Goal: Task Accomplishment & Management: Manage account settings

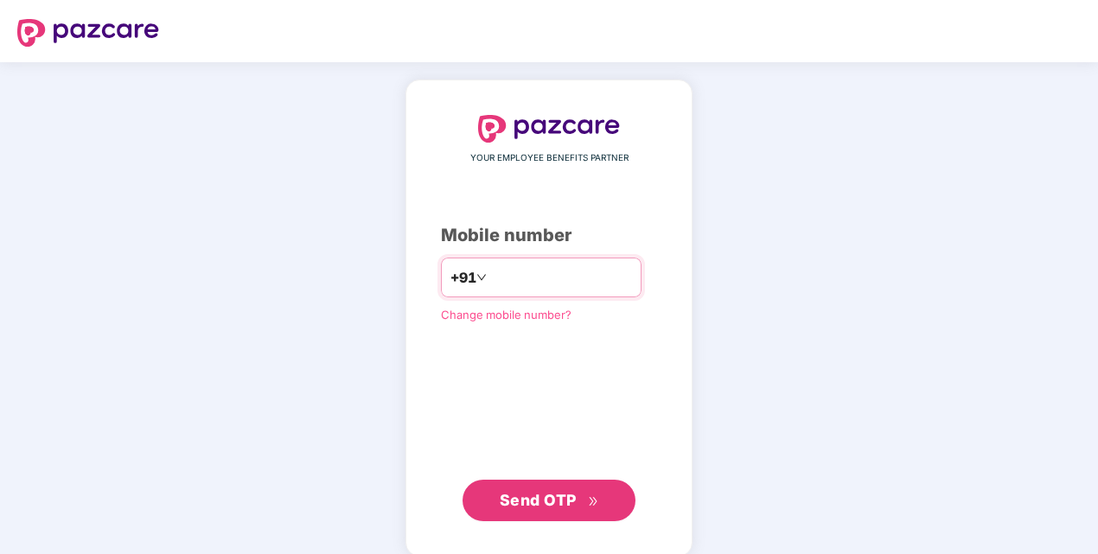
drag, startPoint x: 0, startPoint y: 0, endPoint x: 512, endPoint y: 274, distance: 580.4
click at [512, 274] on input "number" at bounding box center [561, 278] width 142 height 28
type input "**********"
click at [455, 334] on div "**********" at bounding box center [549, 318] width 216 height 406
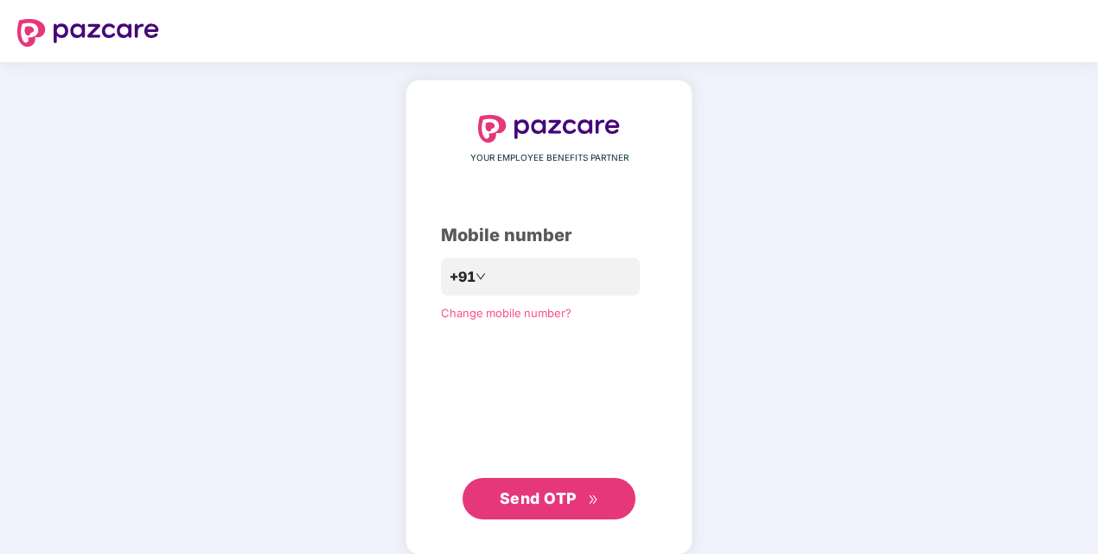
click at [498, 493] on button "Send OTP" at bounding box center [548, 498] width 173 height 41
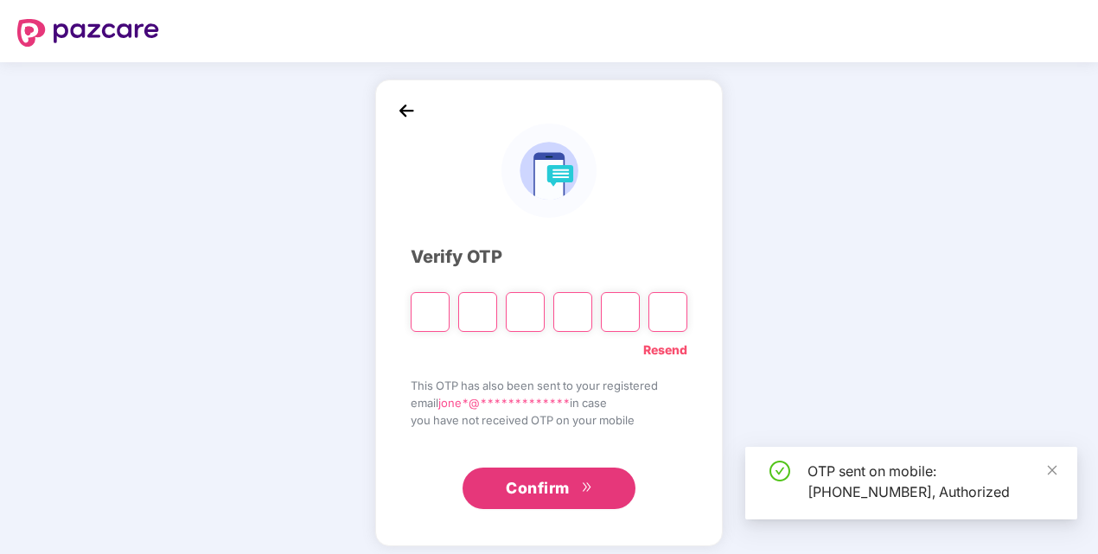
click at [446, 313] on input "Please enter verification code. Digit 1" at bounding box center [430, 312] width 39 height 40
click at [434, 312] on input "Please enter verification code. Digit 1" at bounding box center [430, 312] width 39 height 40
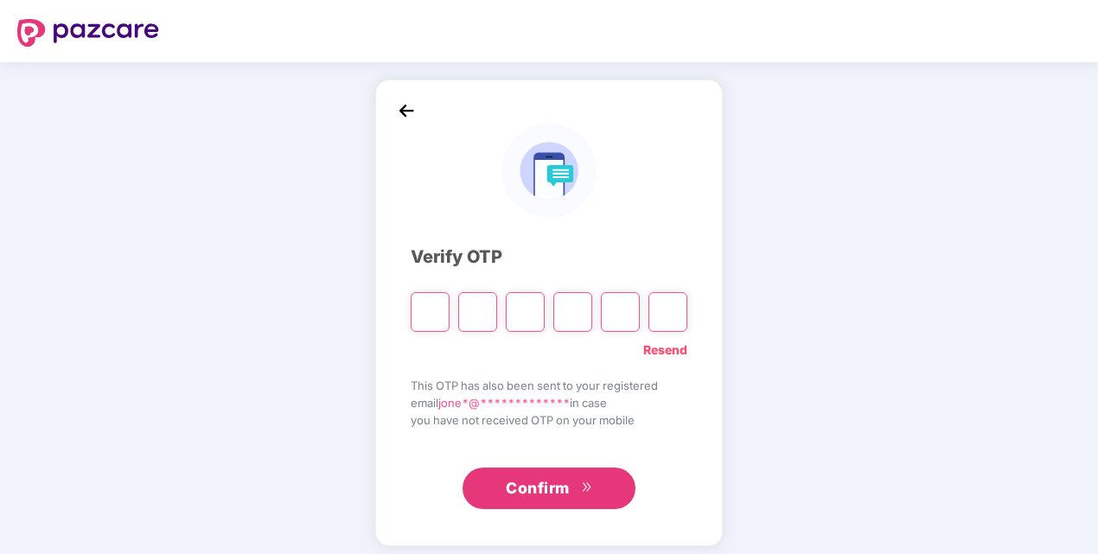
type input "*"
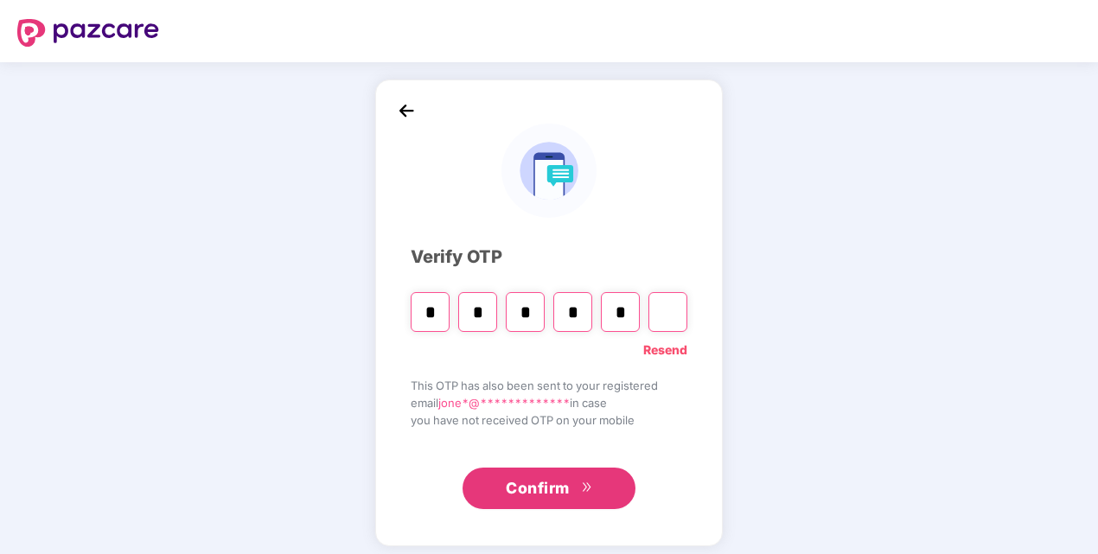
type input "*"
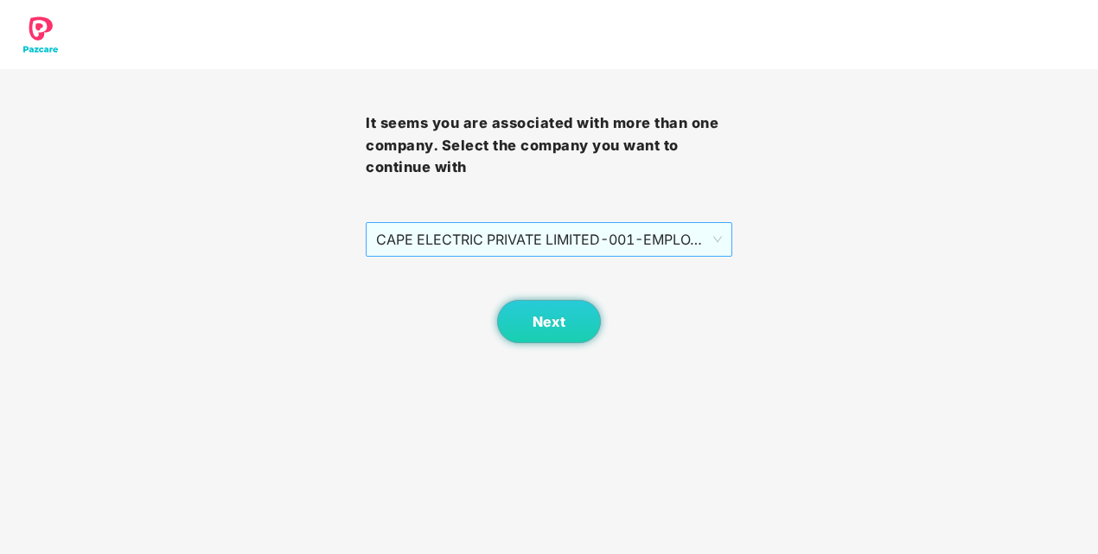
click at [513, 247] on span "CAPE ELECTRIC PRIVATE LIMITED - 001 - EMPLOYEE" at bounding box center [548, 239] width 345 height 33
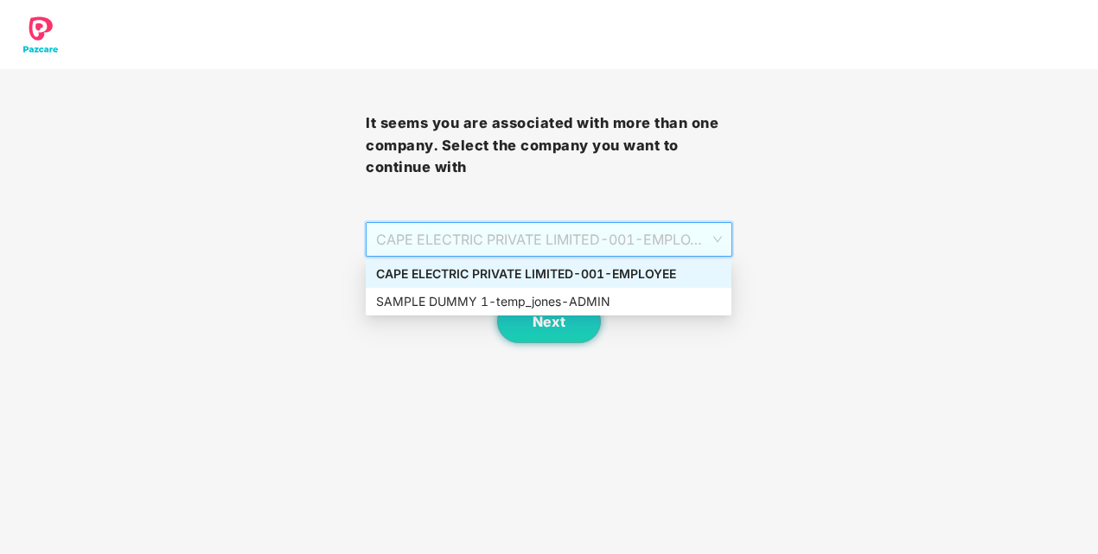
click at [515, 269] on div "CAPE ELECTRIC PRIVATE LIMITED - 001 - EMPLOYEE" at bounding box center [548, 273] width 345 height 19
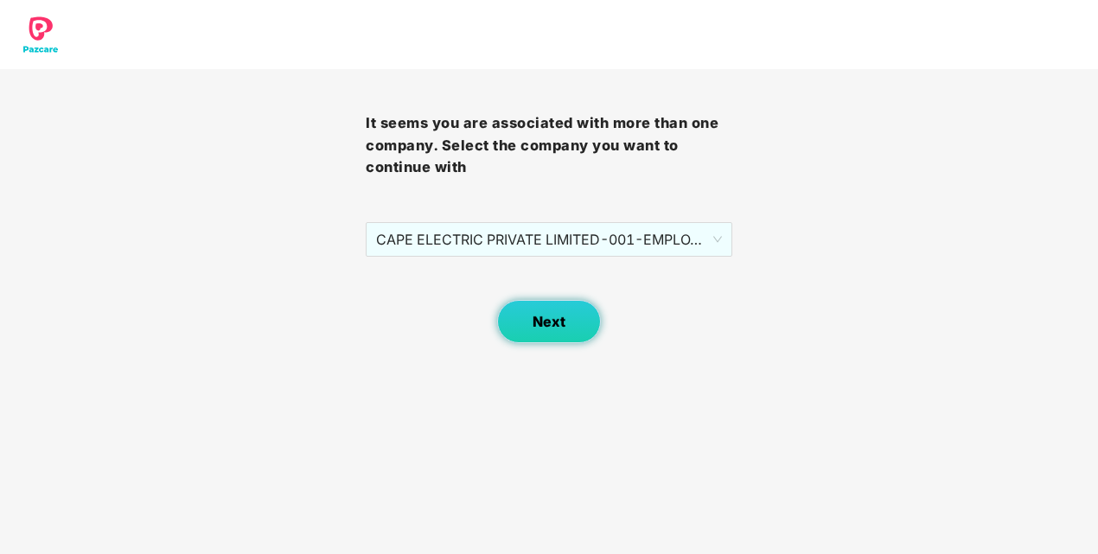
click at [558, 329] on span "Next" at bounding box center [548, 322] width 33 height 16
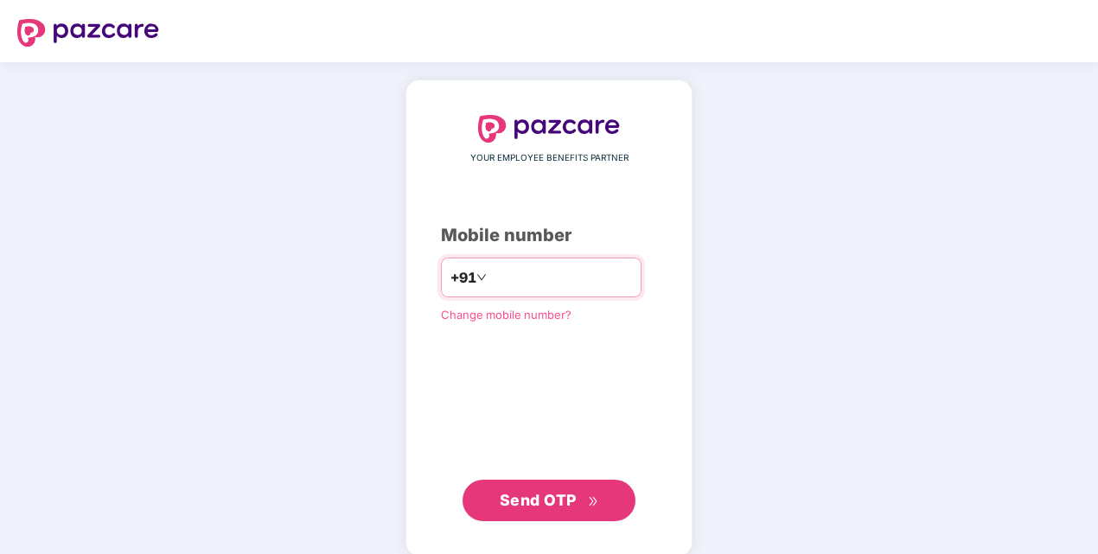
click at [490, 277] on input "**********" at bounding box center [561, 278] width 142 height 28
type input "**********"
click at [551, 494] on span "Send OTP" at bounding box center [538, 500] width 77 height 18
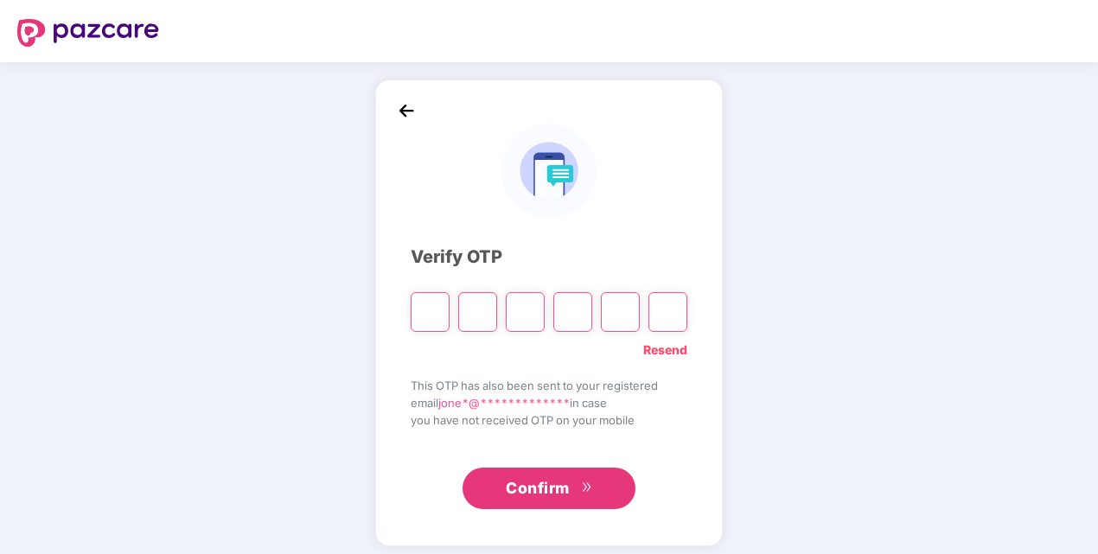
click at [436, 313] on input "Please enter verification code. Digit 1" at bounding box center [430, 312] width 39 height 40
type input "*"
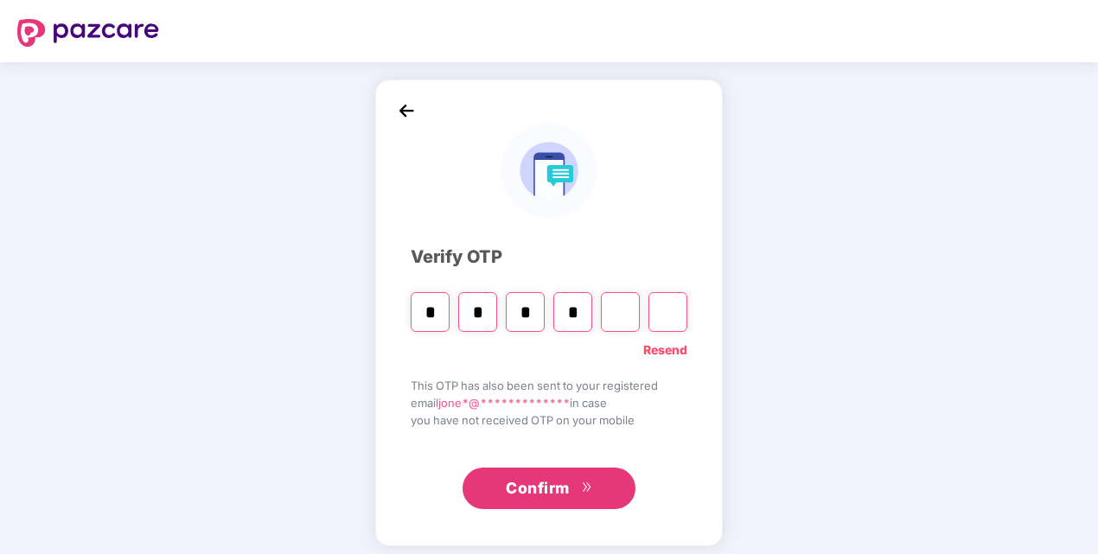
type input "*"
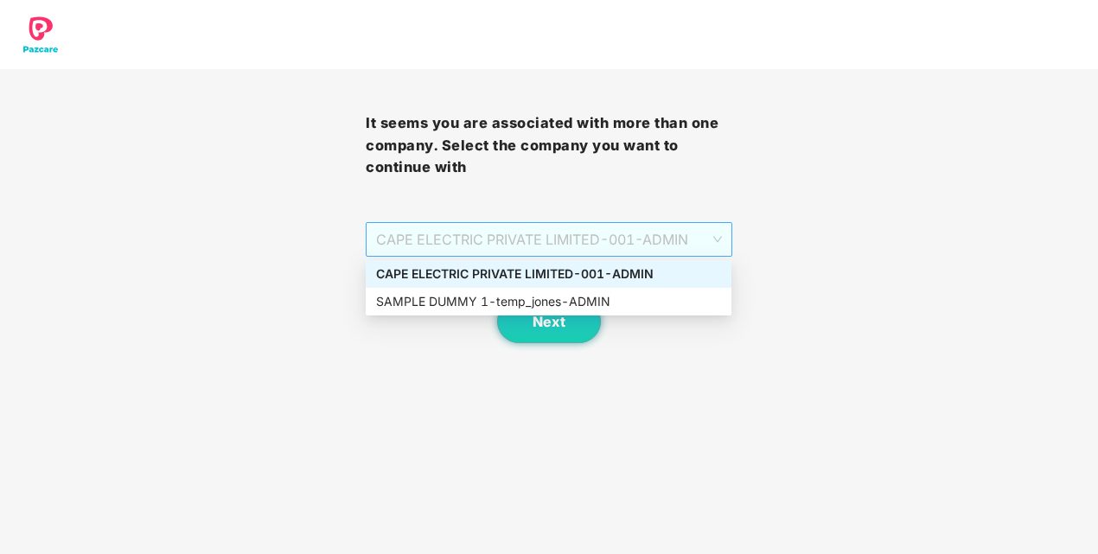
click at [690, 232] on span "CAPE ELECTRIC PRIVATE LIMITED - 001 - ADMIN" at bounding box center [548, 239] width 345 height 33
click at [626, 266] on div "CAPE ELECTRIC PRIVATE LIMITED - 001 - ADMIN" at bounding box center [548, 273] width 345 height 19
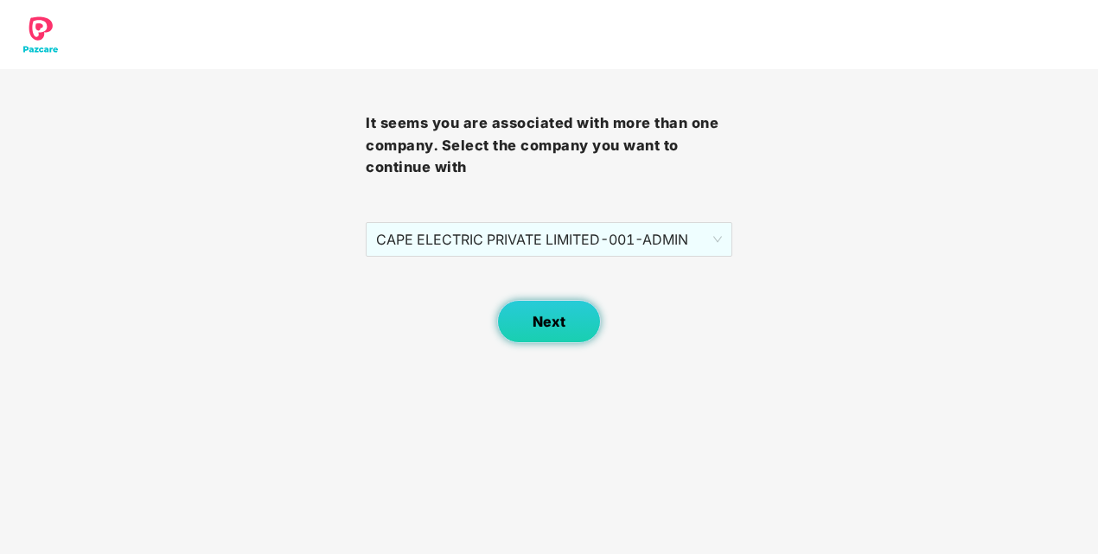
click at [567, 315] on button "Next" at bounding box center [549, 321] width 104 height 43
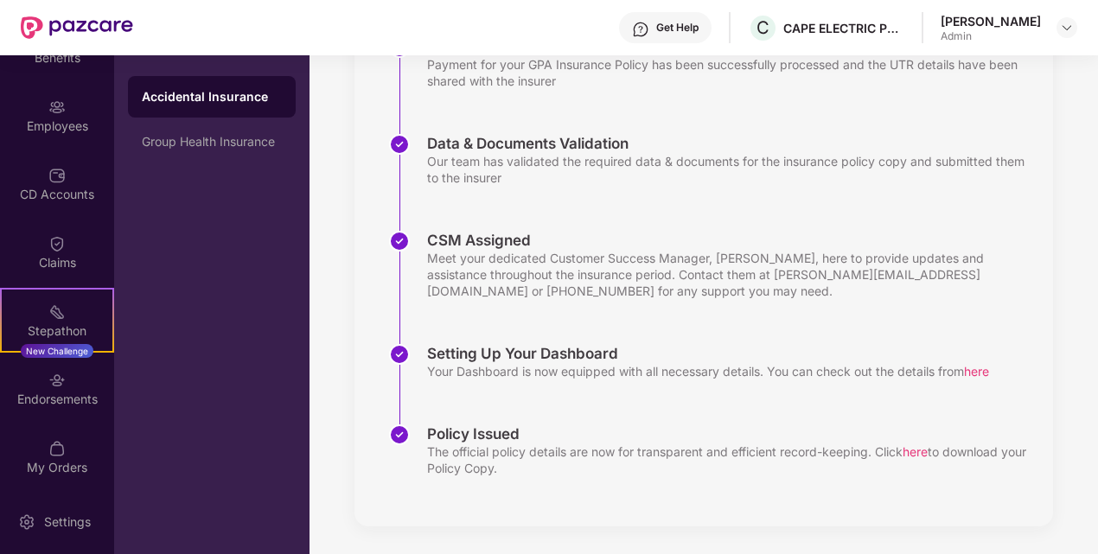
scroll to position [180, 0]
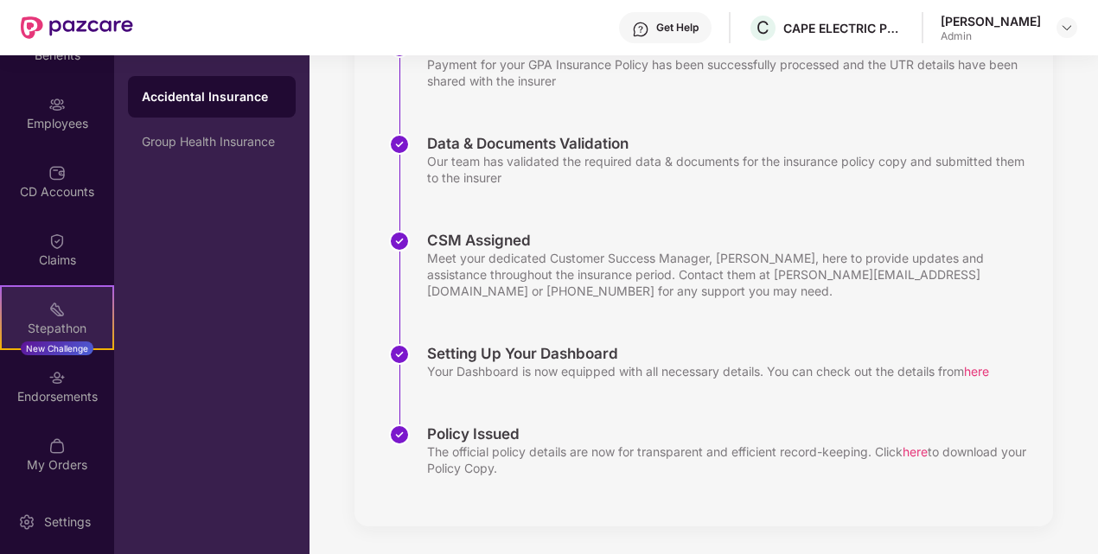
click at [59, 316] on img at bounding box center [56, 309] width 17 height 17
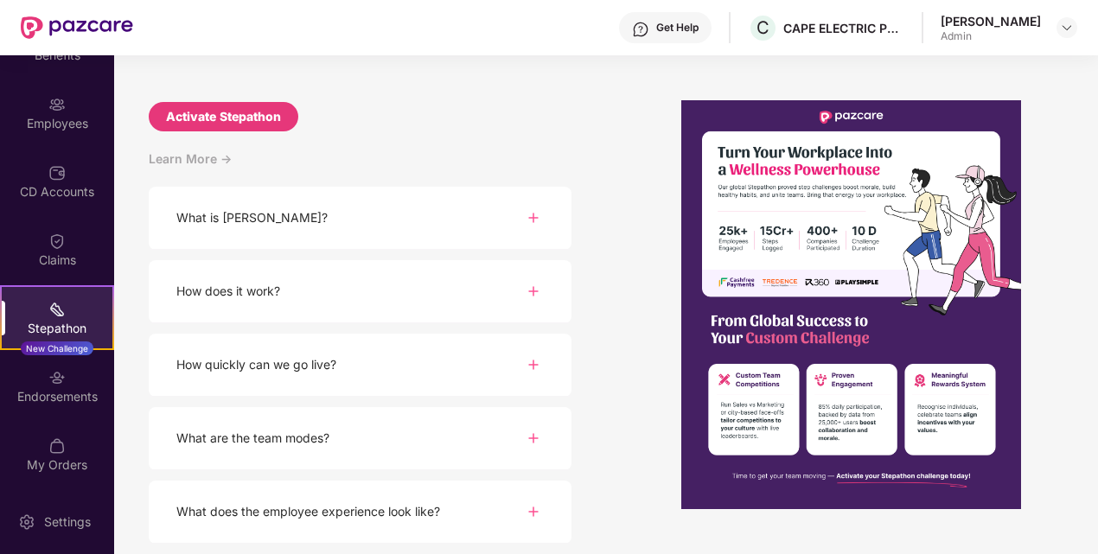
scroll to position [173, 0]
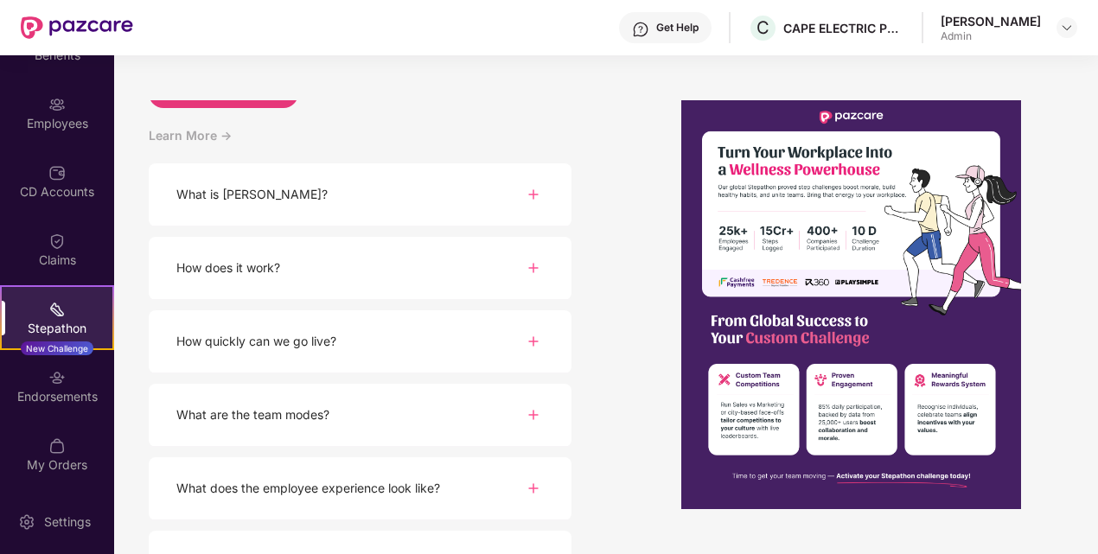
click at [470, 207] on div "What is Stepathon?" at bounding box center [360, 194] width 423 height 63
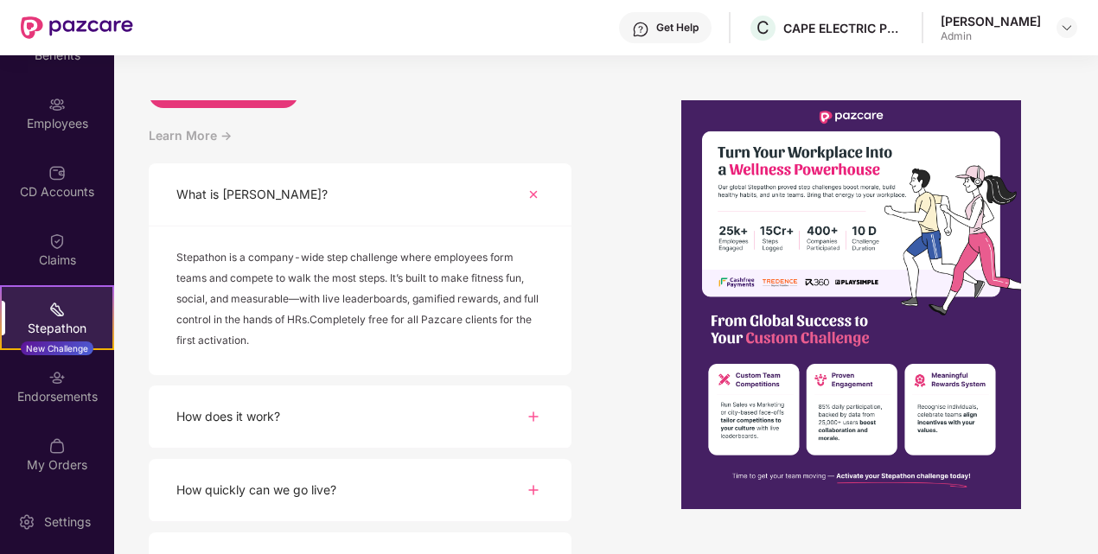
click at [470, 207] on div "What is Stepathon?" at bounding box center [360, 194] width 423 height 63
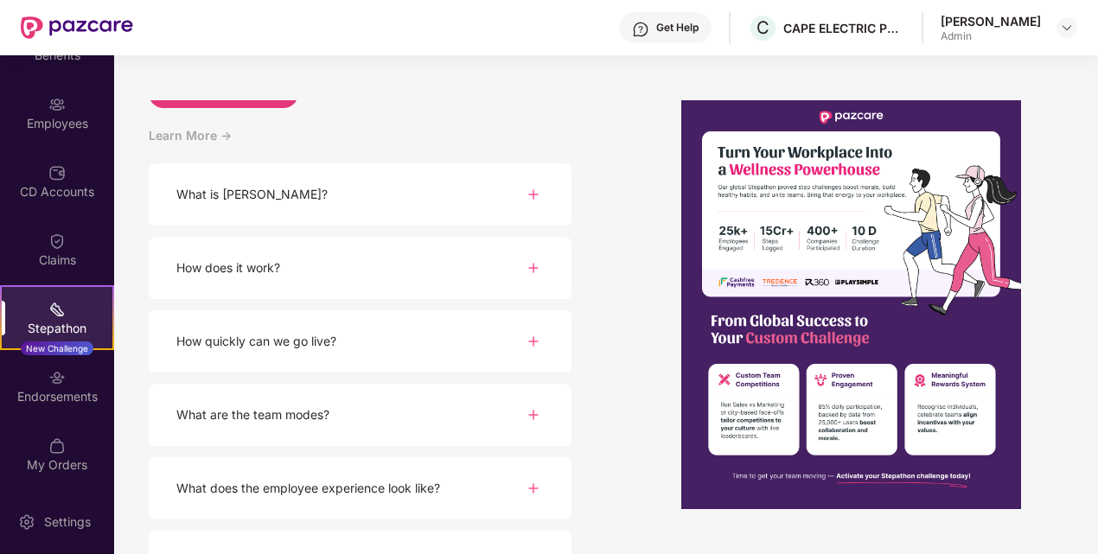
scroll to position [0, 0]
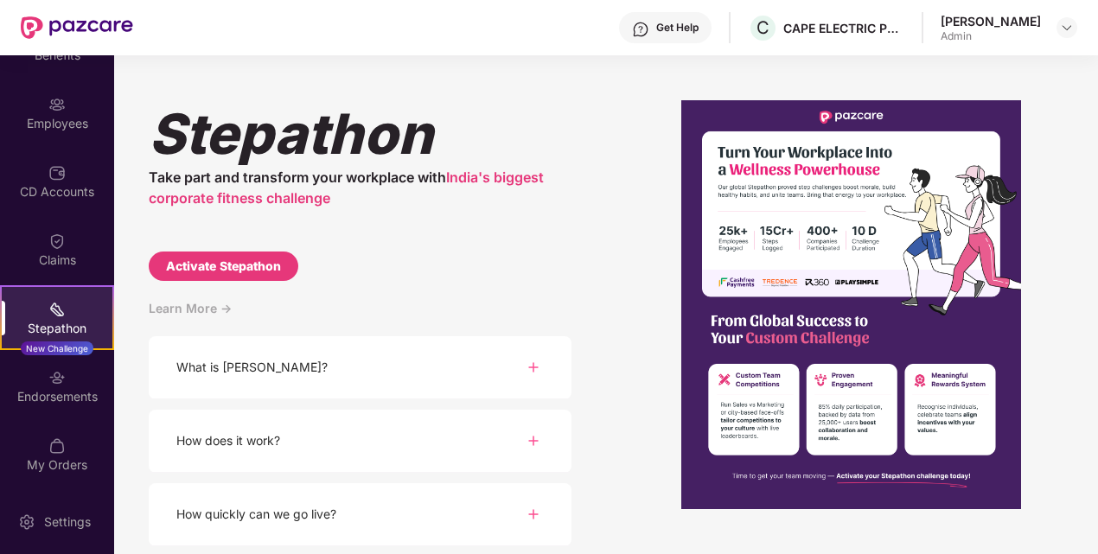
click at [251, 270] on div "Activate Stepathon" at bounding box center [223, 266] width 115 height 19
select select "****"
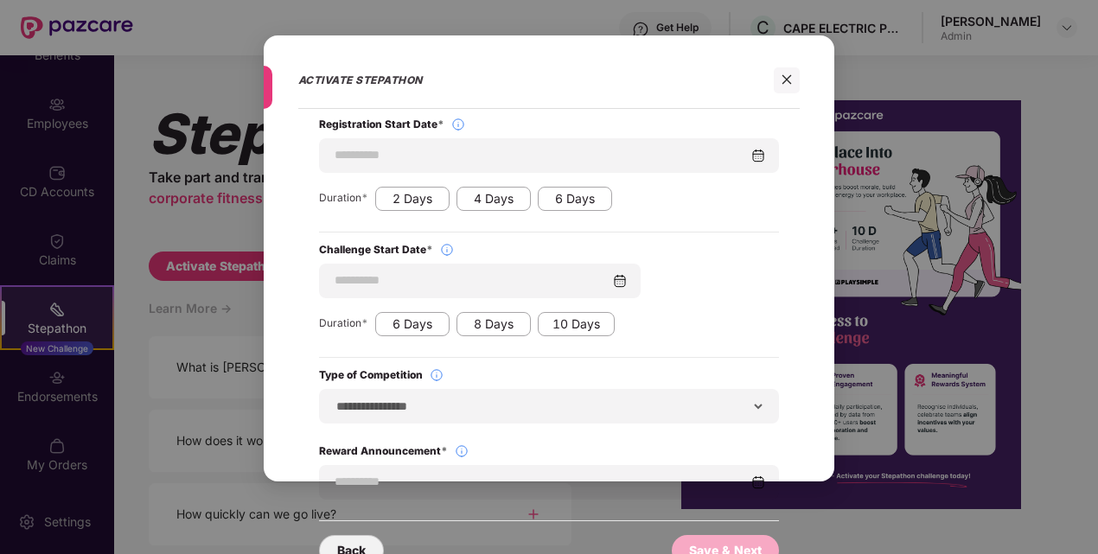
scroll to position [29, 0]
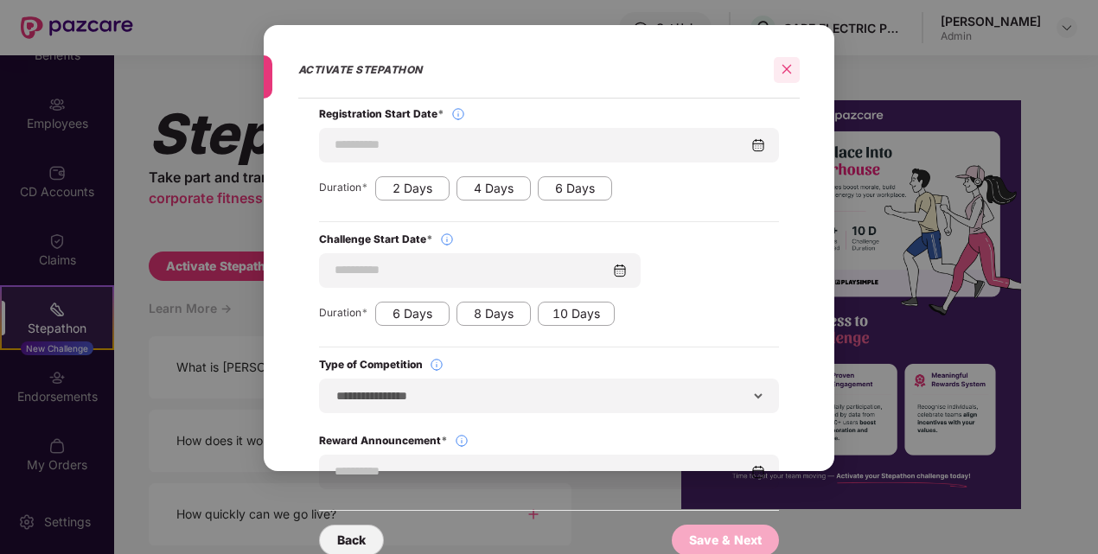
click at [788, 68] on icon "close" at bounding box center [786, 69] width 12 height 12
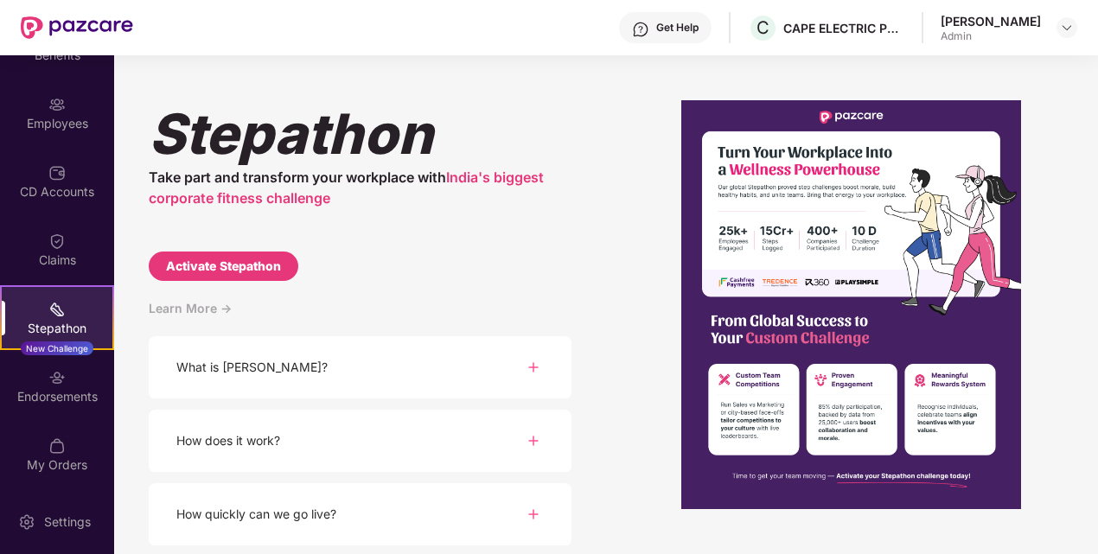
scroll to position [0, 0]
click at [32, 390] on div "Endorsements" at bounding box center [57, 396] width 114 height 17
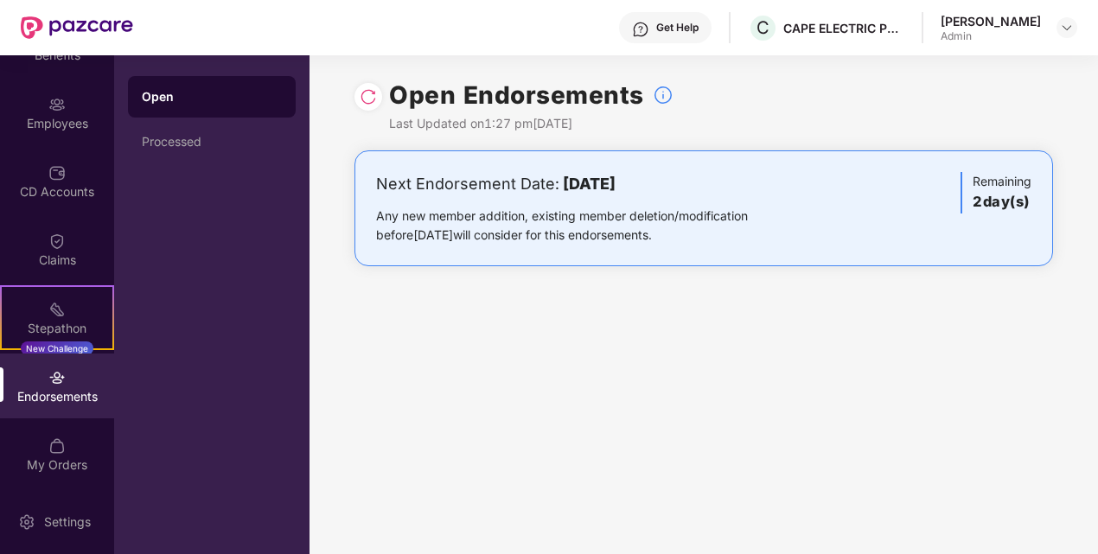
click at [796, 203] on div "Next Endorsement Date: 21 August 2025 Any new member addition, existing member …" at bounding box center [589, 208] width 426 height 73
click at [572, 232] on div "Any new member addition, existing member deletion/modification before 21 August…" at bounding box center [589, 226] width 426 height 38
click at [218, 143] on div "Processed" at bounding box center [212, 142] width 140 height 14
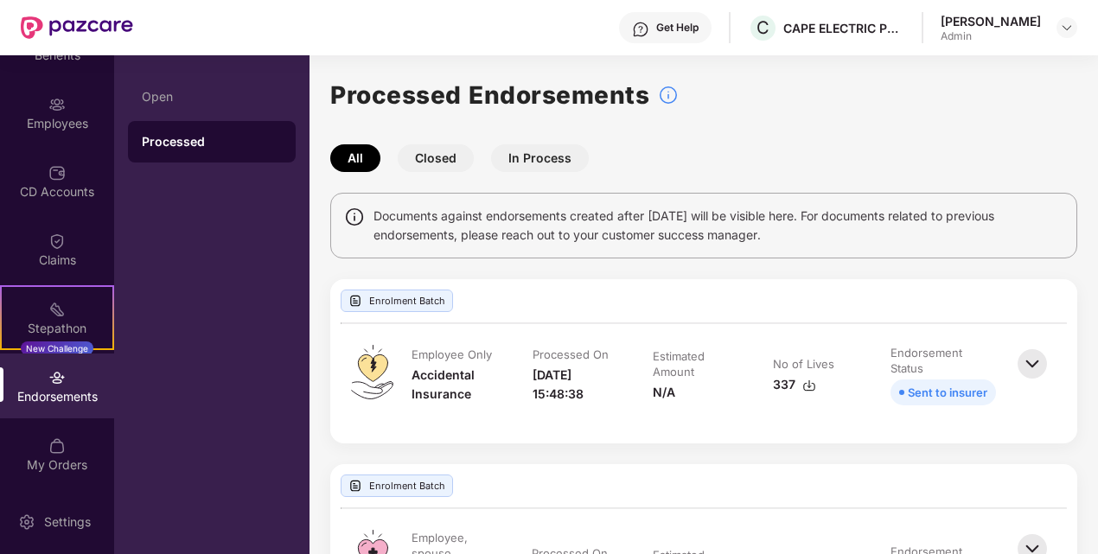
scroll to position [120, 0]
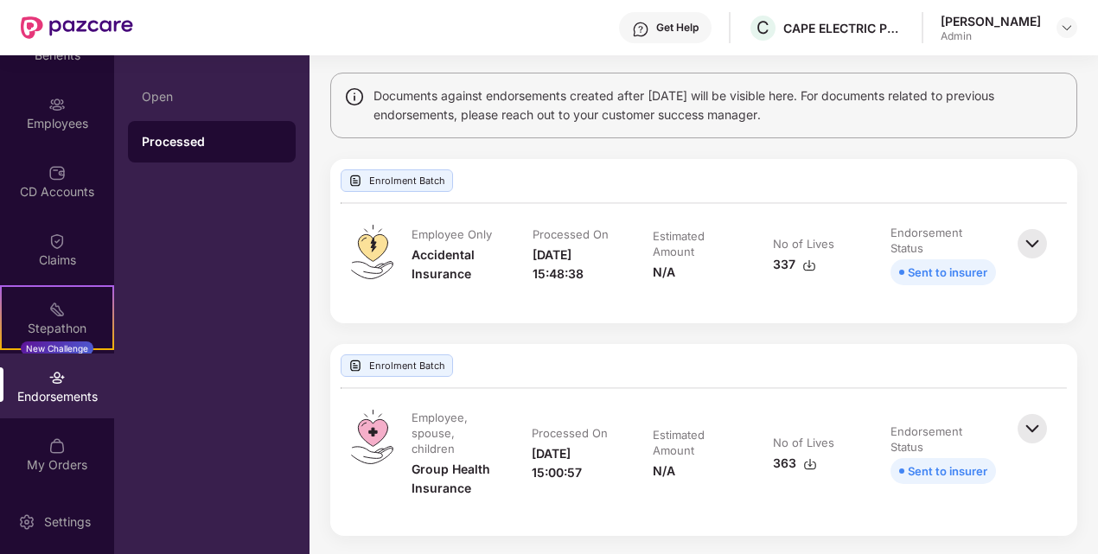
click at [1022, 426] on img at bounding box center [1032, 429] width 38 height 38
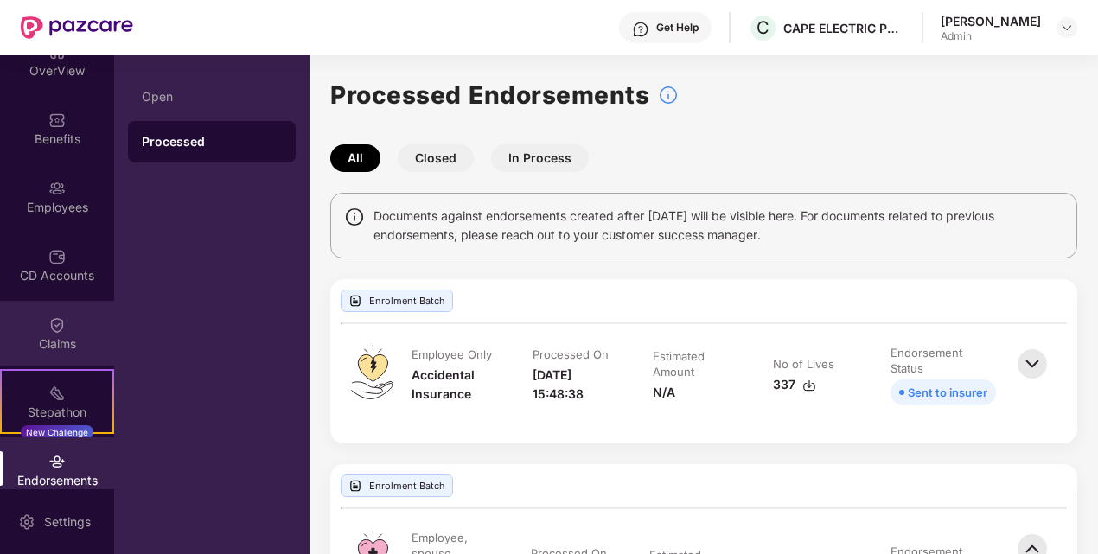
scroll to position [0, 0]
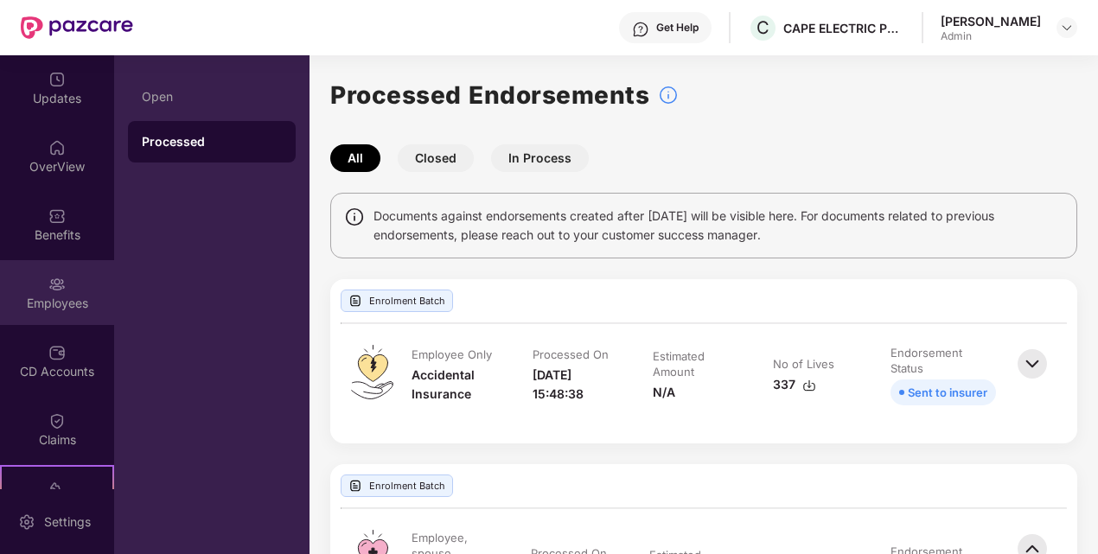
click at [74, 280] on div "Employees" at bounding box center [57, 292] width 114 height 65
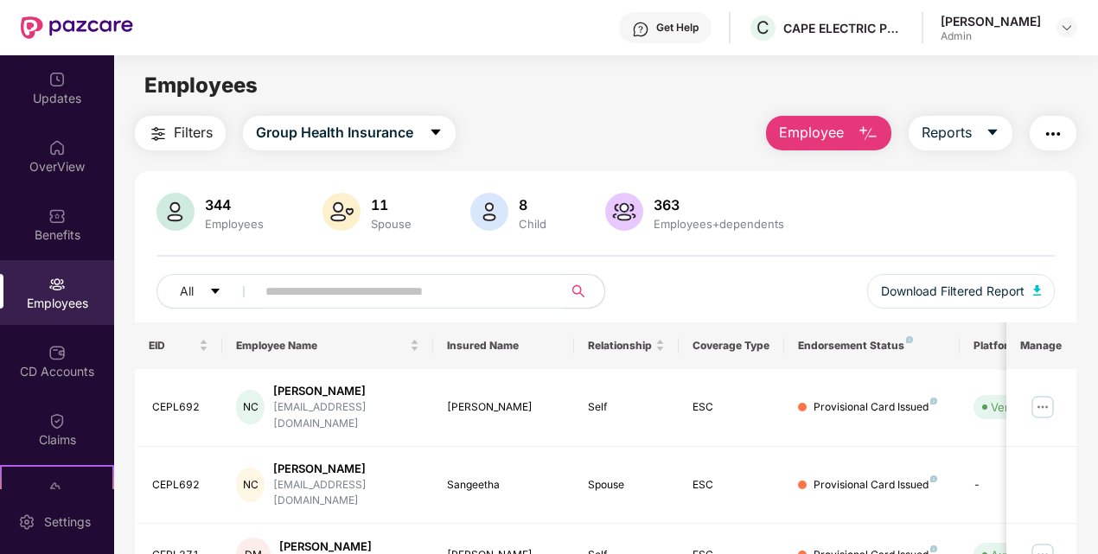
click at [63, 287] on div "Employees" at bounding box center [57, 292] width 114 height 65
click at [984, 133] on button "Reports" at bounding box center [960, 133] width 104 height 35
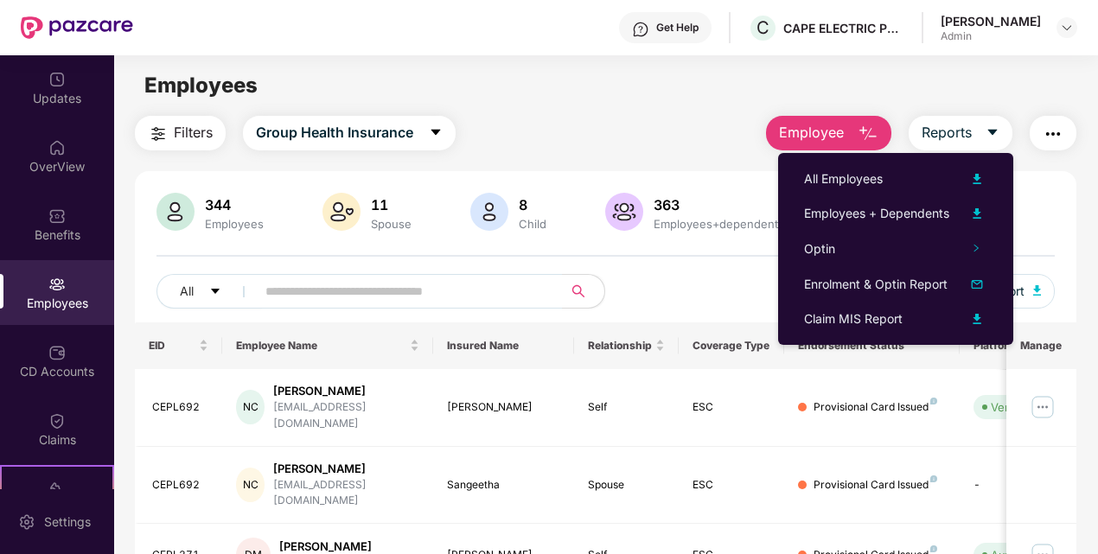
click at [1058, 133] on img "button" at bounding box center [1052, 134] width 21 height 21
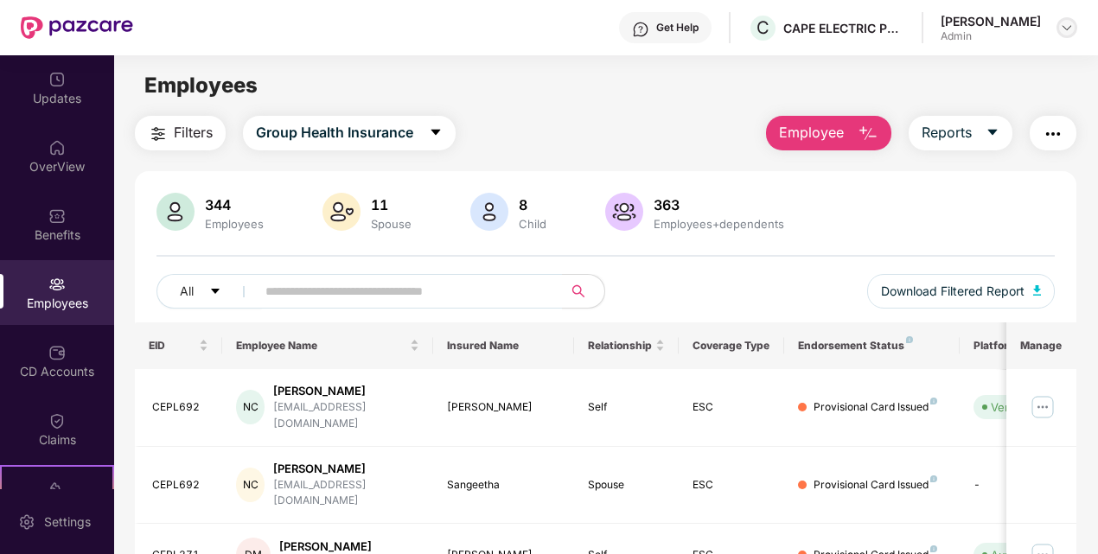
click at [1062, 24] on img at bounding box center [1067, 28] width 14 height 14
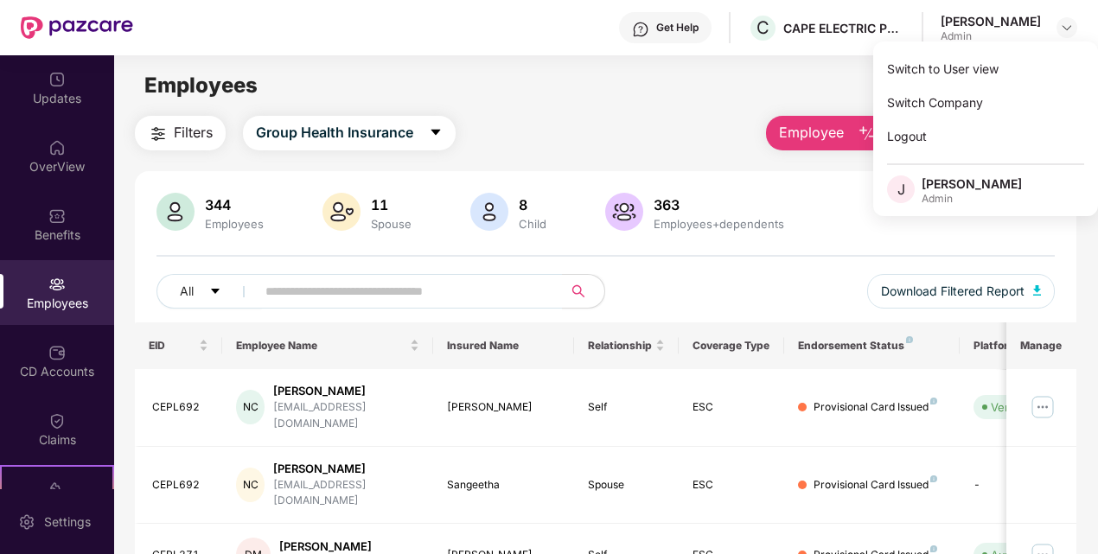
click at [733, 86] on div "Employees" at bounding box center [605, 85] width 983 height 33
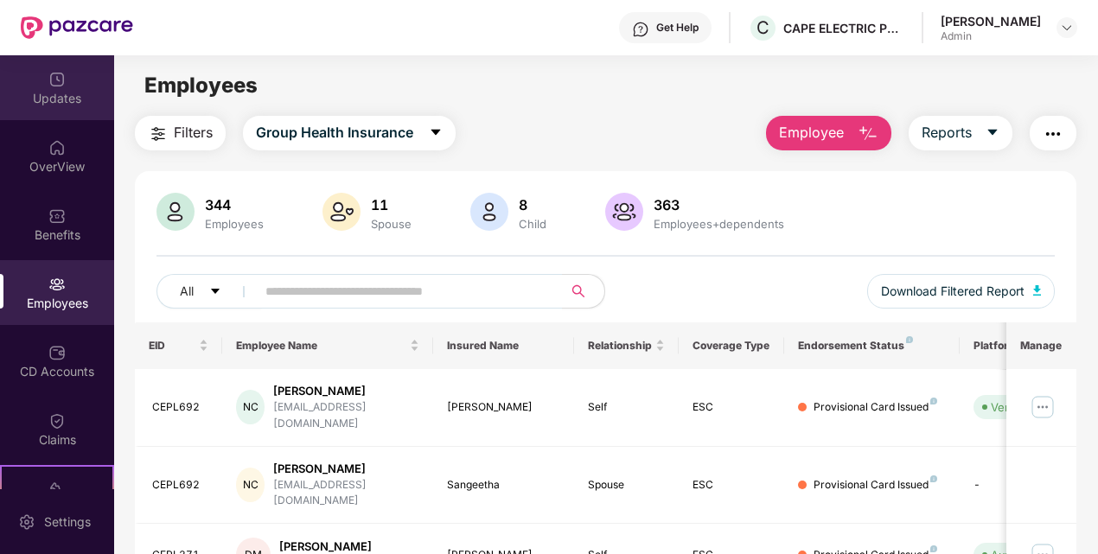
click at [61, 83] on img at bounding box center [56, 79] width 17 height 17
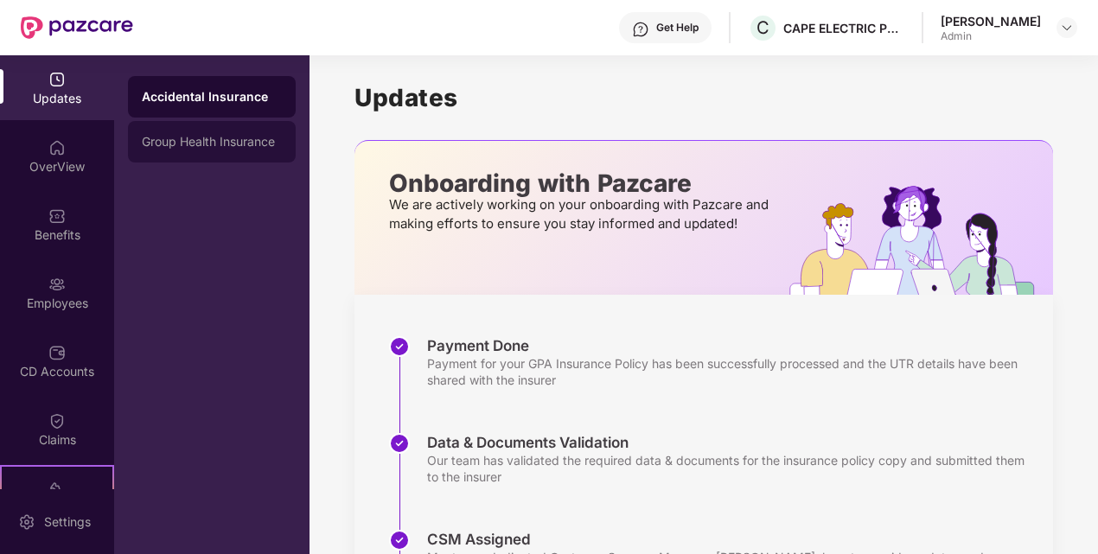
click at [196, 144] on div "Group Health Insurance" at bounding box center [212, 142] width 140 height 14
click at [196, 90] on div "Accidental Insurance" at bounding box center [212, 97] width 140 height 14
click at [213, 125] on div "Group Health Insurance" at bounding box center [212, 141] width 168 height 41
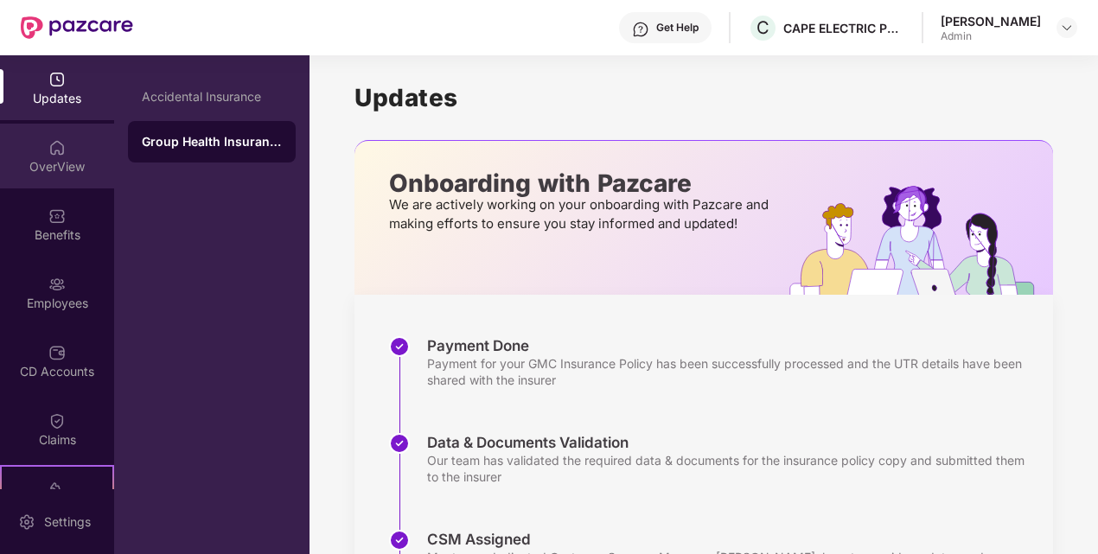
click at [51, 151] on img at bounding box center [56, 147] width 17 height 17
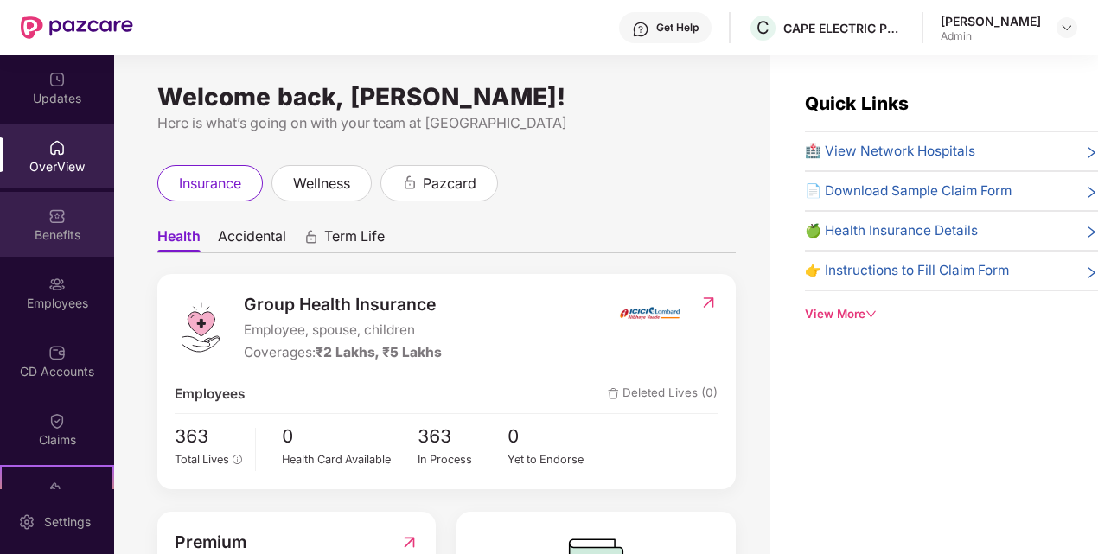
click at [48, 216] on img at bounding box center [56, 215] width 17 height 17
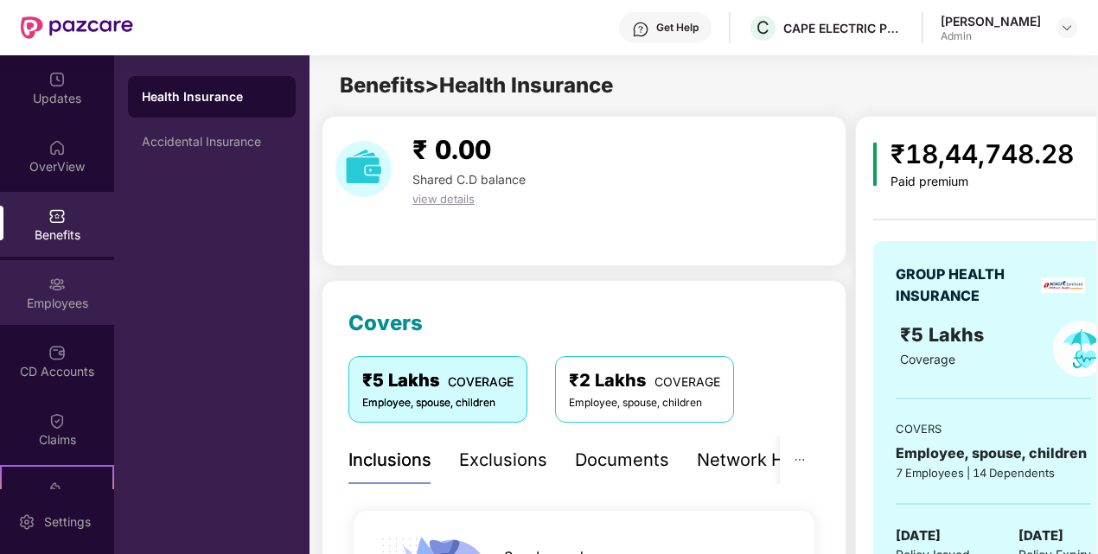
click at [73, 288] on div "Employees" at bounding box center [57, 292] width 114 height 65
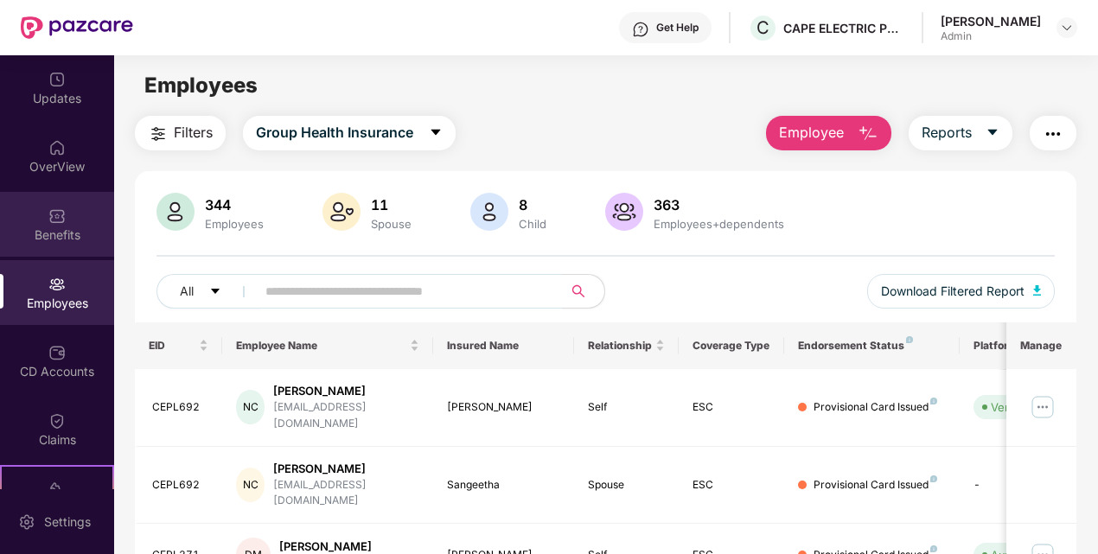
click at [51, 235] on div "Benefits" at bounding box center [57, 234] width 114 height 17
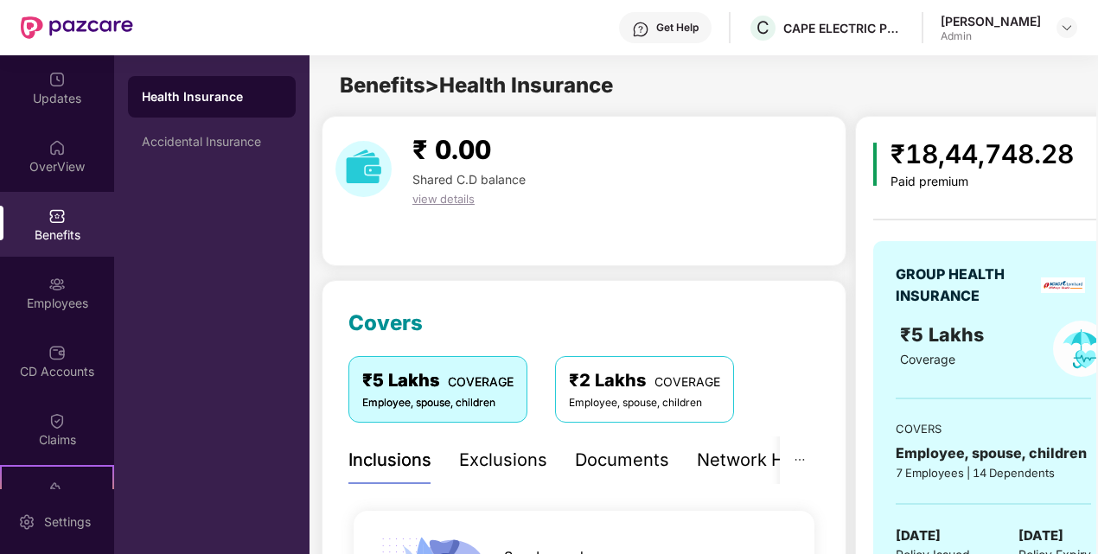
click at [51, 235] on div "Benefits" at bounding box center [57, 234] width 114 height 17
click at [50, 284] on img at bounding box center [56, 284] width 17 height 17
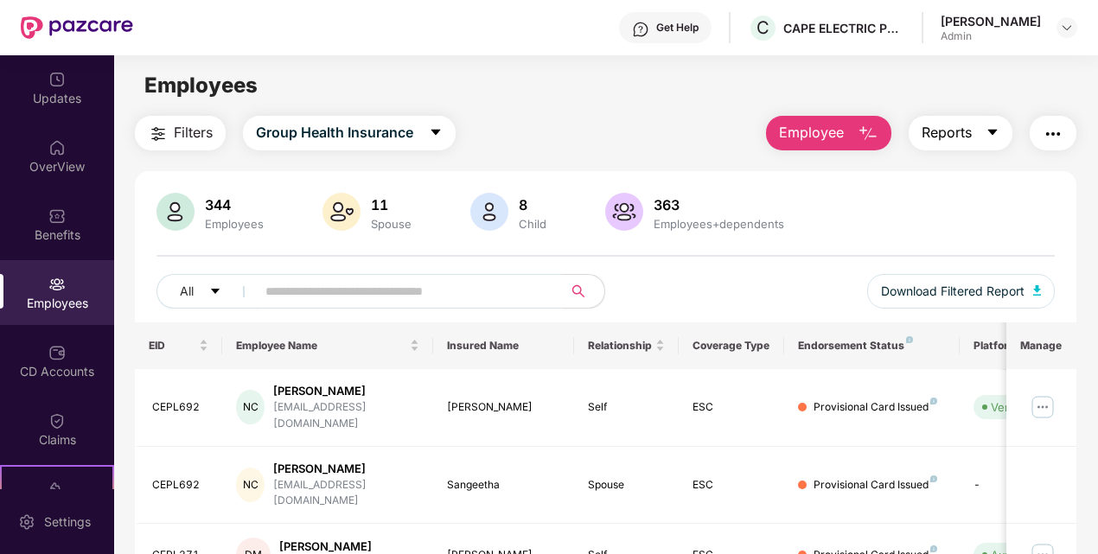
click at [996, 127] on icon "caret-down" at bounding box center [992, 132] width 14 height 14
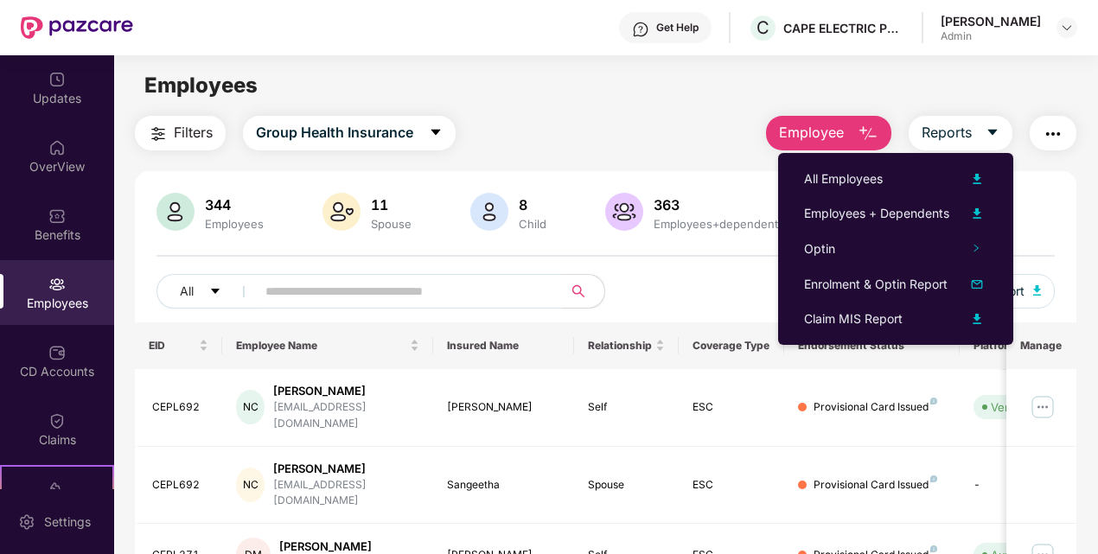
click at [825, 135] on span "Employee" at bounding box center [811, 133] width 65 height 22
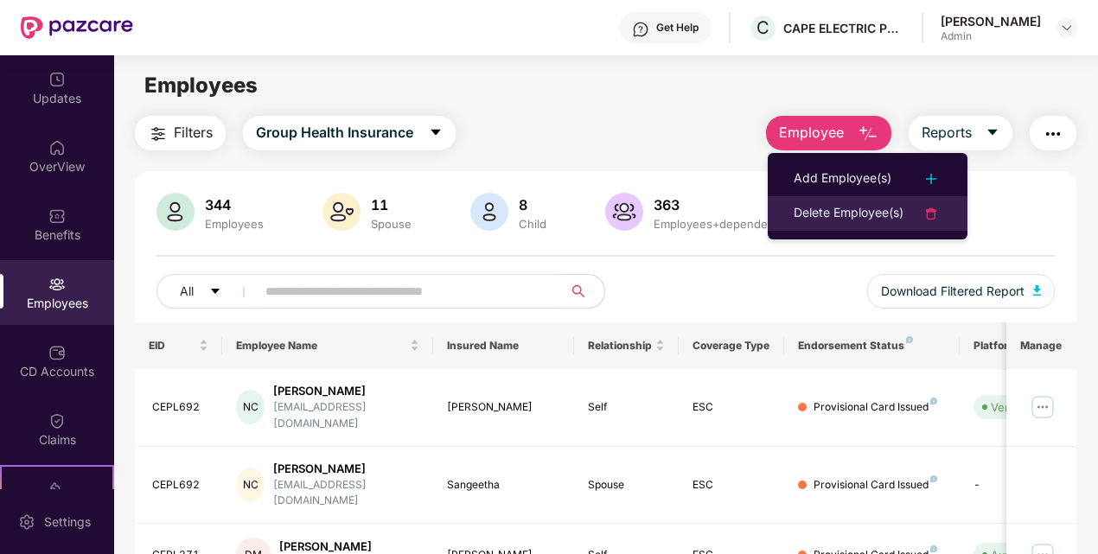
click at [837, 213] on div "Delete Employee(s)" at bounding box center [848, 213] width 110 height 21
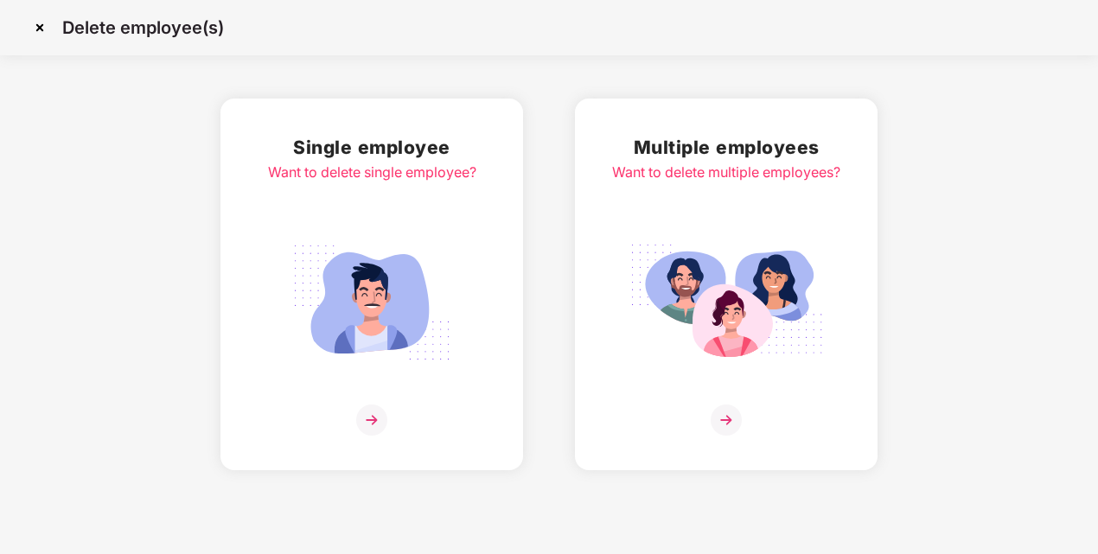
click at [382, 418] on img at bounding box center [371, 420] width 31 height 31
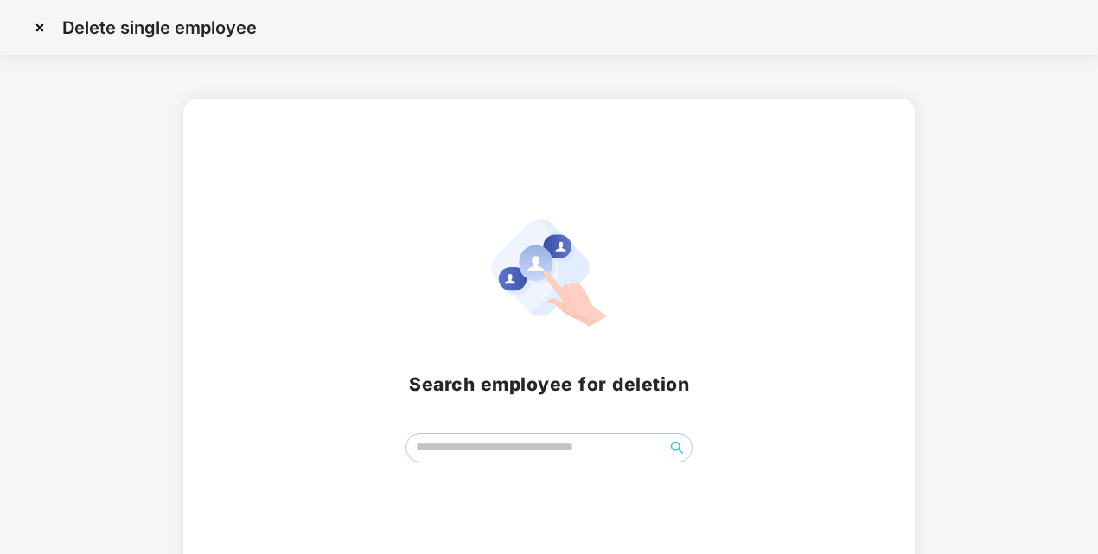
scroll to position [28, 0]
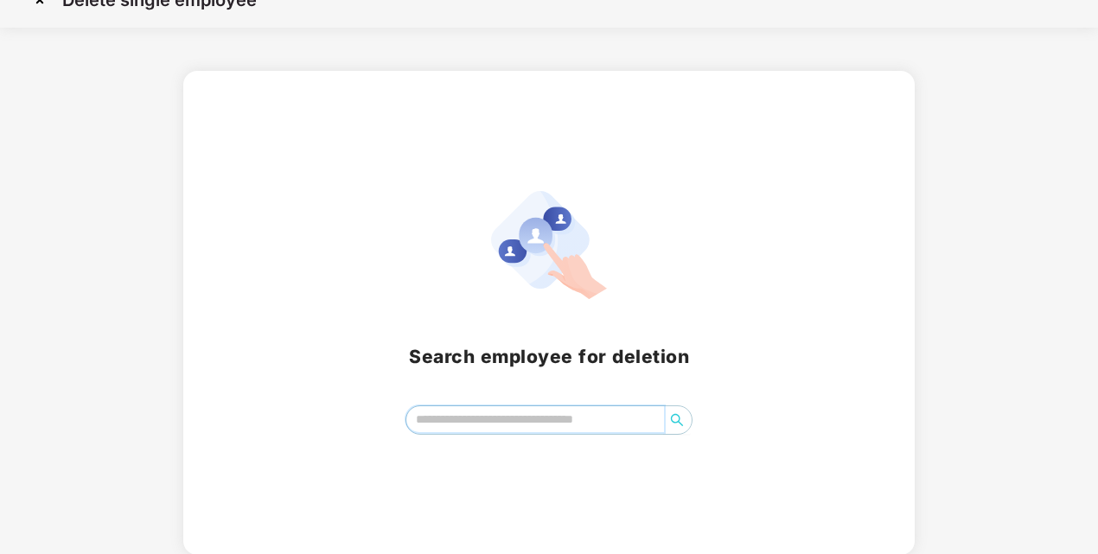
click at [532, 416] on input "search" at bounding box center [535, 419] width 258 height 26
type input "**"
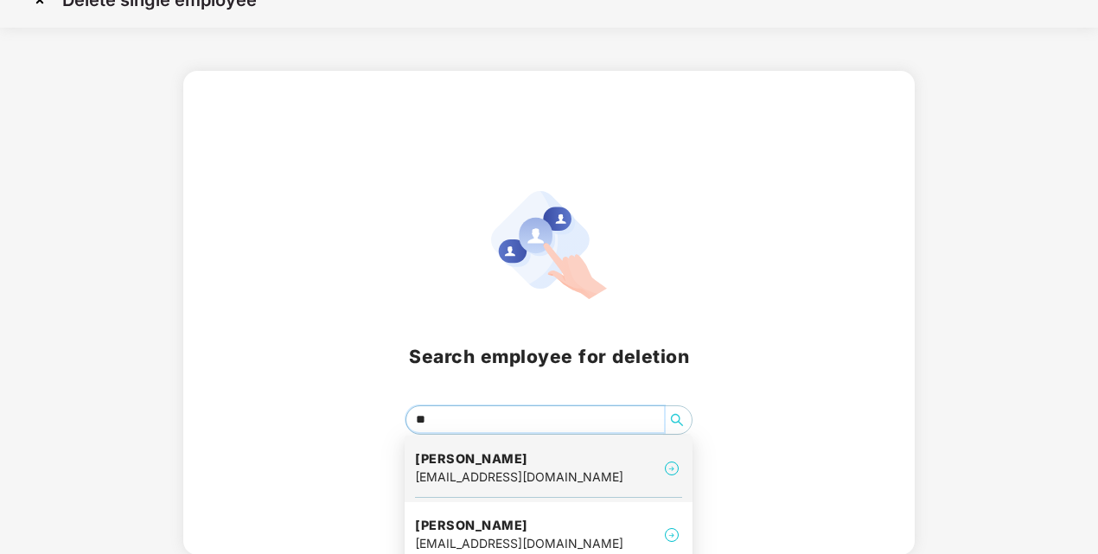
click at [527, 460] on h4 "Yegneshwar R" at bounding box center [519, 458] width 208 height 17
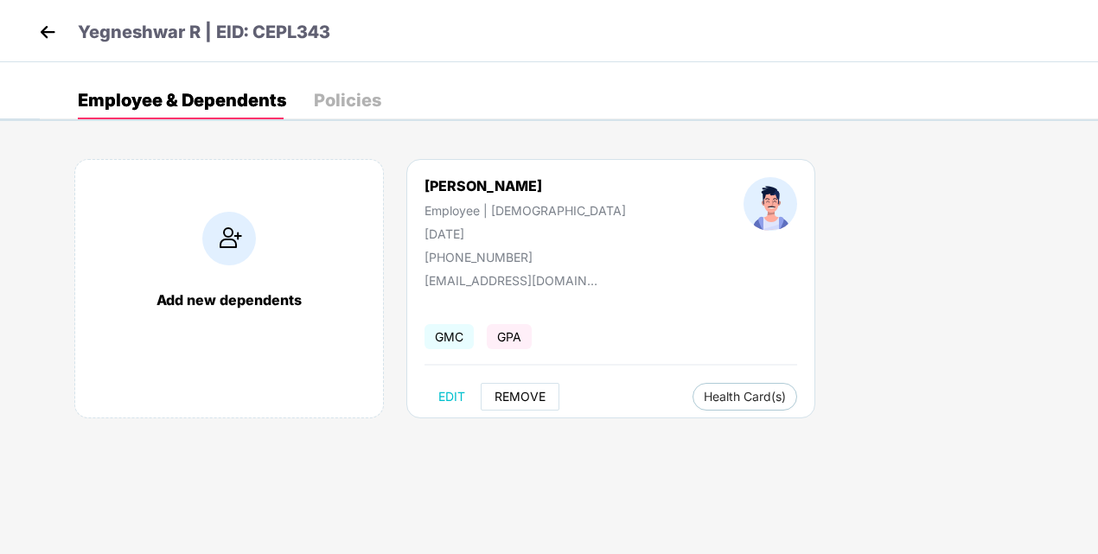
click at [504, 394] on span "REMOVE" at bounding box center [519, 397] width 51 height 14
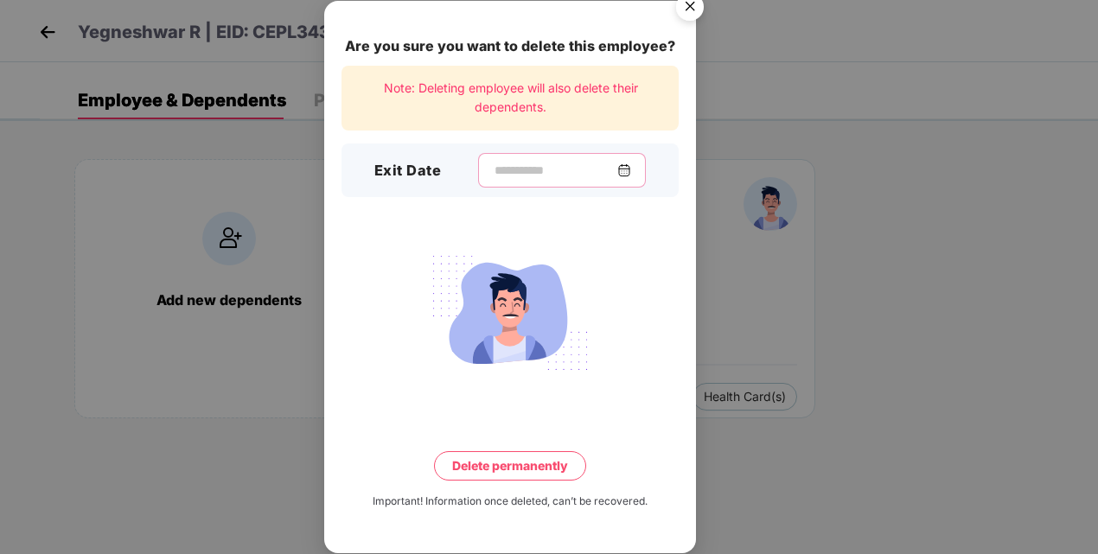
click at [495, 172] on input at bounding box center [555, 171] width 124 height 18
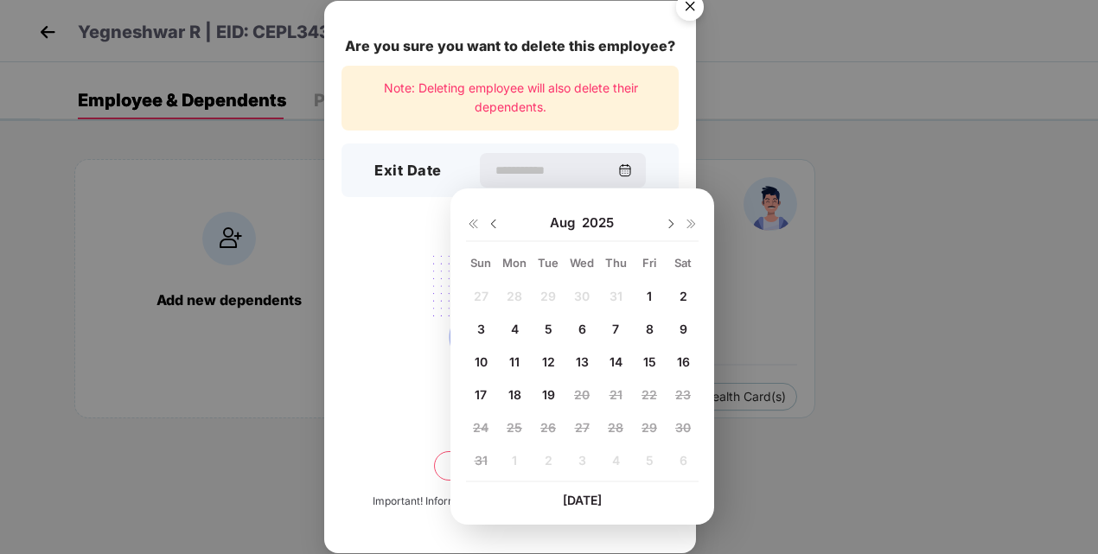
click at [650, 327] on span "8" at bounding box center [650, 329] width 8 height 15
type input "**********"
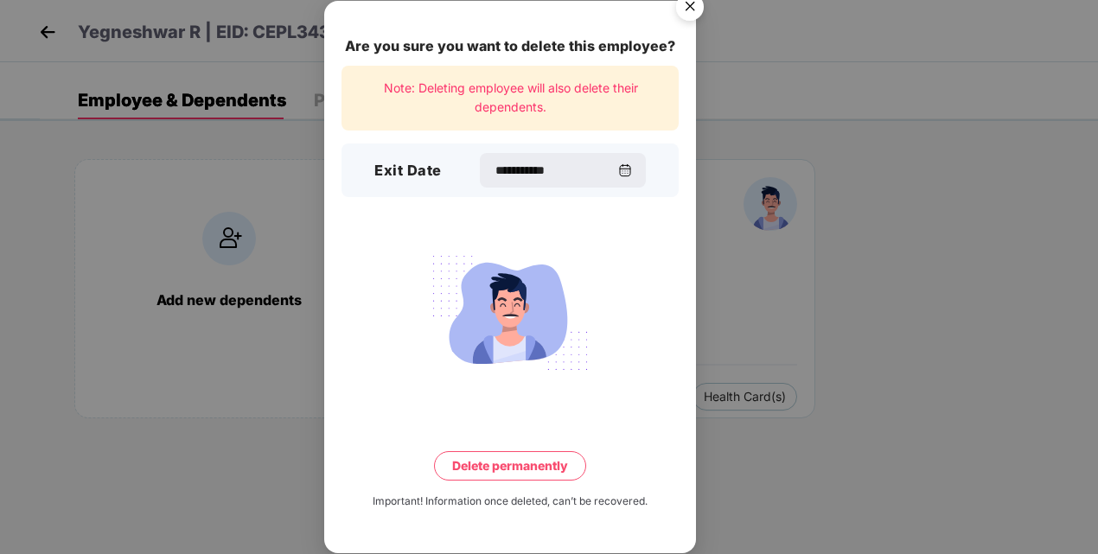
click at [685, 10] on img "Close" at bounding box center [690, 9] width 48 height 48
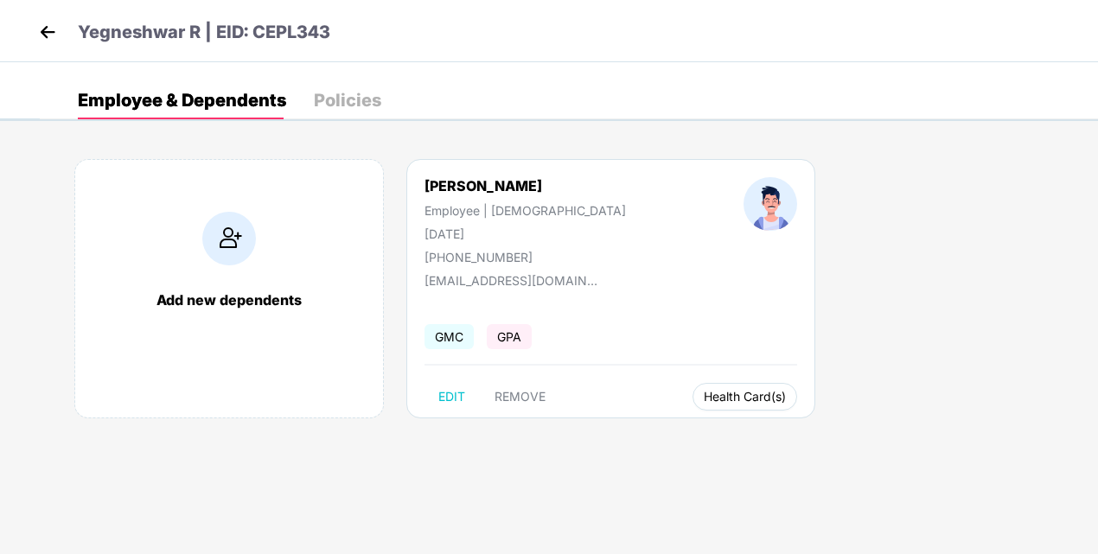
click at [704, 393] on span "Health Card(s)" at bounding box center [745, 396] width 82 height 9
click at [668, 432] on span "Health Insurance(ESC)" at bounding box center [677, 430] width 151 height 19
click at [531, 402] on span "REMOVE" at bounding box center [519, 397] width 51 height 14
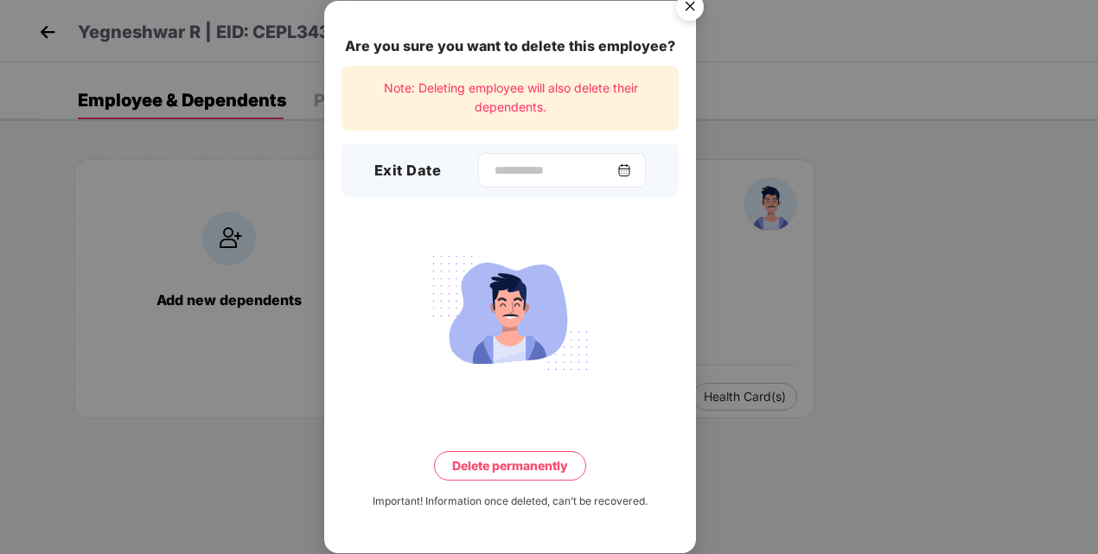
click at [533, 161] on div at bounding box center [562, 170] width 168 height 35
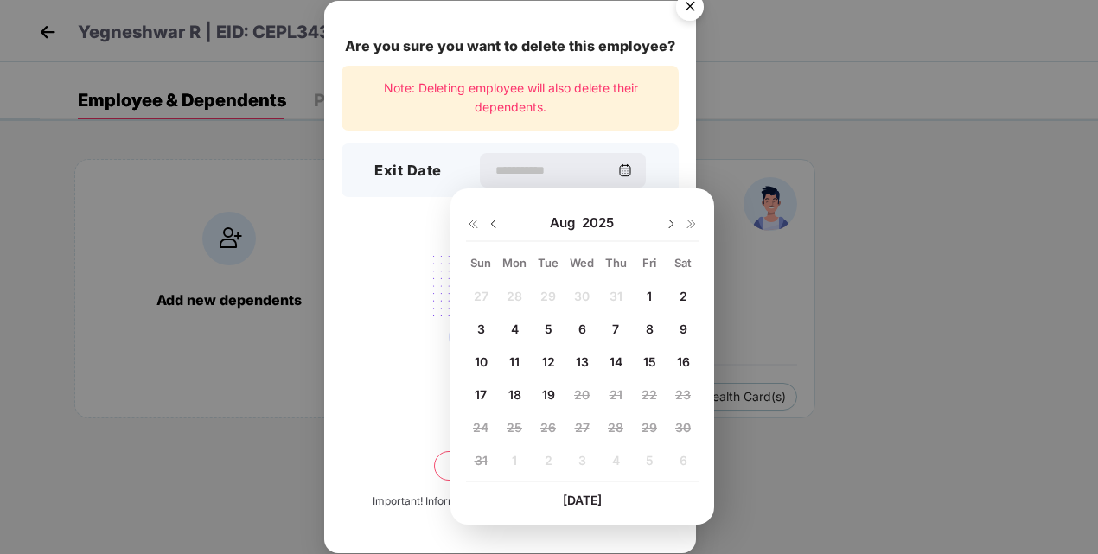
click at [680, 331] on span "9" at bounding box center [683, 329] width 8 height 15
type input "**********"
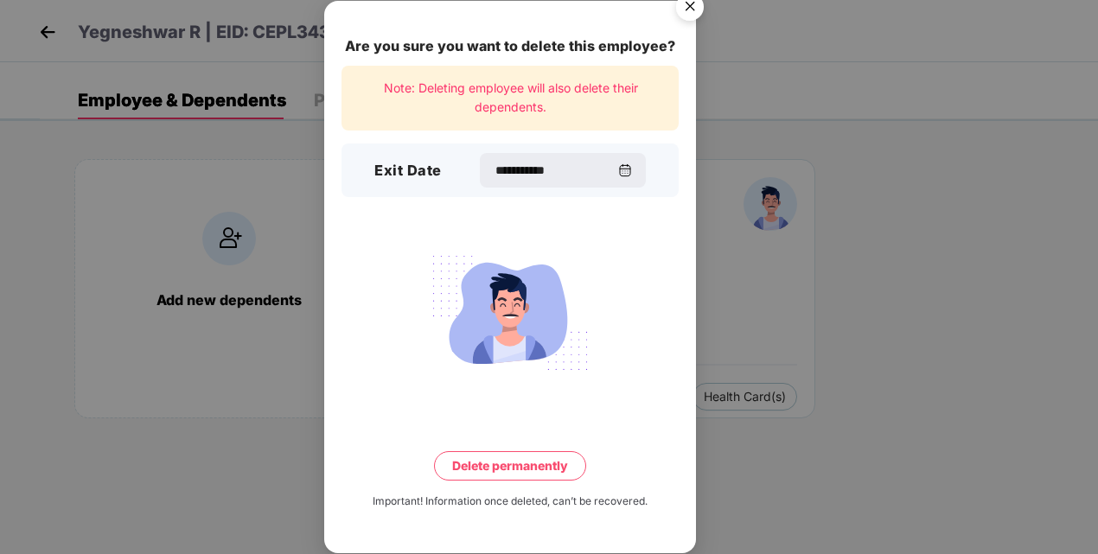
click at [509, 461] on button "Delete permanently" at bounding box center [510, 465] width 152 height 29
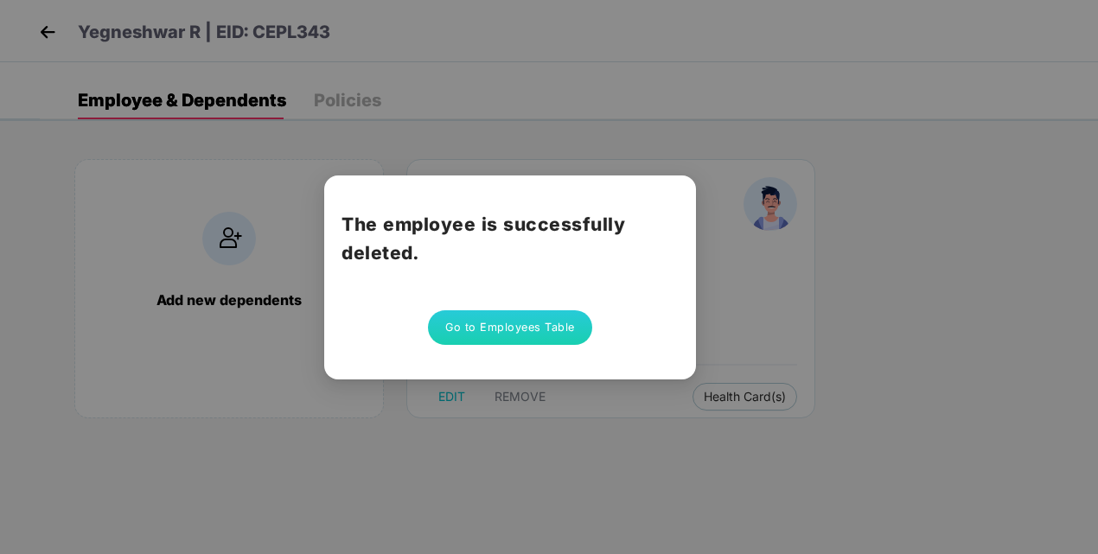
click at [469, 329] on button "Go to Employees Table" at bounding box center [510, 327] width 164 height 35
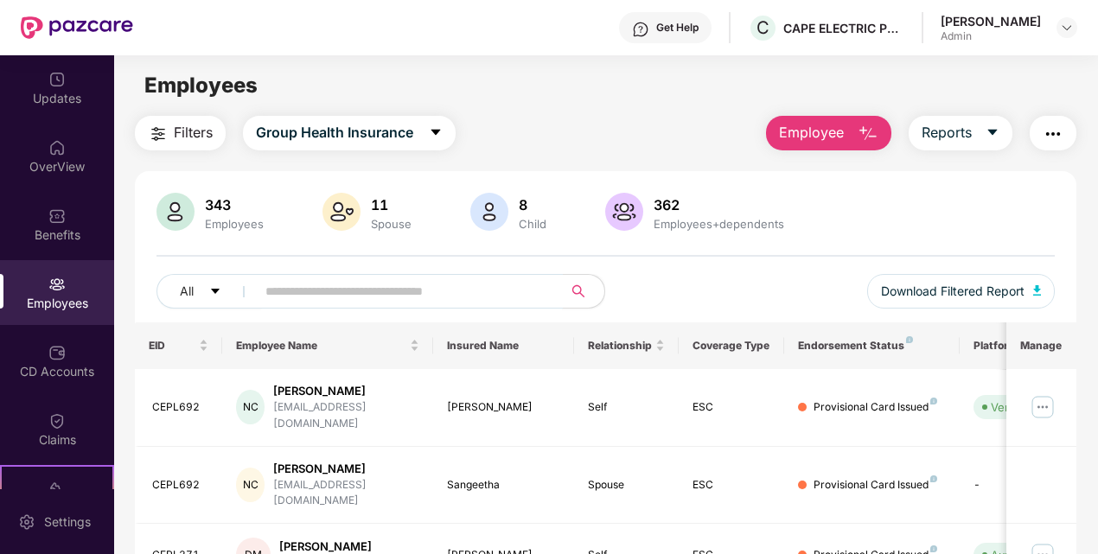
click at [365, 290] on input "text" at bounding box center [402, 291] width 274 height 26
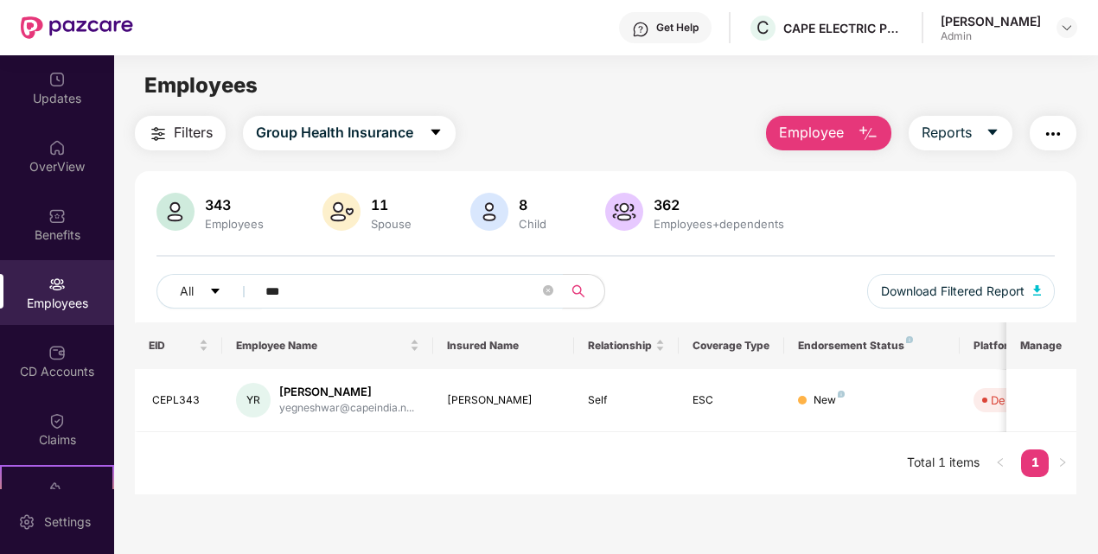
type input "**********"
click at [935, 143] on span "Reports" at bounding box center [946, 133] width 50 height 22
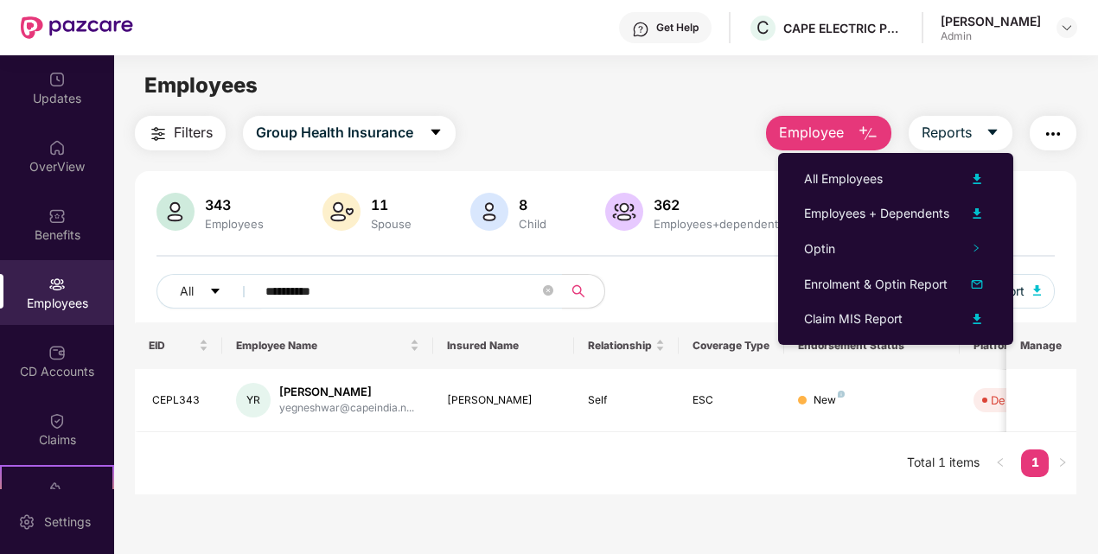
click at [529, 504] on main "**********" at bounding box center [605, 332] width 983 height 554
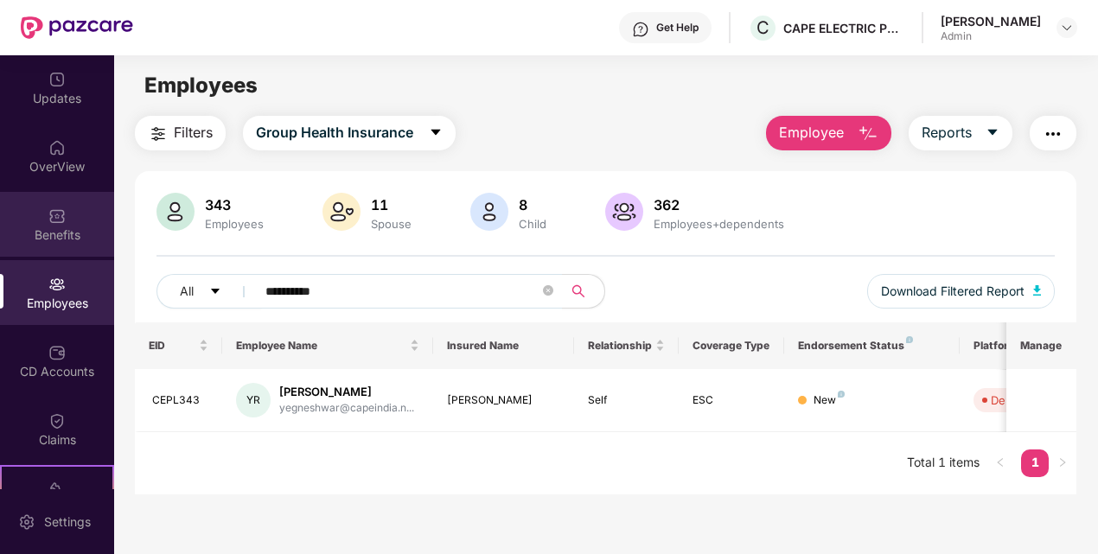
click at [64, 208] on div "Benefits" at bounding box center [57, 224] width 114 height 65
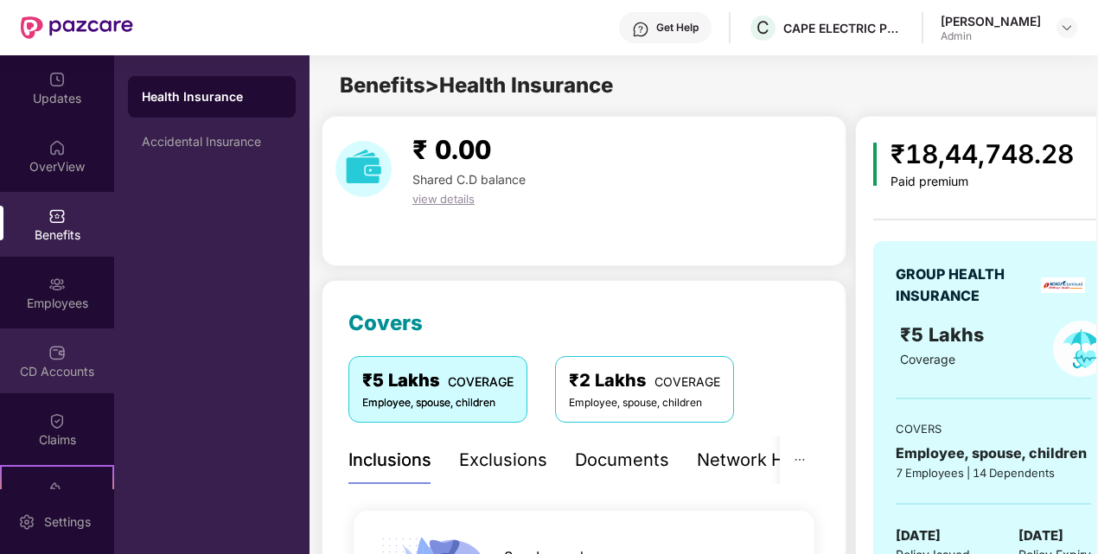
click at [54, 342] on div at bounding box center [56, 350] width 17 height 17
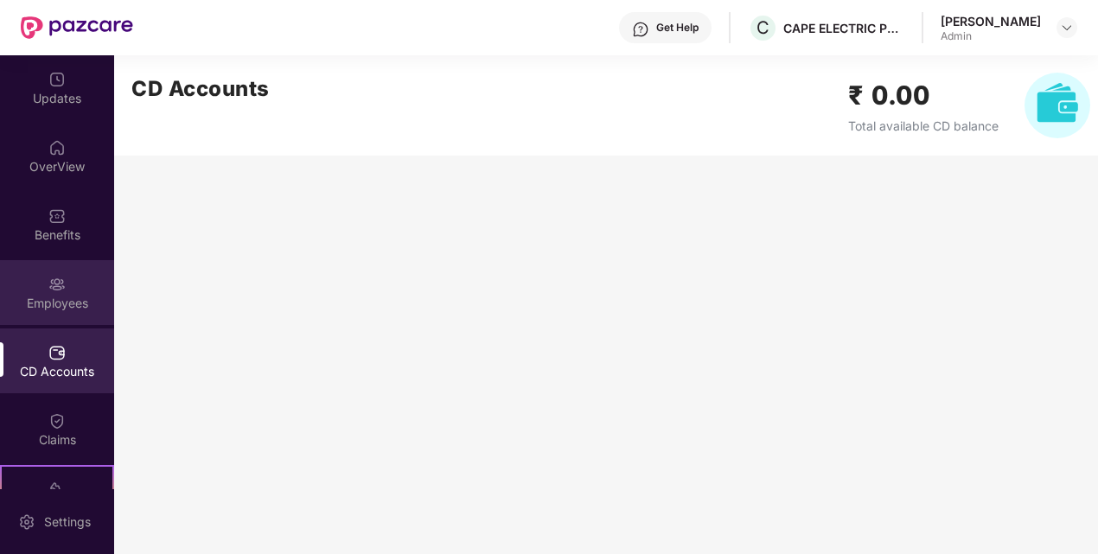
click at [71, 298] on div "Employees" at bounding box center [57, 303] width 114 height 17
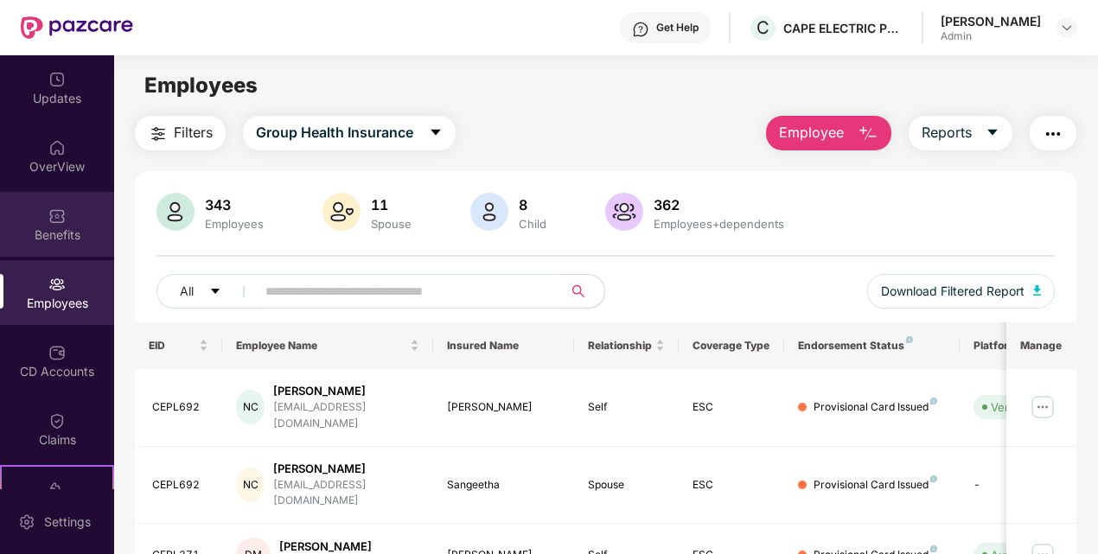
click at [69, 208] on div "Benefits" at bounding box center [57, 224] width 114 height 65
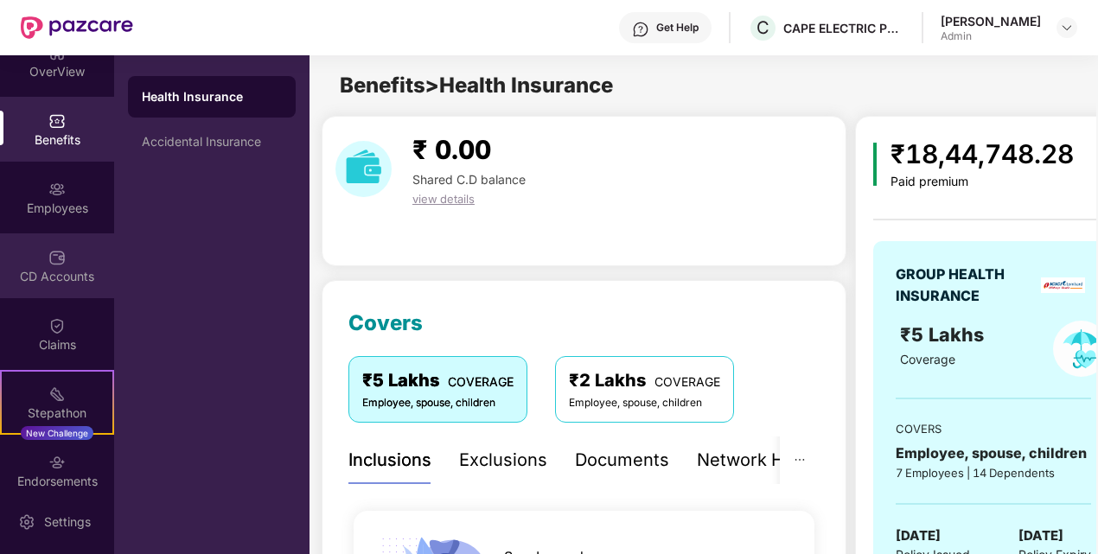
scroll to position [180, 0]
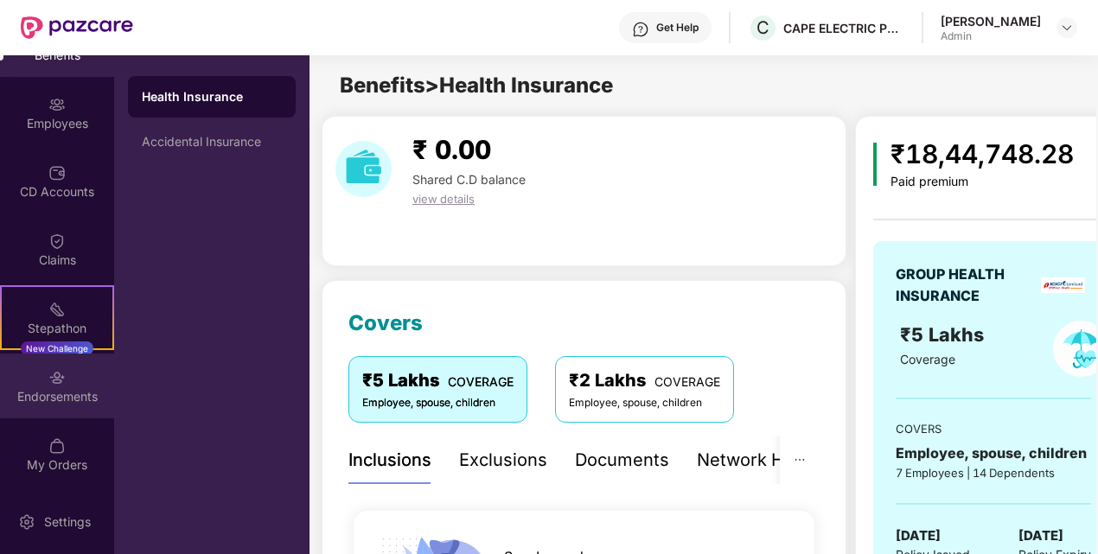
click at [62, 400] on div "Endorsements" at bounding box center [57, 396] width 114 height 17
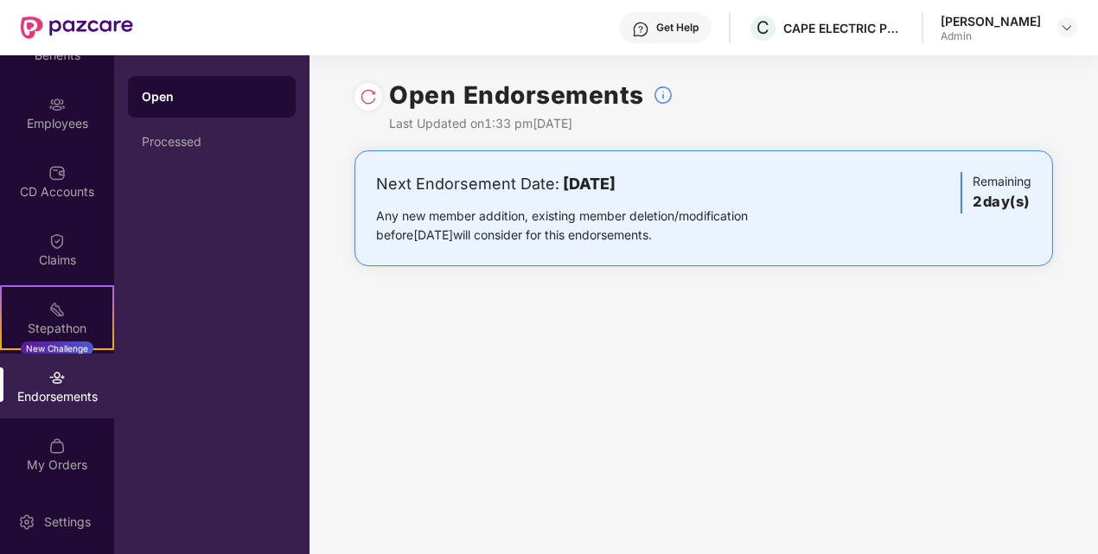
click at [505, 290] on div "Next Endorsement Date: 21 August 2025 Any new member addition, existing member …" at bounding box center [703, 225] width 788 height 150
click at [373, 95] on img at bounding box center [368, 96] width 17 height 17
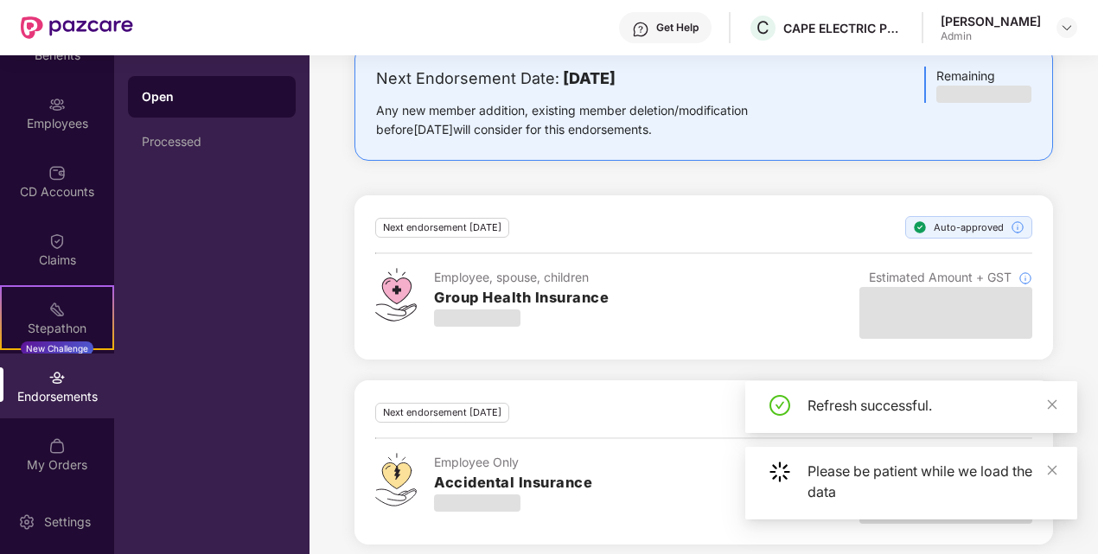
scroll to position [113, 0]
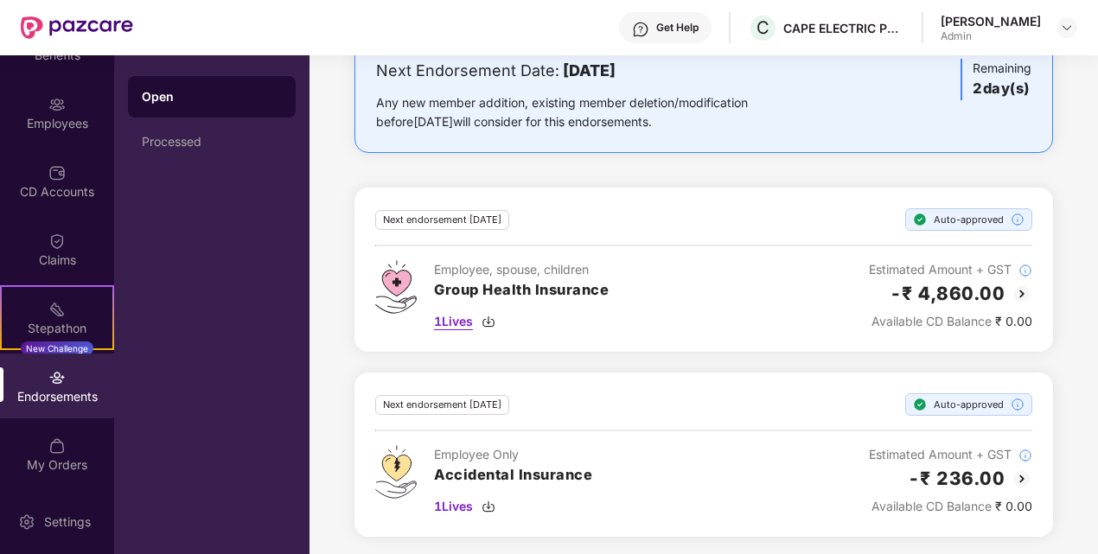
click at [459, 319] on span "1 Lives" at bounding box center [453, 321] width 39 height 19
click at [783, 391] on div "Next endorsement in 2 day(s) Auto-approved Employee Only Accidental Insurance 1…" at bounding box center [703, 455] width 698 height 164
drag, startPoint x: 529, startPoint y: 382, endPoint x: 532, endPoint y: 419, distance: 37.3
click at [532, 419] on div "Next endorsement in 2 day(s) Auto-approved Employee Only Accidental Insurance 1…" at bounding box center [703, 455] width 698 height 164
drag, startPoint x: 532, startPoint y: 419, endPoint x: 589, endPoint y: 389, distance: 64.6
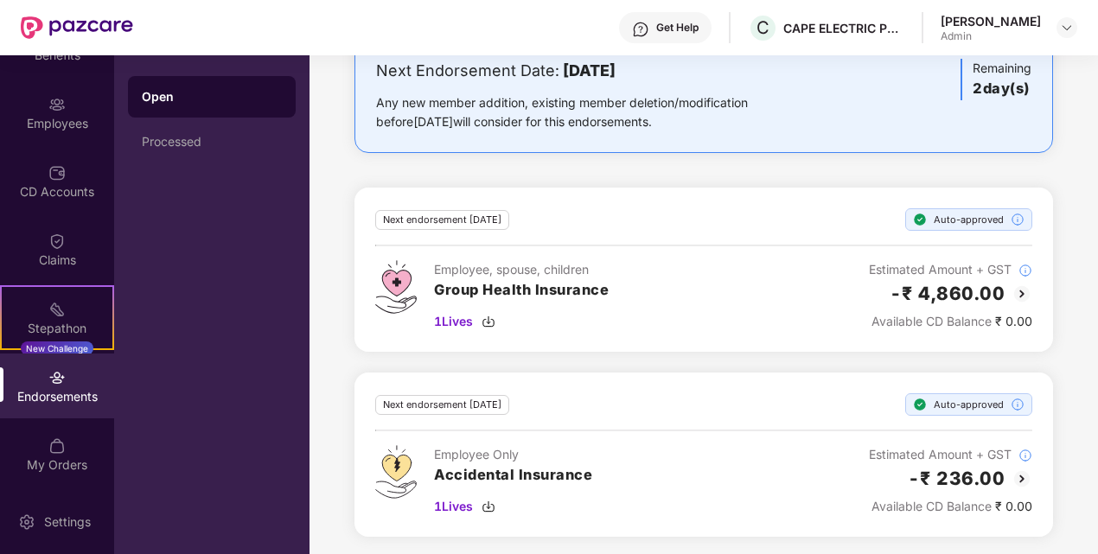
click at [589, 389] on div "Next endorsement in 2 day(s) Auto-approved Employee Only Accidental Insurance 1…" at bounding box center [703, 455] width 698 height 164
click at [705, 388] on div "Next endorsement in 2 day(s) Auto-approved Employee Only Accidental Insurance 1…" at bounding box center [703, 455] width 698 height 164
click at [851, 451] on div "Employee Only Accidental Insurance 1 Lives Estimated Amount + GST -₹ 236.00 Ava…" at bounding box center [703, 480] width 657 height 71
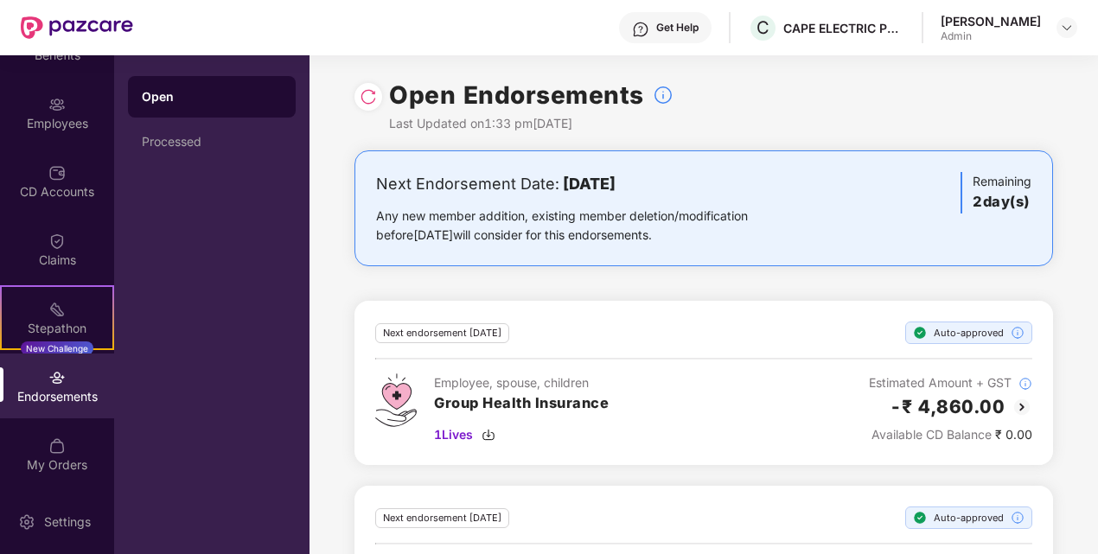
click at [365, 99] on img at bounding box center [368, 96] width 17 height 17
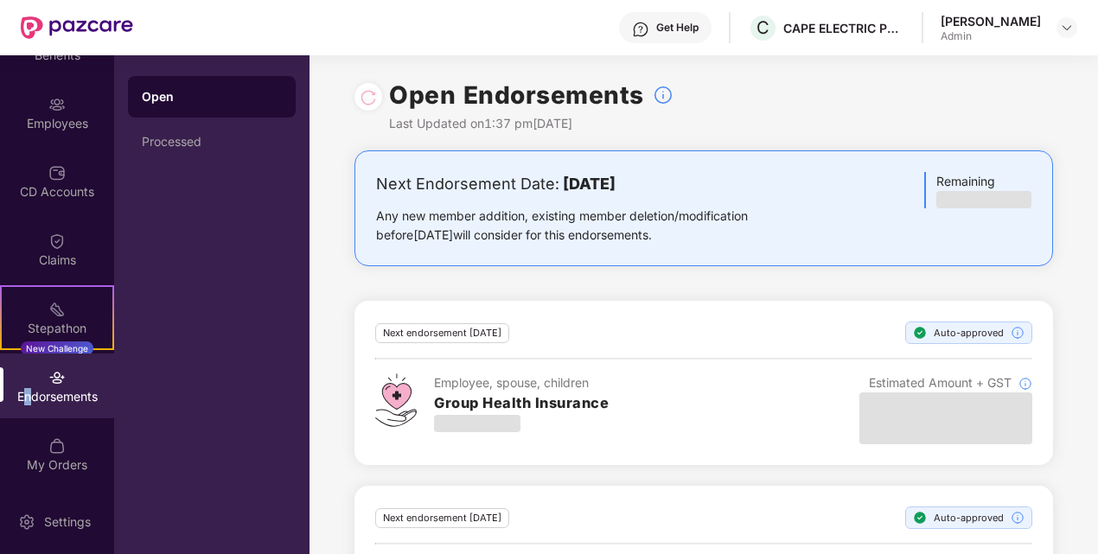
click at [21, 415] on div "Endorsements" at bounding box center [57, 386] width 114 height 65
click at [73, 378] on div "Endorsements" at bounding box center [57, 386] width 114 height 65
click at [68, 443] on div "My Orders" at bounding box center [57, 454] width 114 height 65
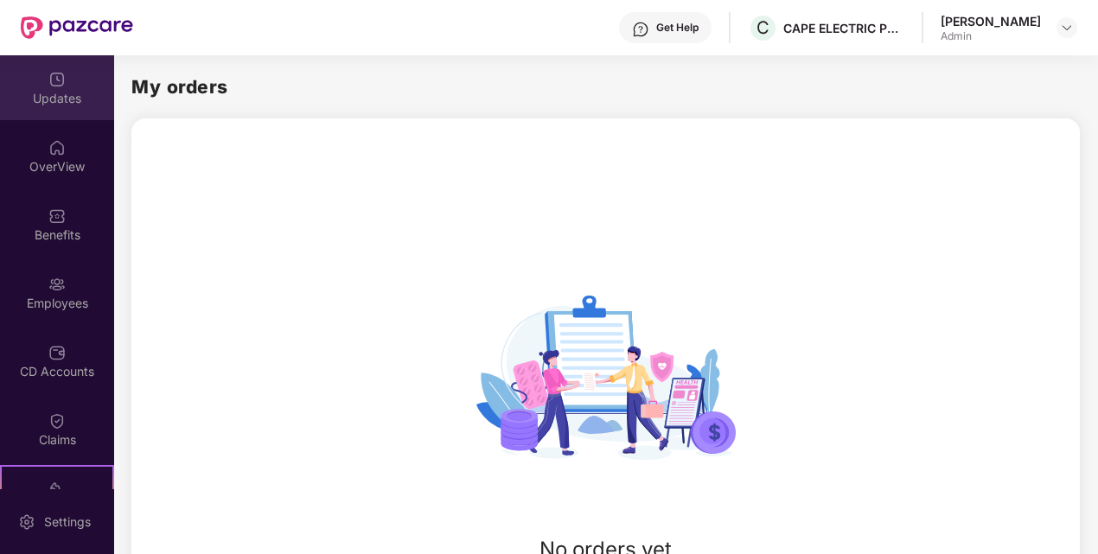
click at [73, 85] on div "Updates" at bounding box center [57, 87] width 114 height 65
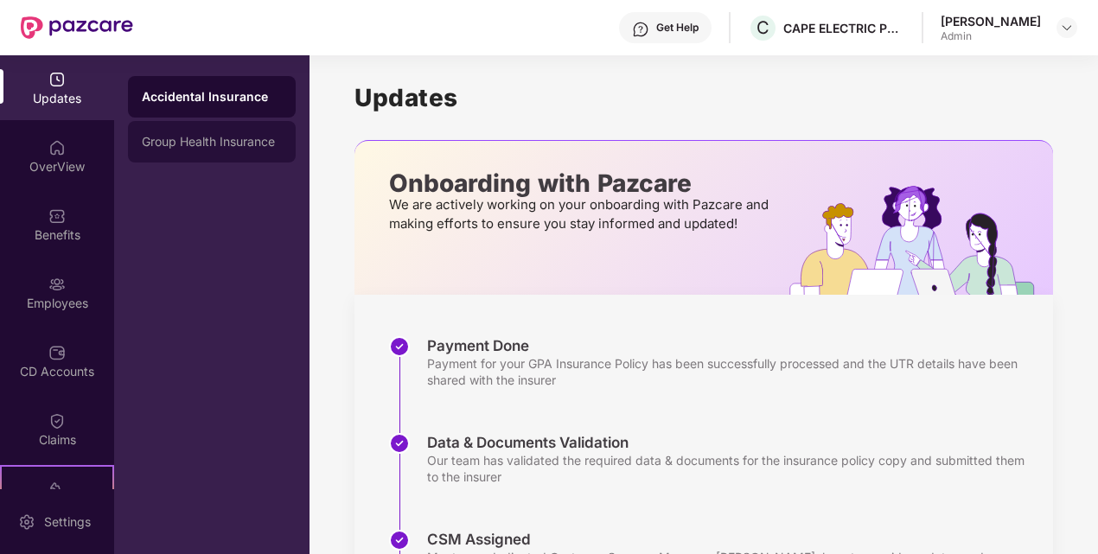
click at [157, 126] on div "Group Health Insurance" at bounding box center [212, 141] width 168 height 41
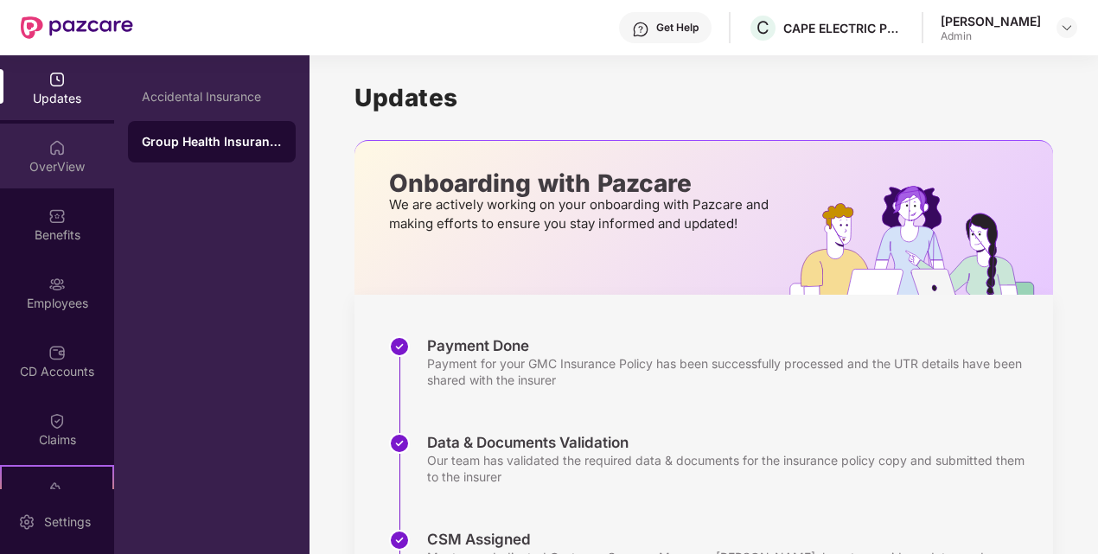
click at [35, 154] on div "OverView" at bounding box center [57, 156] width 114 height 65
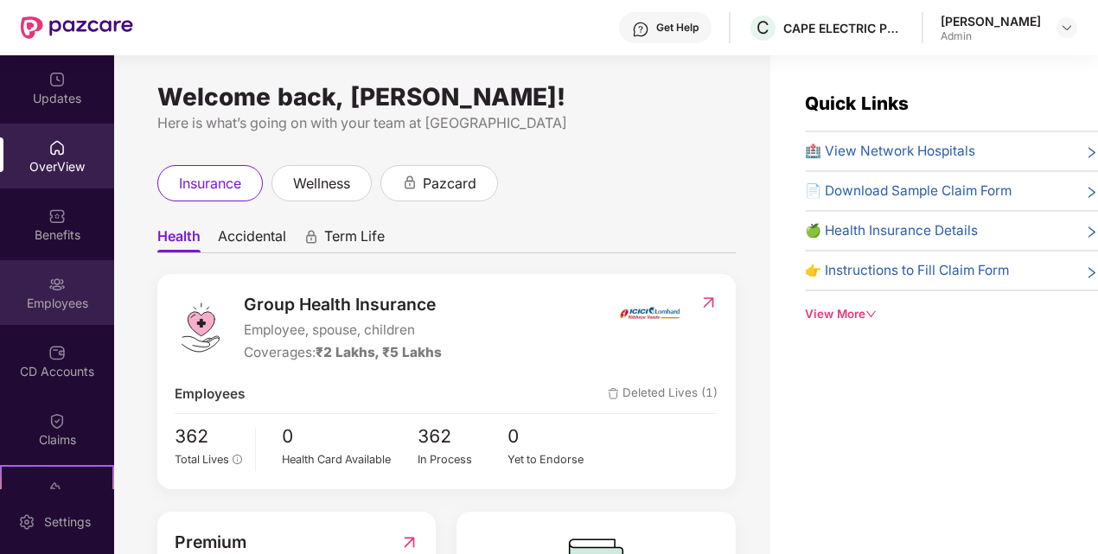
click at [80, 286] on div "Employees" at bounding box center [57, 292] width 114 height 65
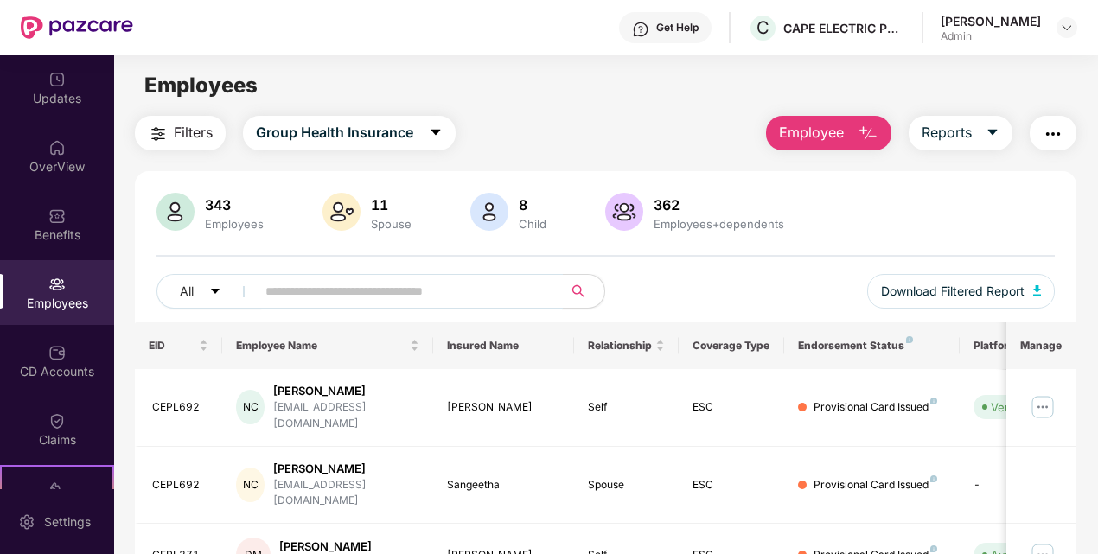
click at [311, 285] on input "text" at bounding box center [402, 291] width 274 height 26
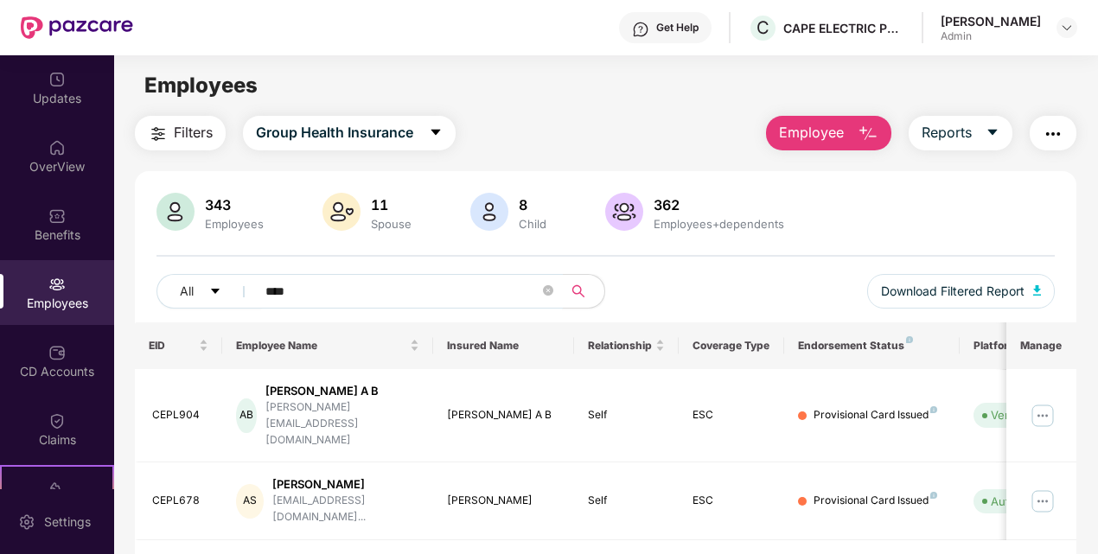
type input "*****"
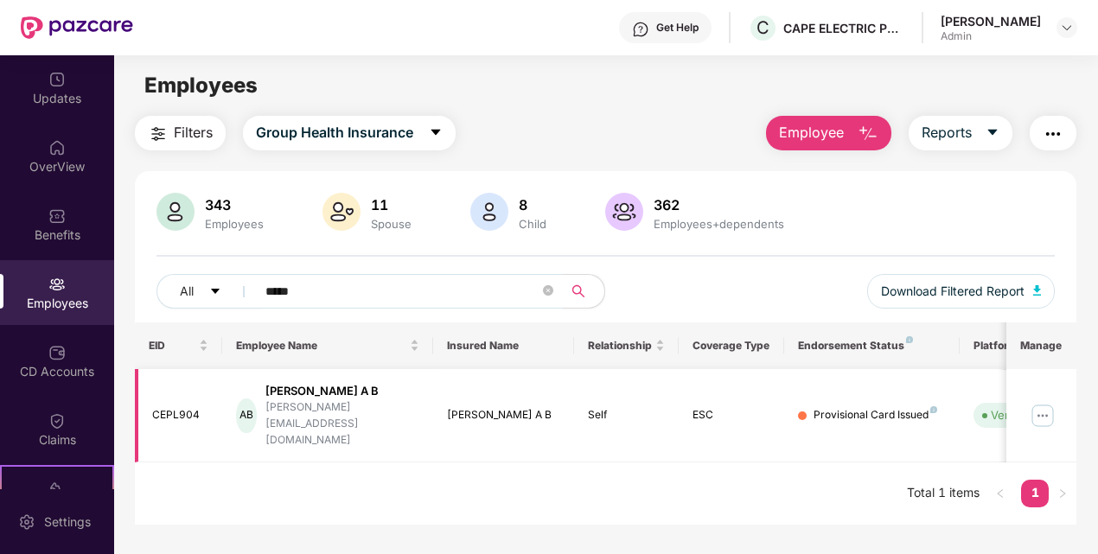
click at [1038, 402] on img at bounding box center [1043, 416] width 28 height 28
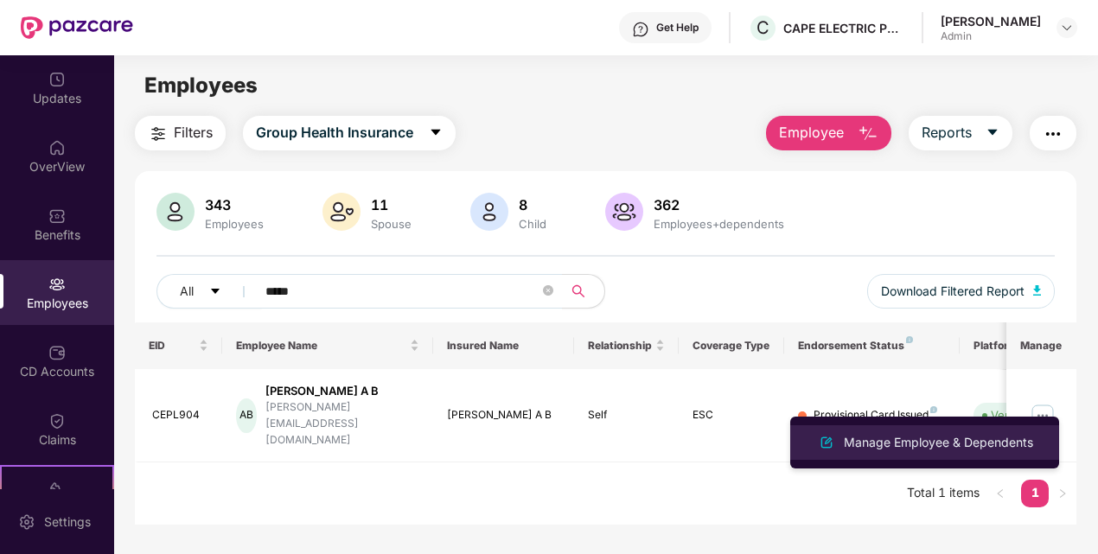
click at [952, 436] on div "Manage Employee & Dependents" at bounding box center [938, 442] width 196 height 19
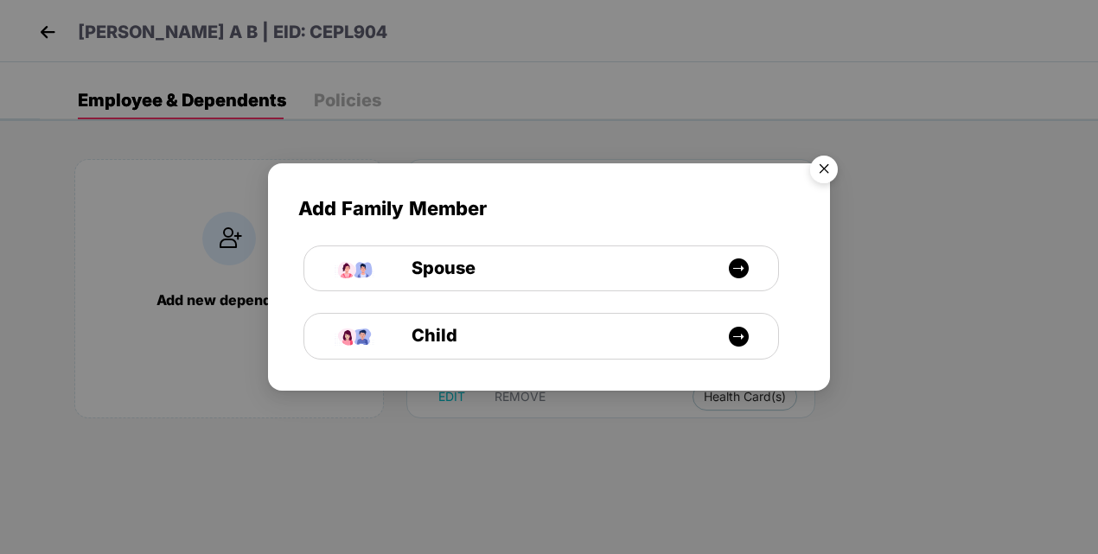
click at [828, 170] on img "Close" at bounding box center [824, 172] width 48 height 48
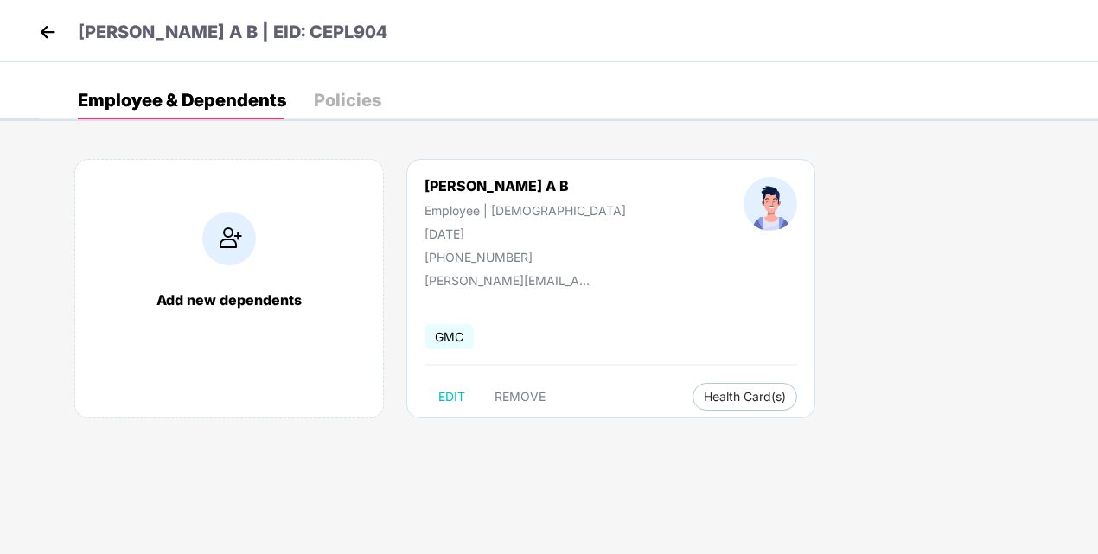
click at [45, 31] on img at bounding box center [48, 32] width 26 height 26
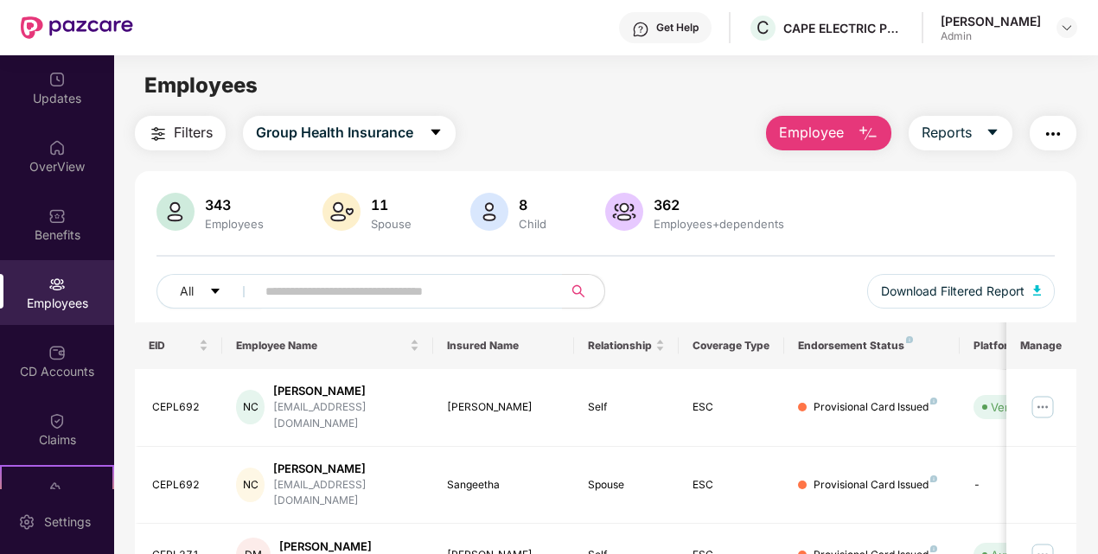
click at [667, 278] on div "All Download Filtered Report" at bounding box center [605, 298] width 899 height 48
click at [54, 347] on img at bounding box center [56, 352] width 17 height 17
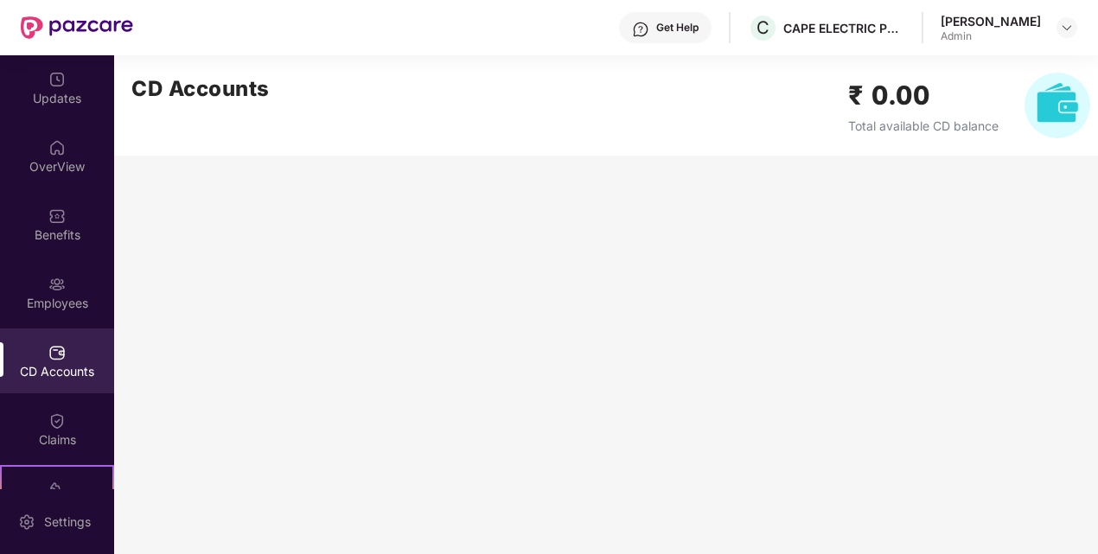
click at [798, 137] on div "CD Accounts ₹ 0.00 Total available CD balance" at bounding box center [610, 105] width 993 height 100
click at [721, 192] on main "CD Accounts ₹ 0.00 Total available CD balance" at bounding box center [606, 304] width 984 height 499
click at [67, 84] on div "Updates" at bounding box center [57, 87] width 114 height 65
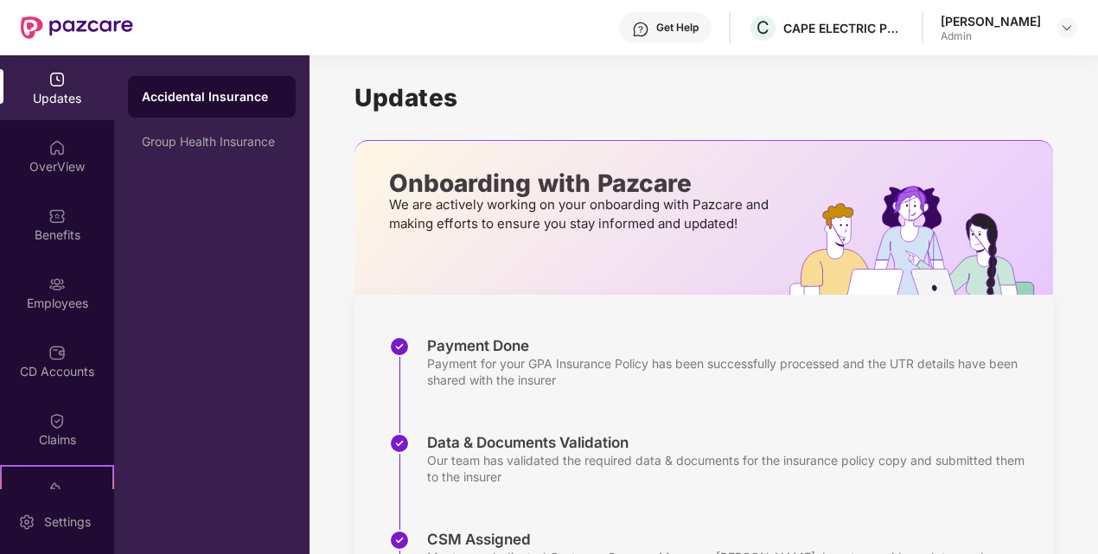
click at [760, 86] on h1 "Updates" at bounding box center [703, 97] width 698 height 29
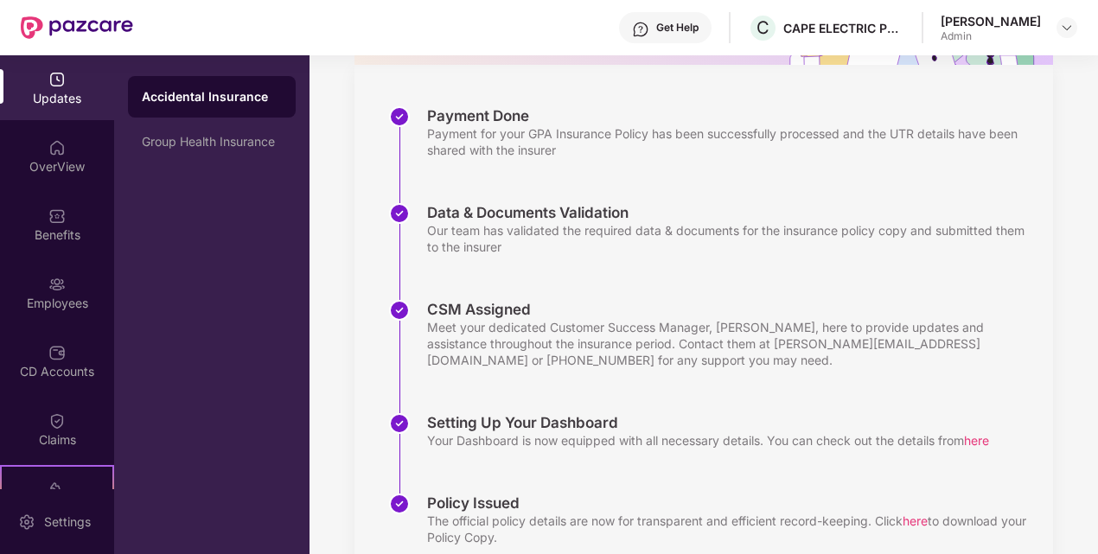
scroll to position [299, 0]
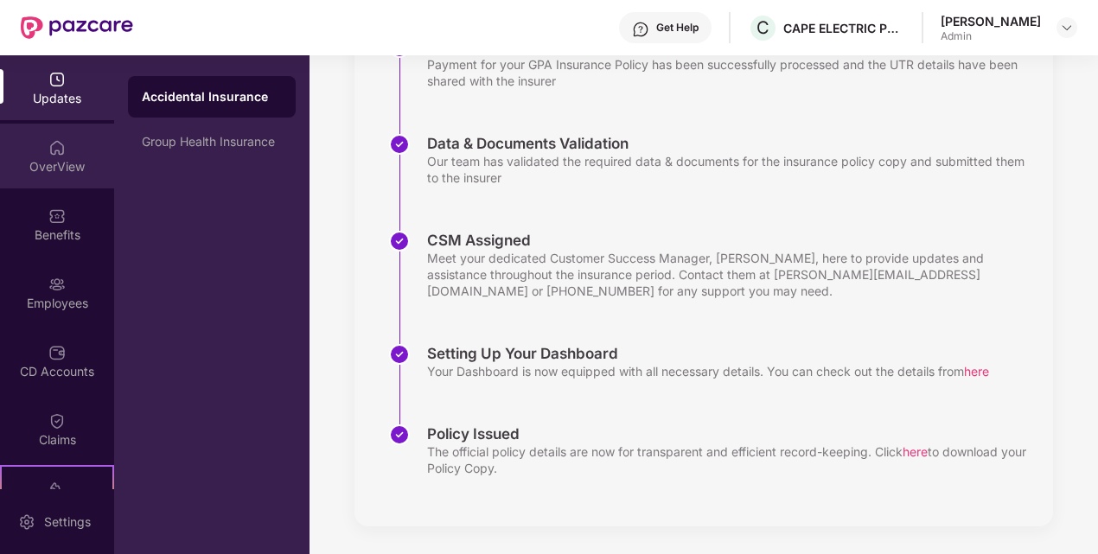
click at [81, 153] on div "OverView" at bounding box center [57, 156] width 114 height 65
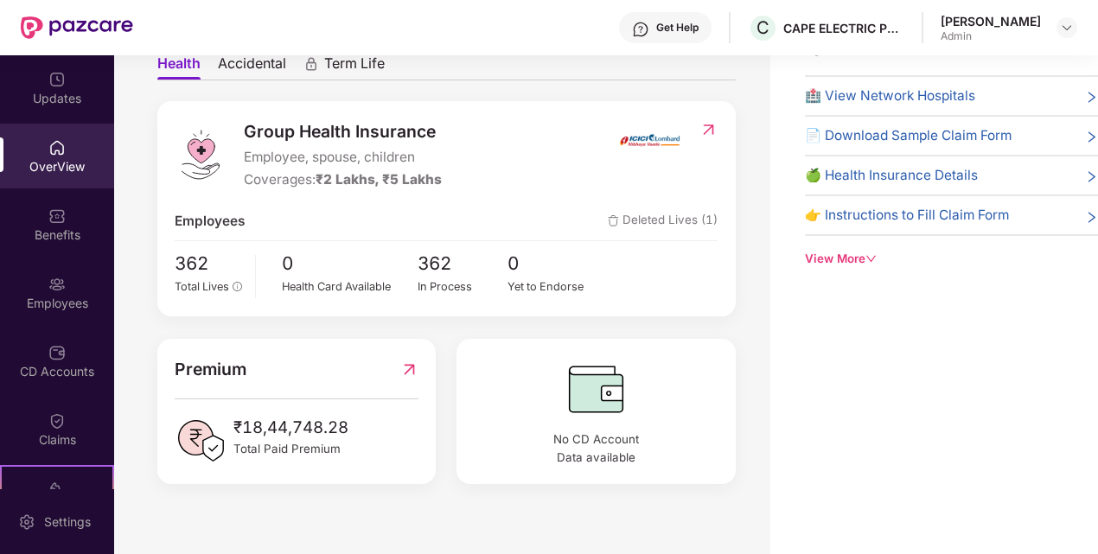
scroll to position [148, 0]
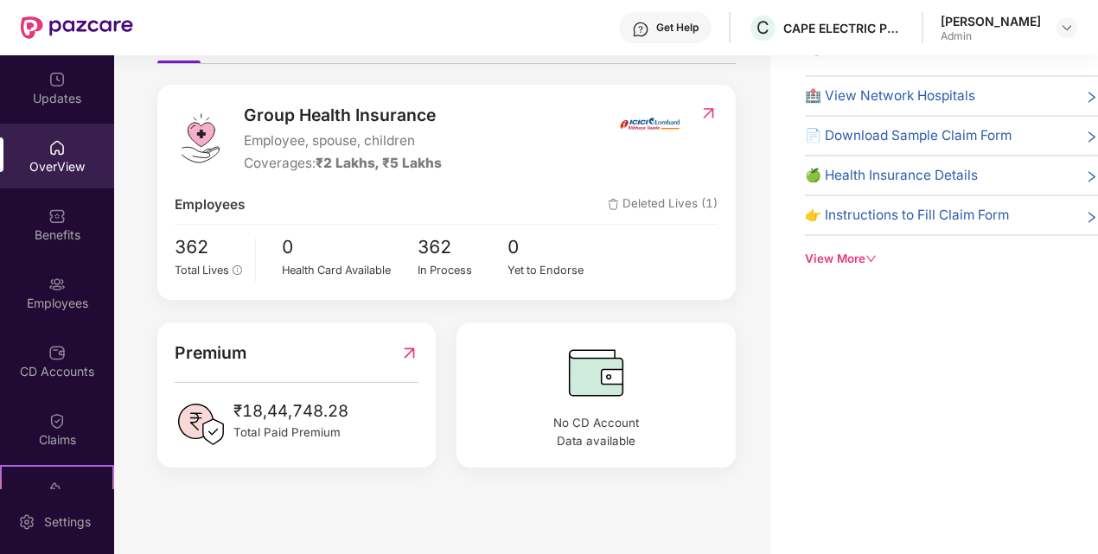
click at [695, 373] on img at bounding box center [597, 373] width 244 height 66
click at [69, 207] on div "Benefits" at bounding box center [57, 224] width 114 height 65
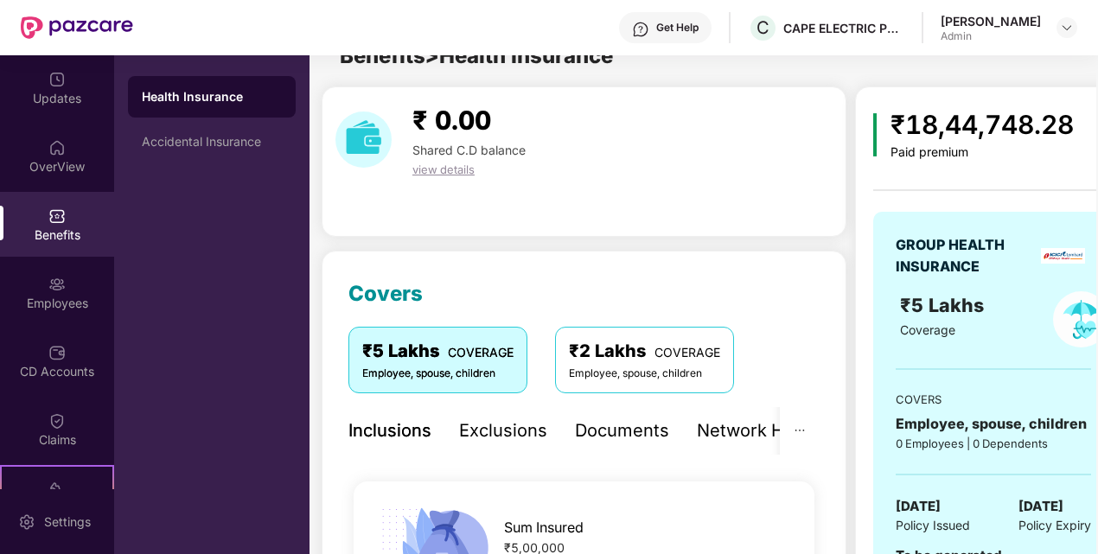
scroll to position [55, 0]
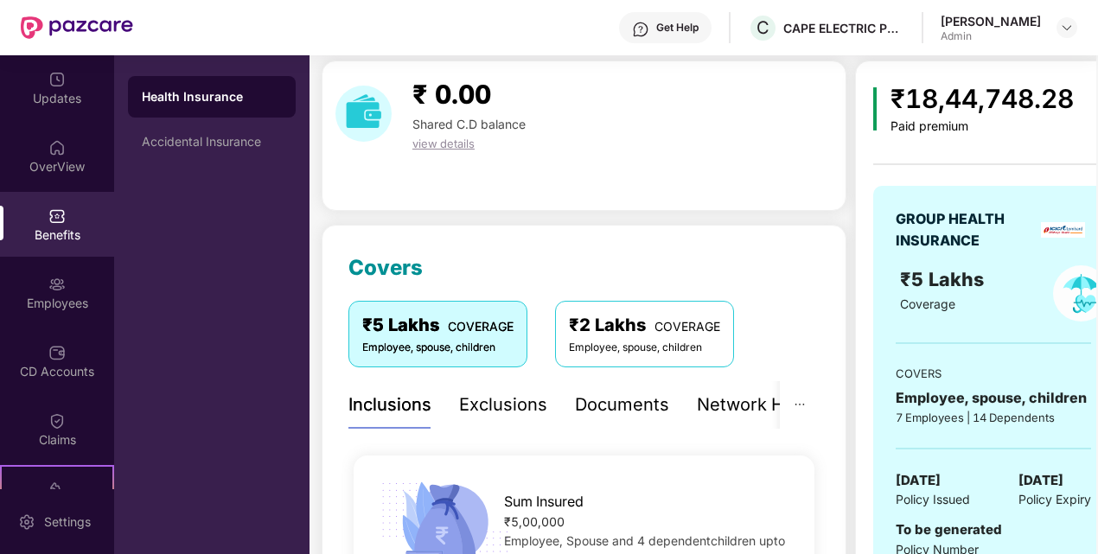
click at [524, 392] on div "Exclusions" at bounding box center [503, 405] width 88 height 27
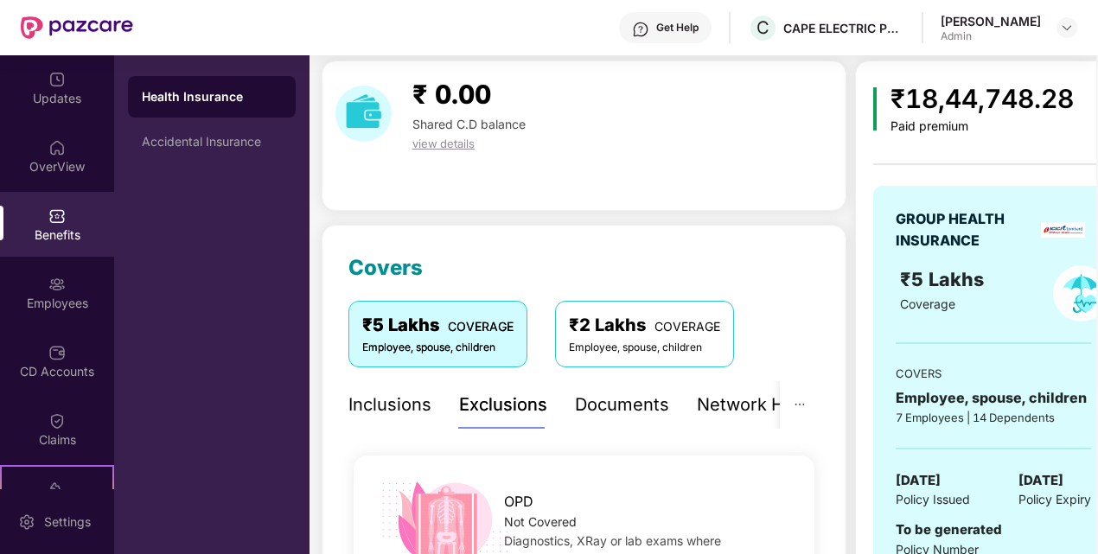
click at [559, 175] on div "₹ 0.00 Shared C.D balance view details" at bounding box center [584, 136] width 525 height 150
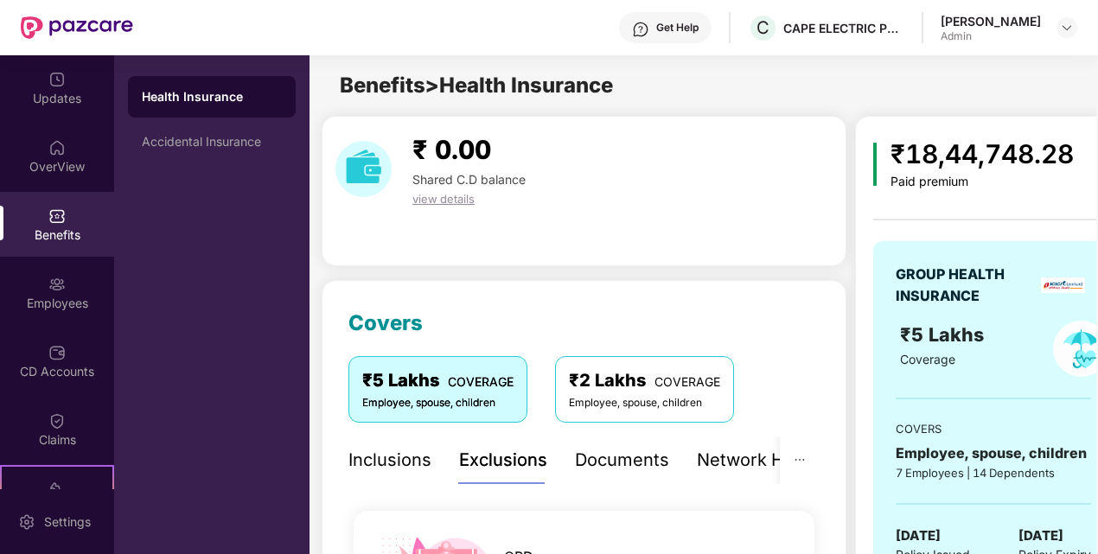
click at [220, 194] on div "Health Insurance Accidental Insurance" at bounding box center [211, 304] width 195 height 499
click at [35, 148] on div "OverView" at bounding box center [57, 156] width 114 height 65
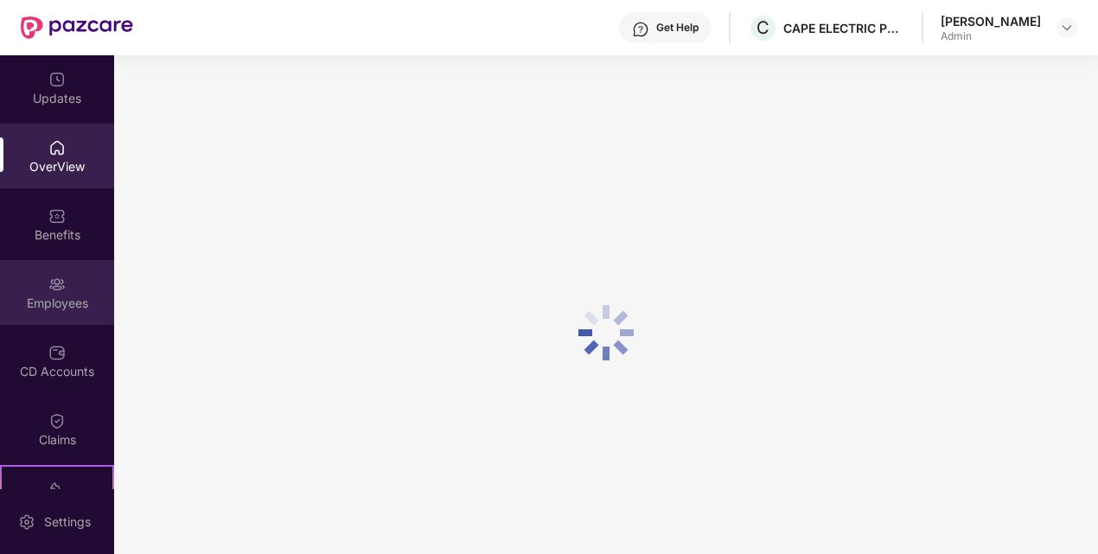
click at [62, 289] on img at bounding box center [56, 284] width 17 height 17
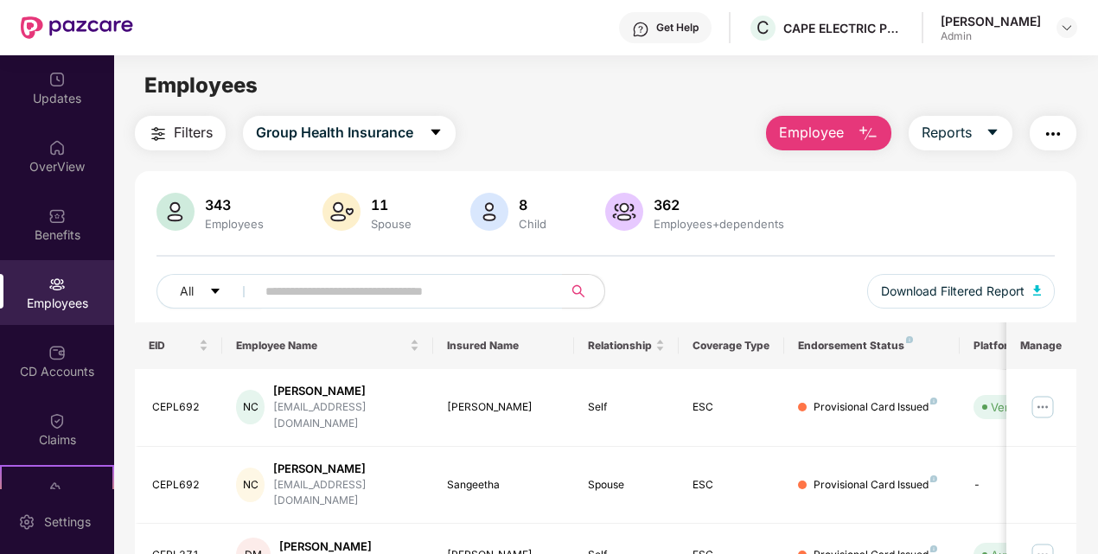
click at [640, 291] on div "All Download Filtered Report" at bounding box center [605, 298] width 899 height 48
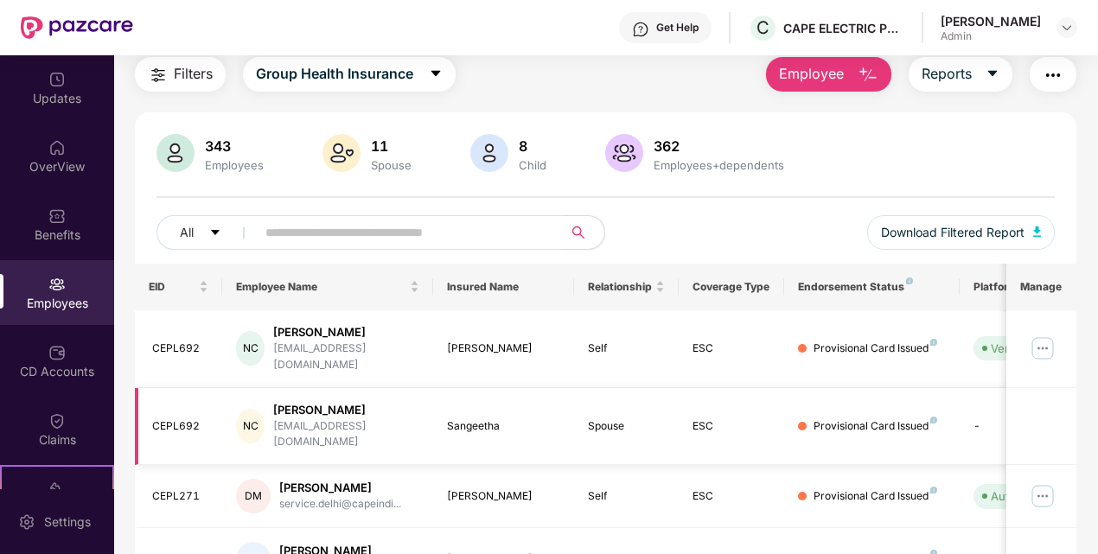
scroll to position [173, 0]
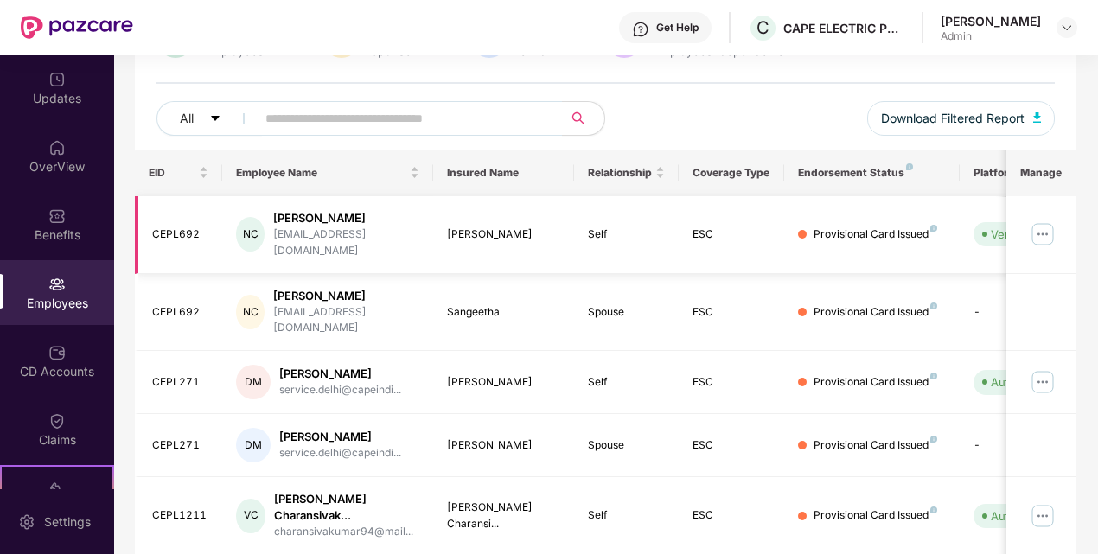
click at [1051, 223] on img at bounding box center [1043, 234] width 28 height 28
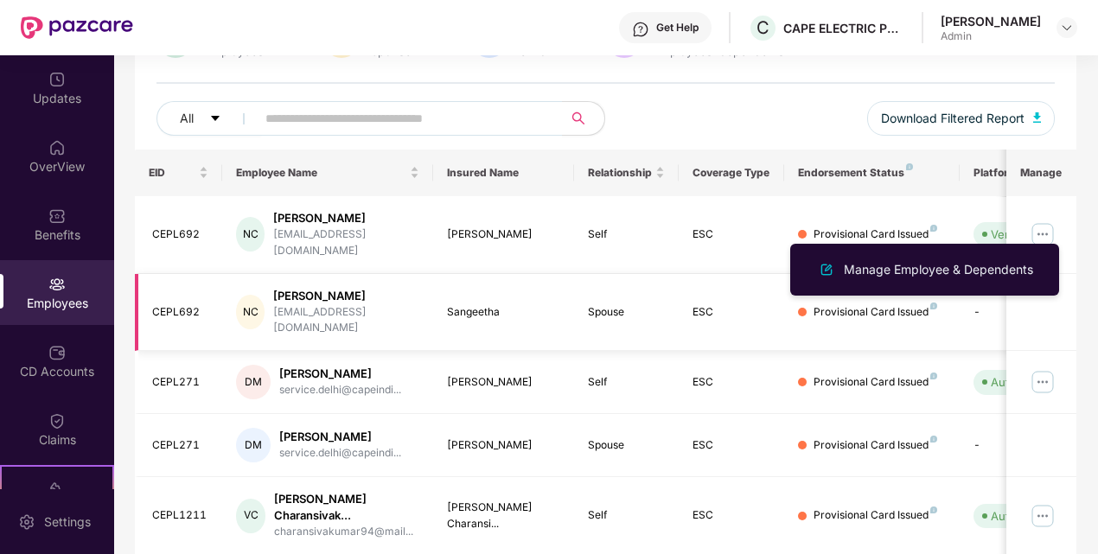
click at [1041, 301] on td at bounding box center [1041, 313] width 70 height 78
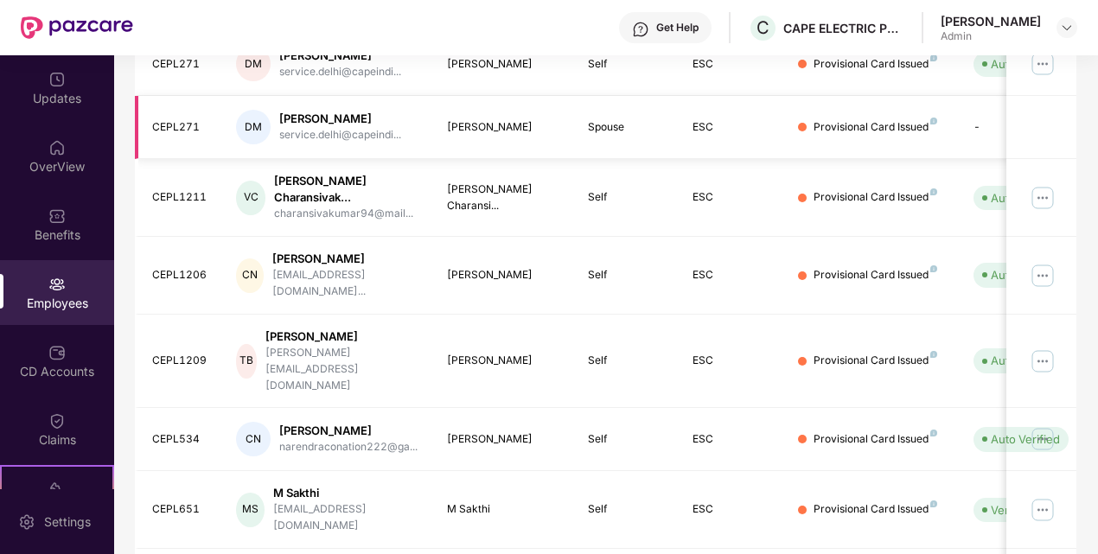
scroll to position [519, 0]
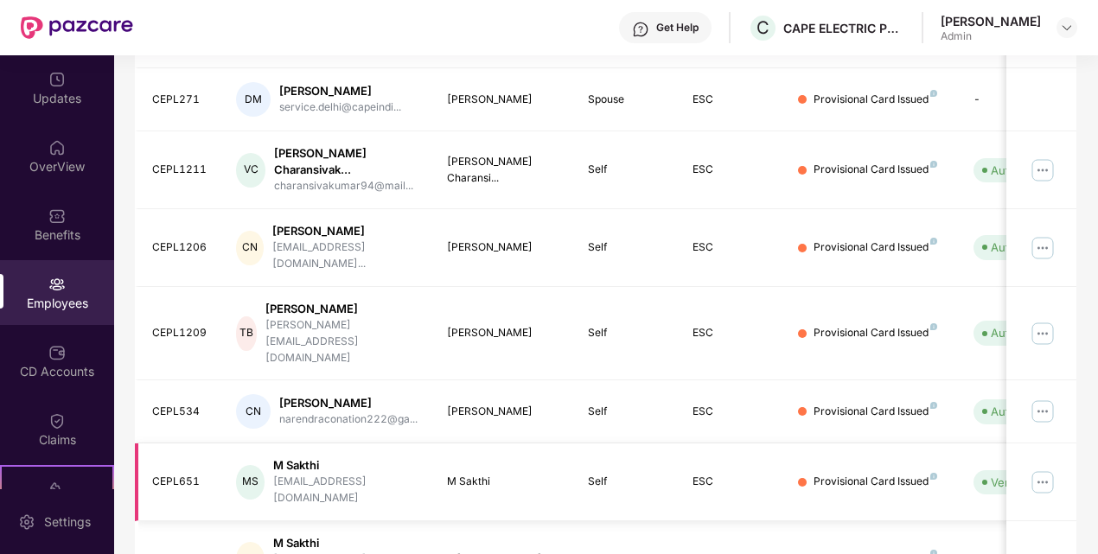
click at [991, 443] on td "Verified" at bounding box center [1020, 482] width 123 height 78
click at [1039, 468] on img at bounding box center [1043, 482] width 28 height 28
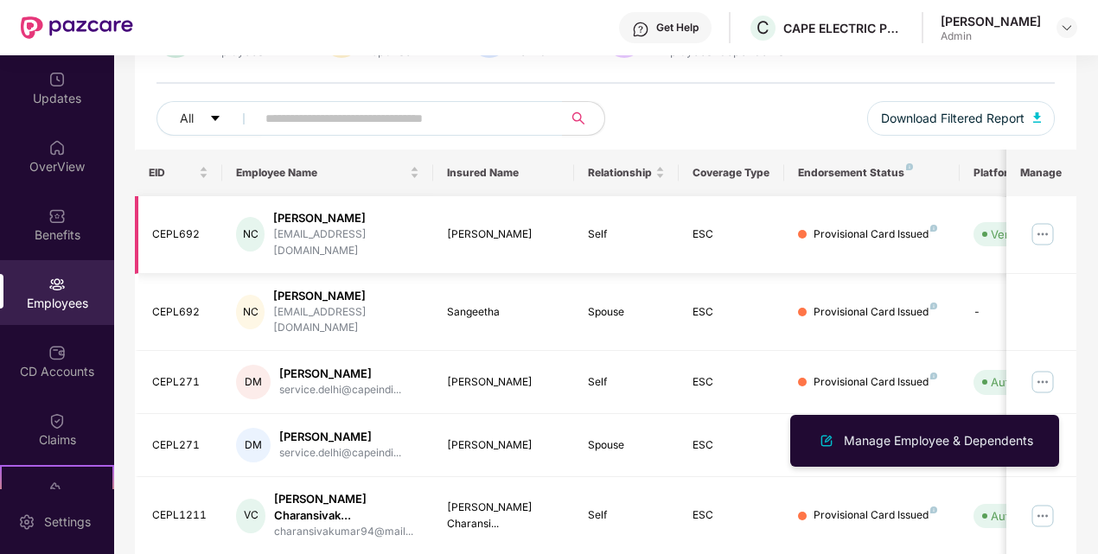
scroll to position [0, 0]
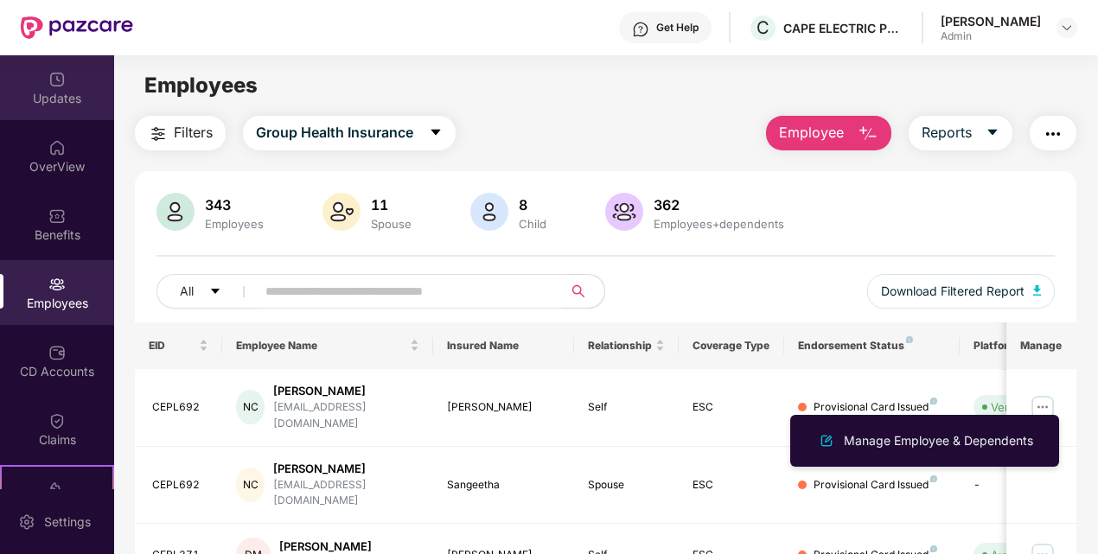
click at [61, 72] on img at bounding box center [56, 79] width 17 height 17
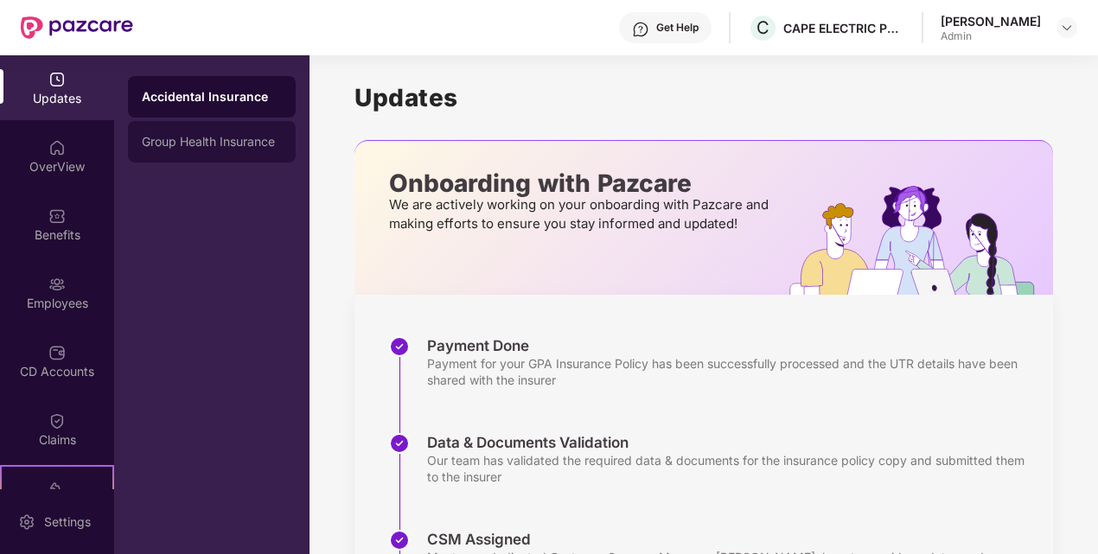
click at [240, 155] on div "Group Health Insurance" at bounding box center [212, 141] width 168 height 41
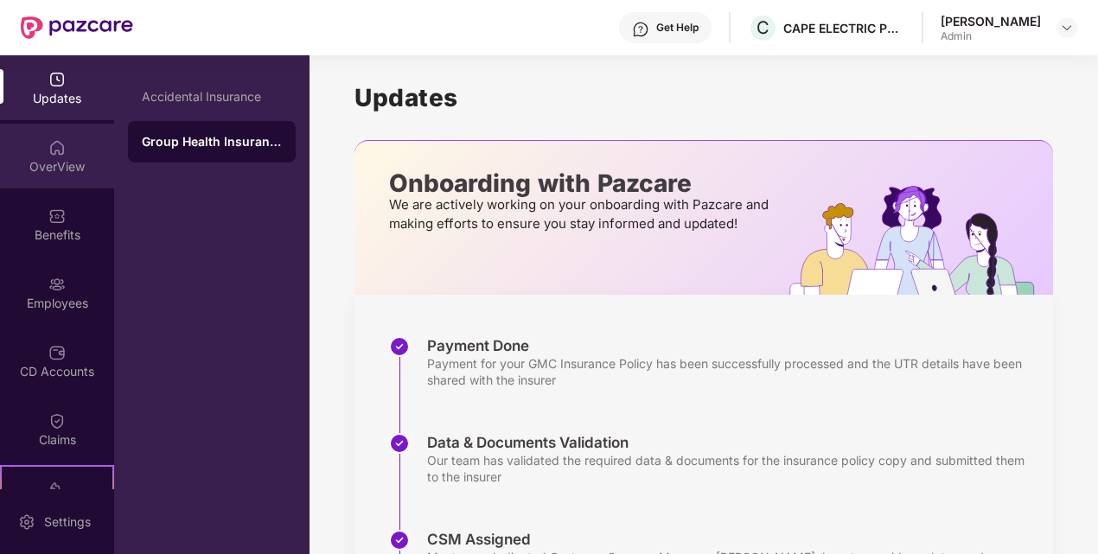
click at [80, 149] on div "OverView" at bounding box center [57, 156] width 114 height 65
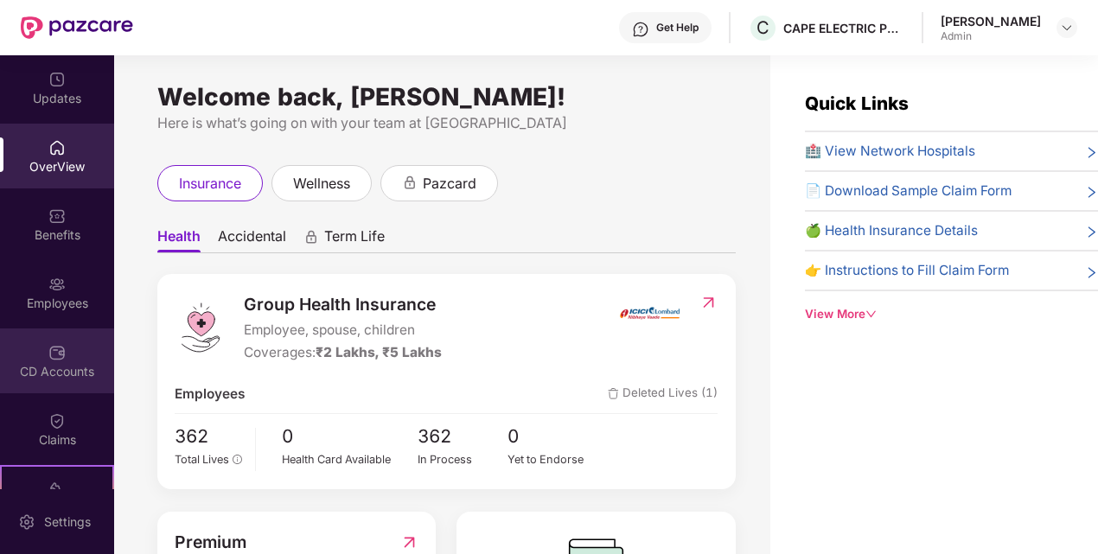
scroll to position [180, 0]
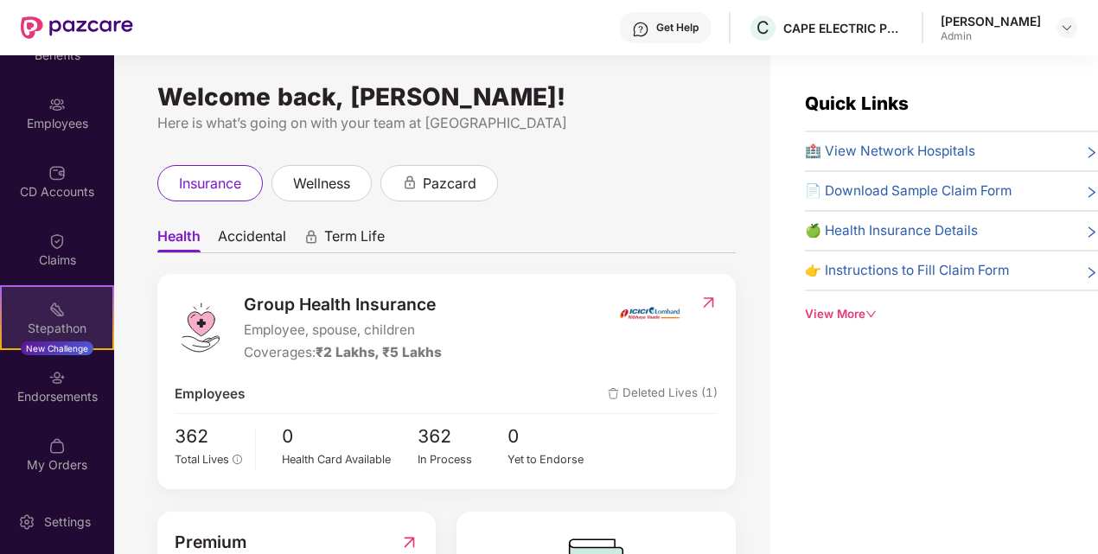
click at [74, 316] on div "Stepathon New Challenge" at bounding box center [57, 317] width 114 height 65
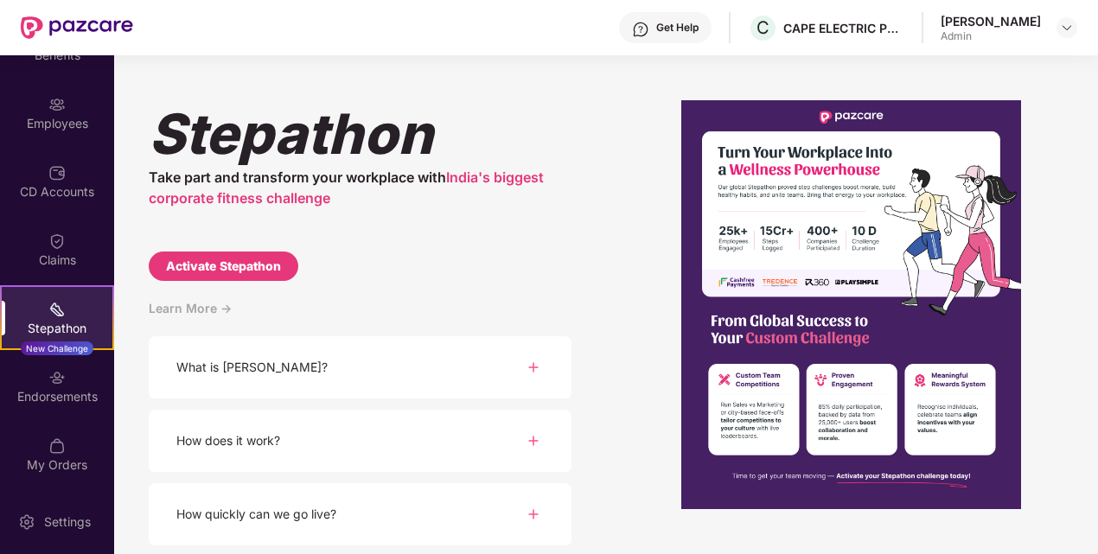
click at [223, 251] on div "Stepathon Take part and transform your workplace with India's biggest corporate…" at bounding box center [360, 327] width 423 height 454
click at [216, 255] on div "Activate Stepathon" at bounding box center [224, 266] width 150 height 29
select select "****"
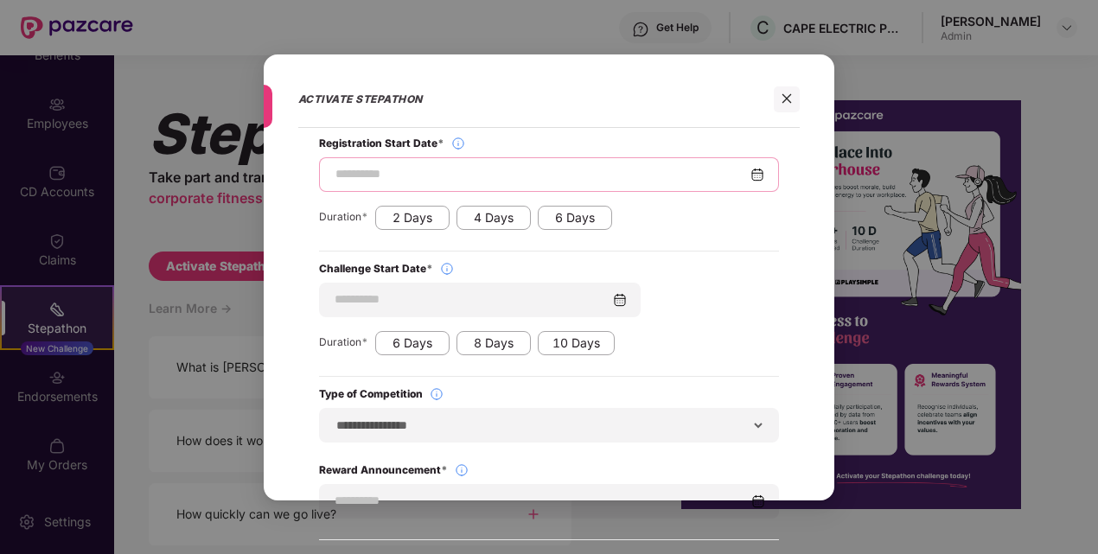
click at [391, 175] on input at bounding box center [542, 174] width 417 height 18
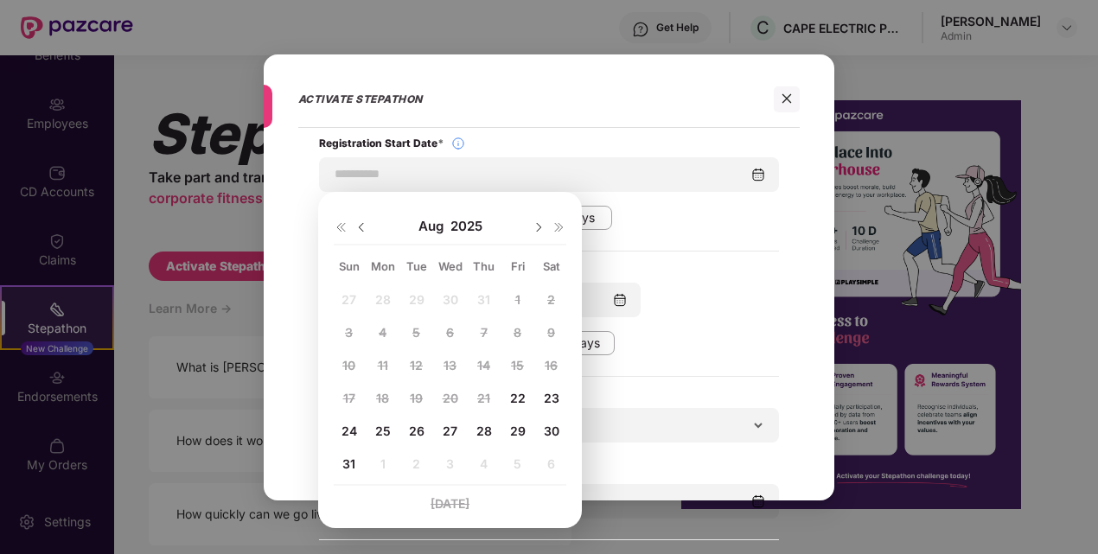
click at [514, 398] on span "22" at bounding box center [518, 398] width 16 height 15
type input "**********"
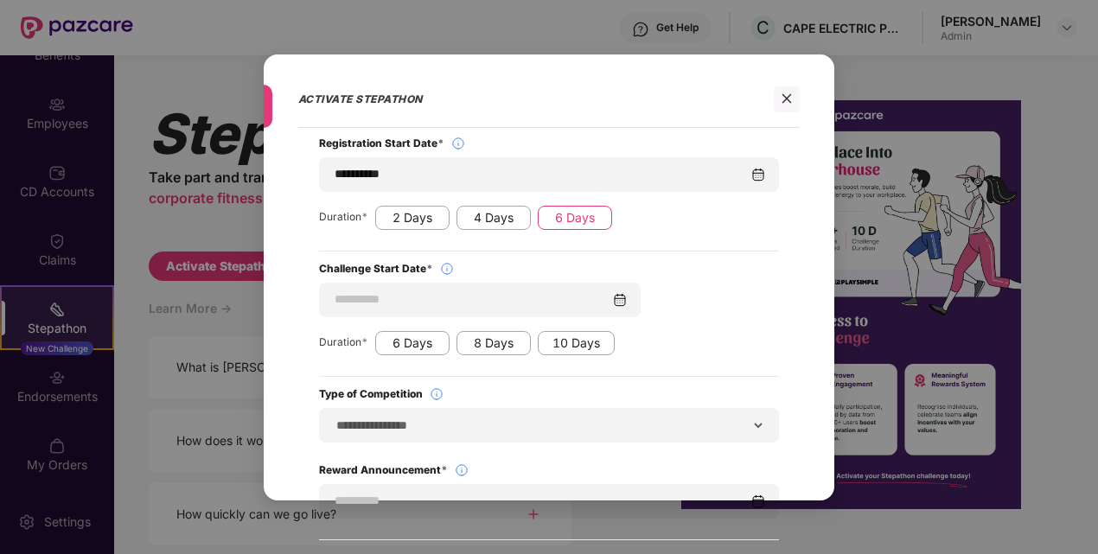
click at [596, 216] on div "6 Days" at bounding box center [575, 218] width 74 height 24
type input "**********"
click at [827, 246] on div "**********" at bounding box center [549, 305] width 570 height 355
click at [719, 226] on div "Duration * 2 Days 4 Days 6 Days" at bounding box center [549, 218] width 460 height 24
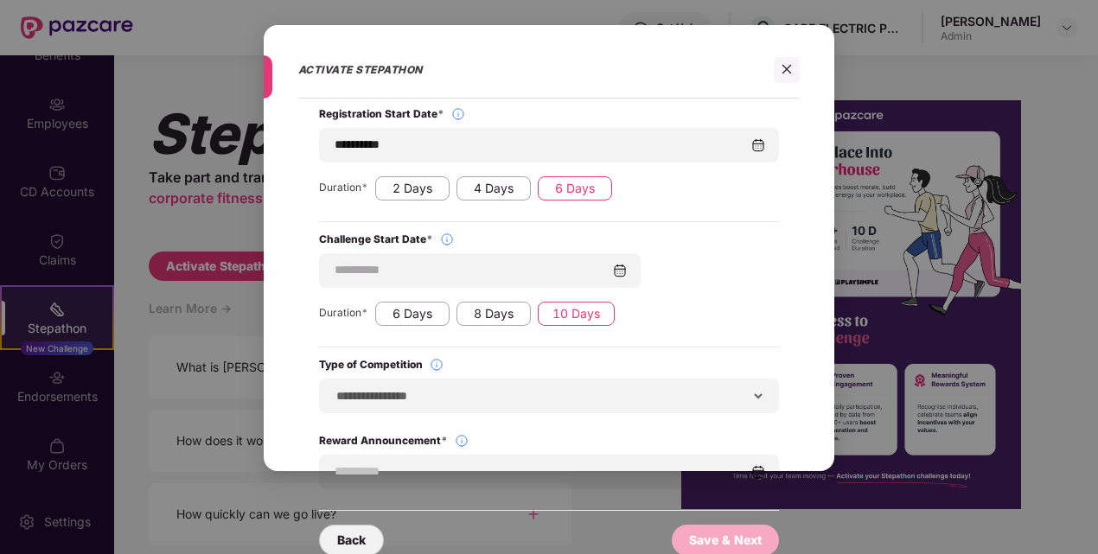
click at [557, 313] on div "10 Days" at bounding box center [576, 314] width 77 height 24
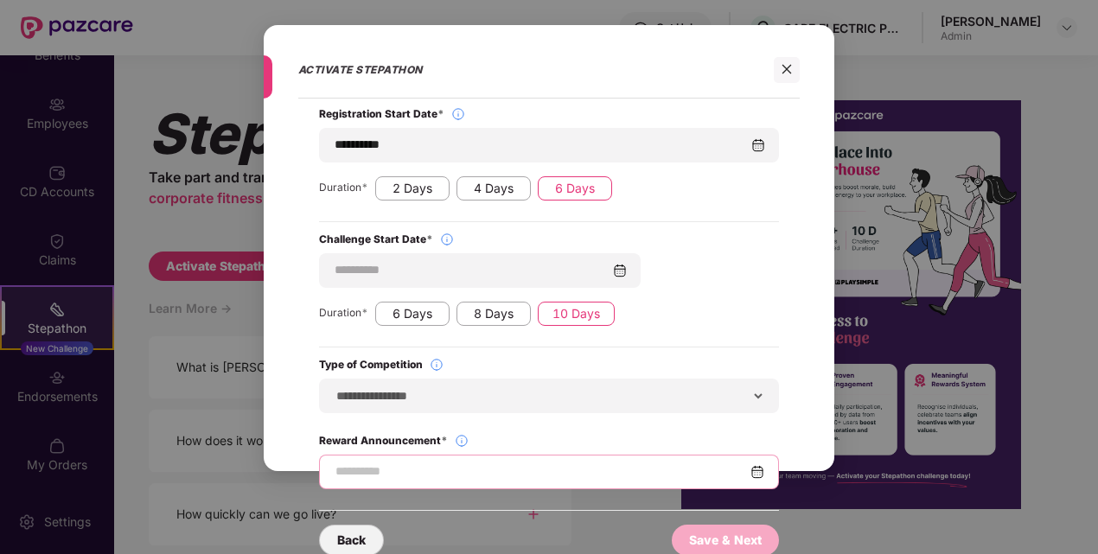
click at [472, 465] on input at bounding box center [542, 471] width 417 height 18
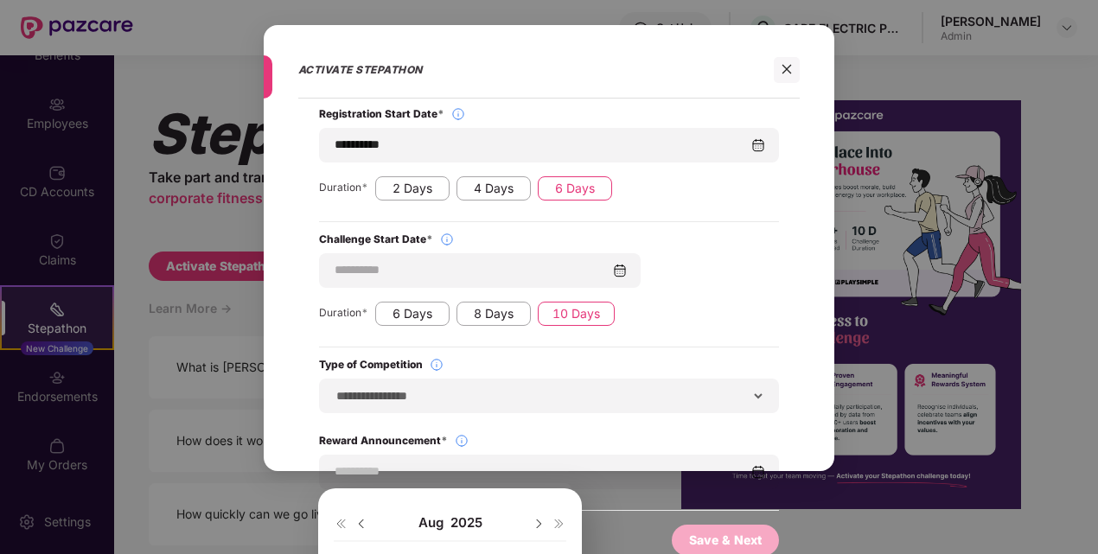
click at [537, 522] on img at bounding box center [539, 524] width 14 height 14
click at [445, 520] on span "Sep" at bounding box center [433, 522] width 31 height 17
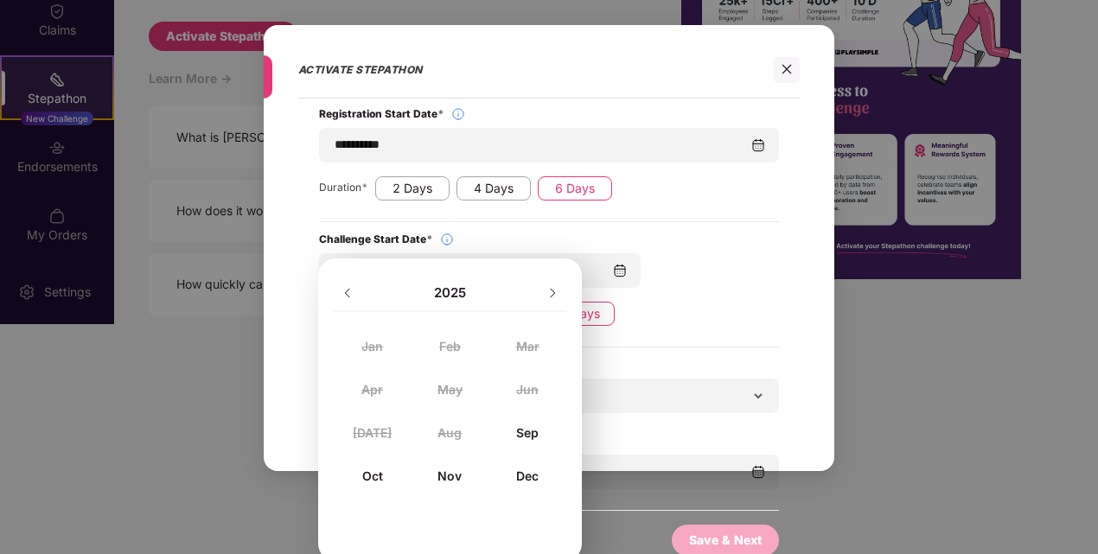
scroll to position [236, 0]
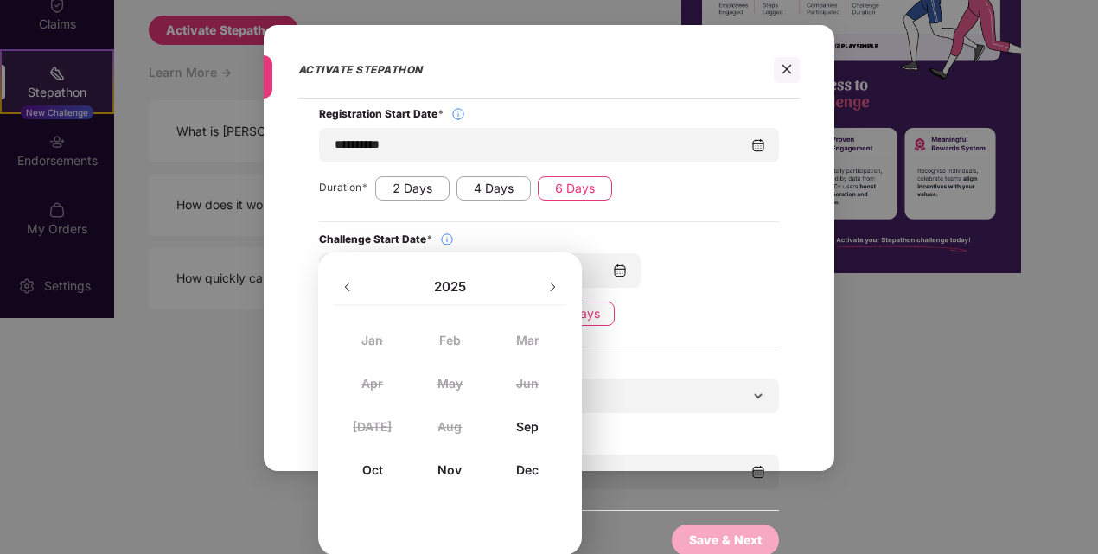
click at [526, 424] on div "Sep" at bounding box center [527, 426] width 78 height 23
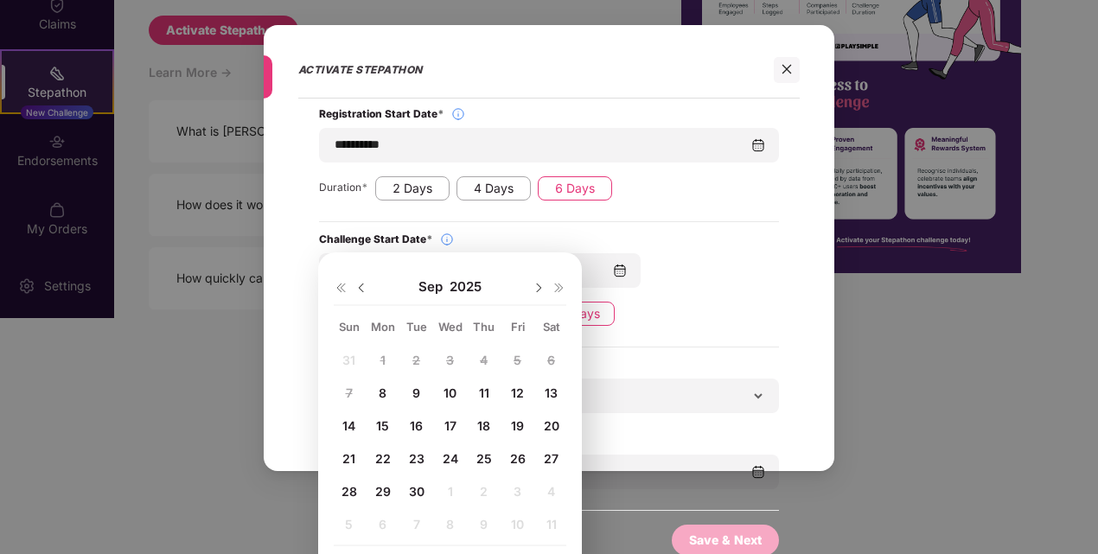
click at [422, 486] on span "30" at bounding box center [417, 491] width 16 height 15
type input "**********"
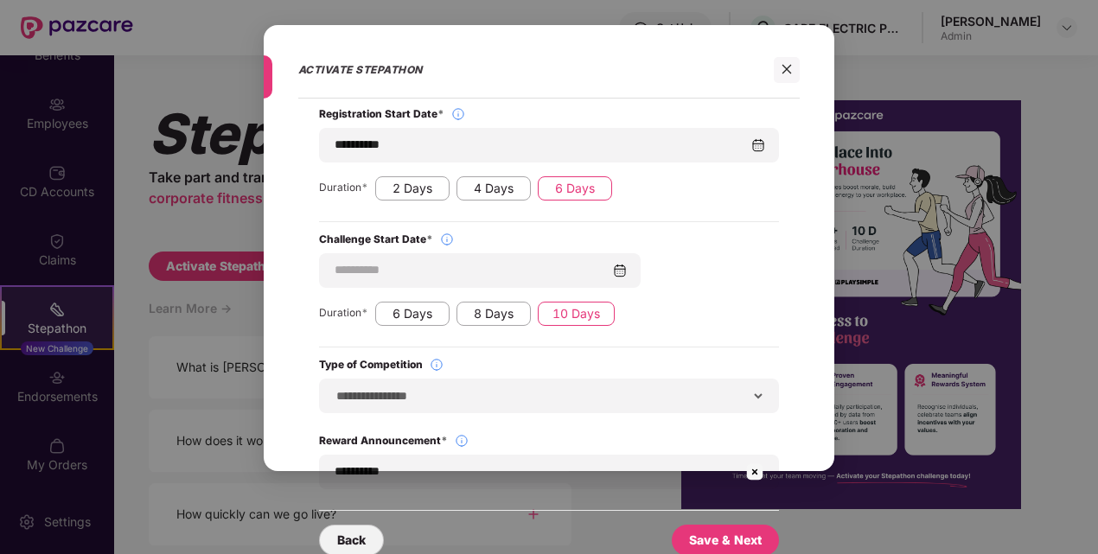
scroll to position [0, 0]
click at [793, 64] on div at bounding box center [787, 70] width 26 height 26
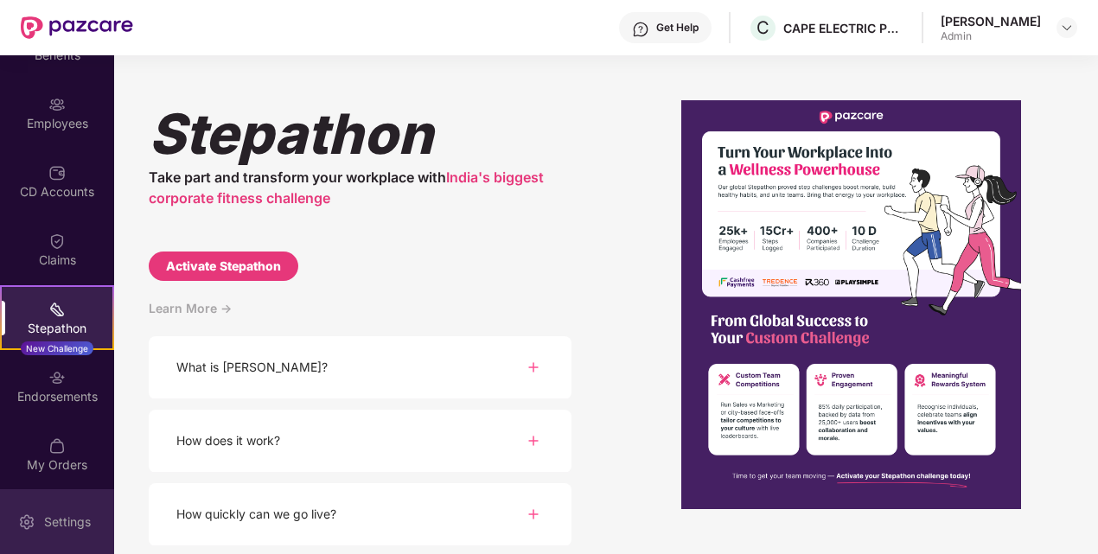
click at [48, 522] on div "Settings" at bounding box center [67, 521] width 57 height 17
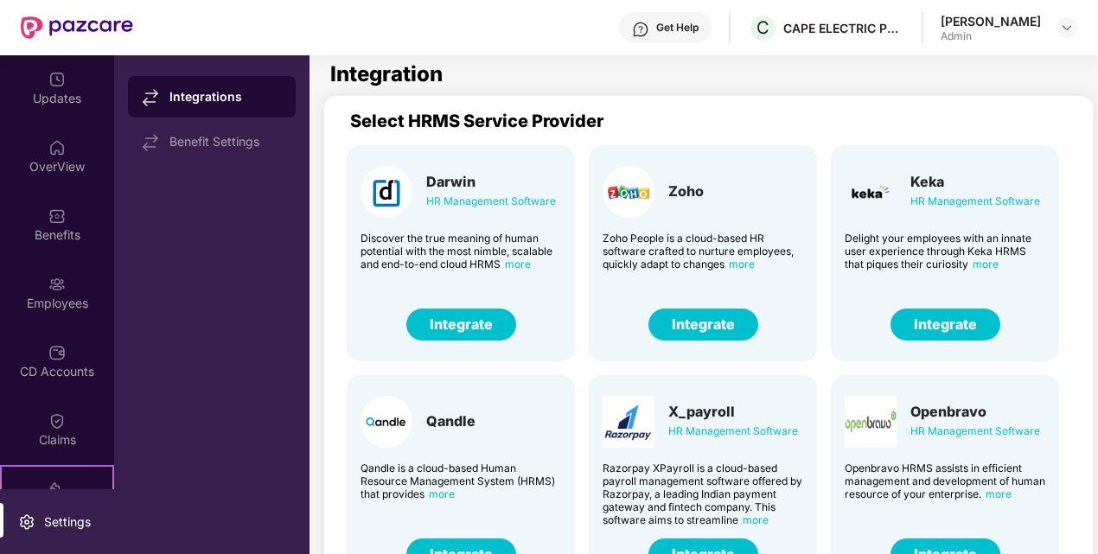
scroll to position [346, 0]
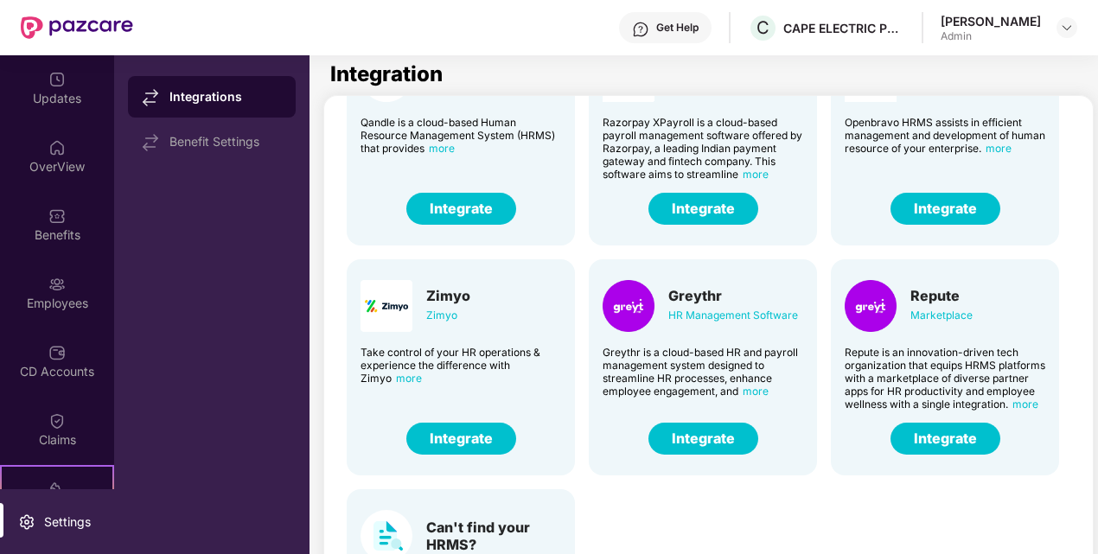
click at [750, 387] on span "more" at bounding box center [755, 391] width 26 height 13
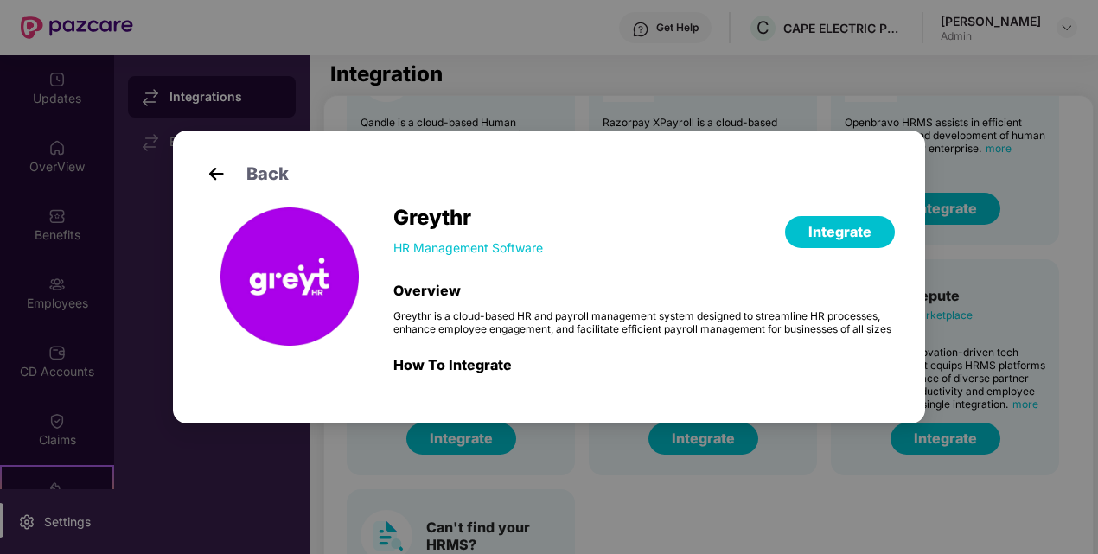
click at [218, 172] on img at bounding box center [216, 174] width 26 height 26
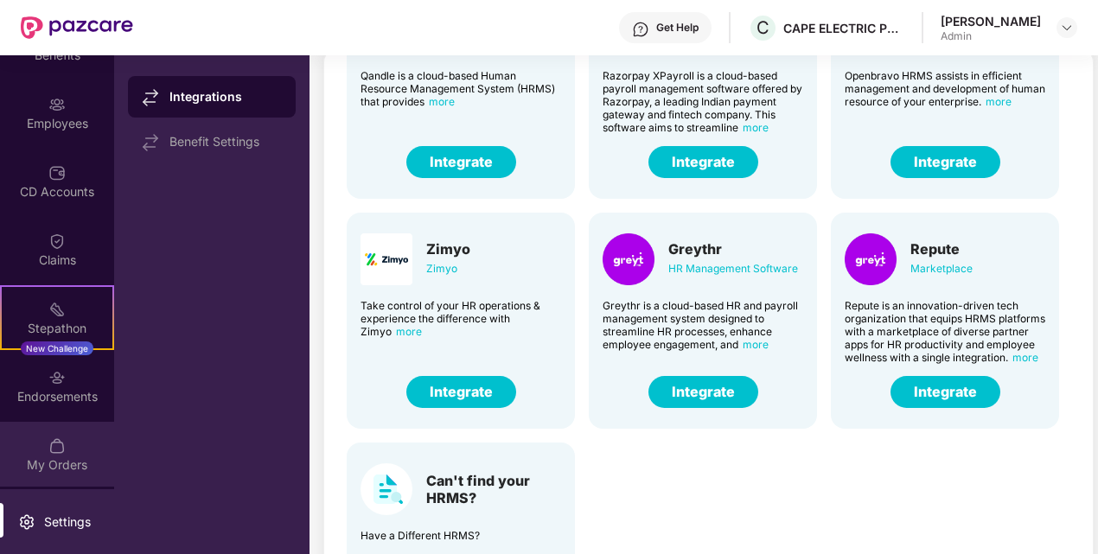
scroll to position [69, 0]
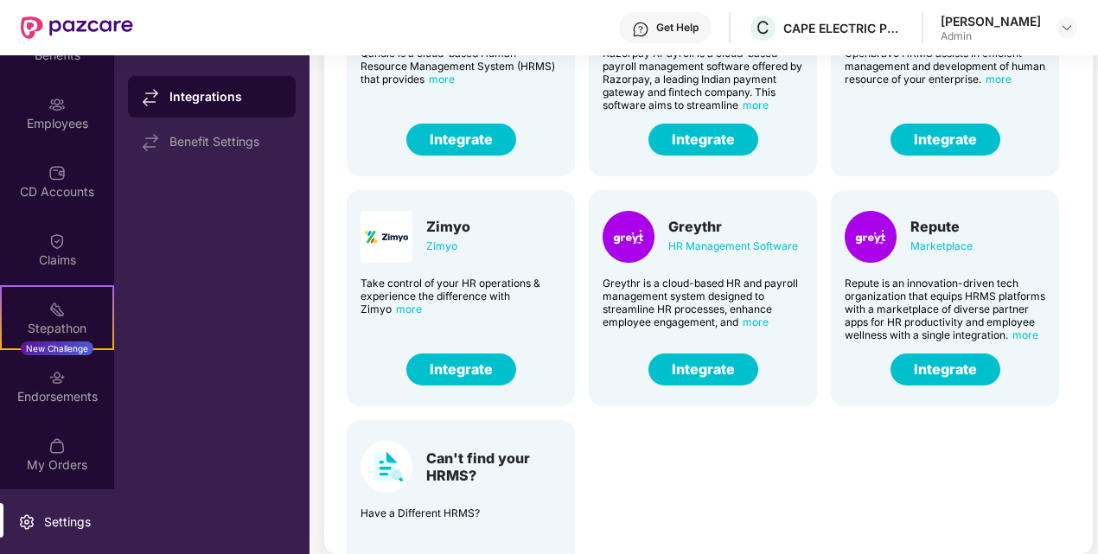
click at [54, 505] on div "Settings" at bounding box center [57, 521] width 114 height 65
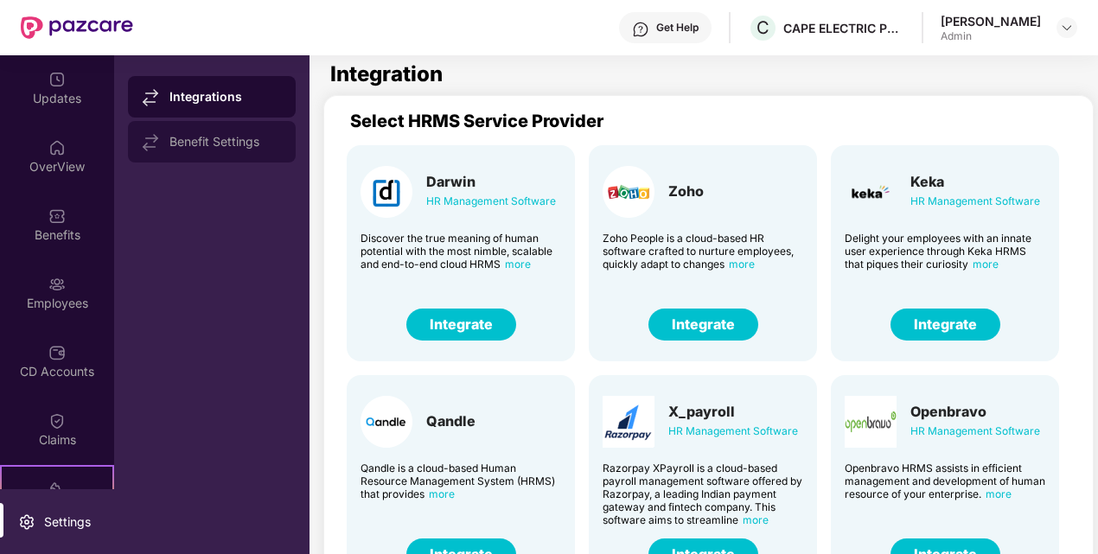
click at [245, 143] on div "Benefit Settings" at bounding box center [225, 142] width 112 height 14
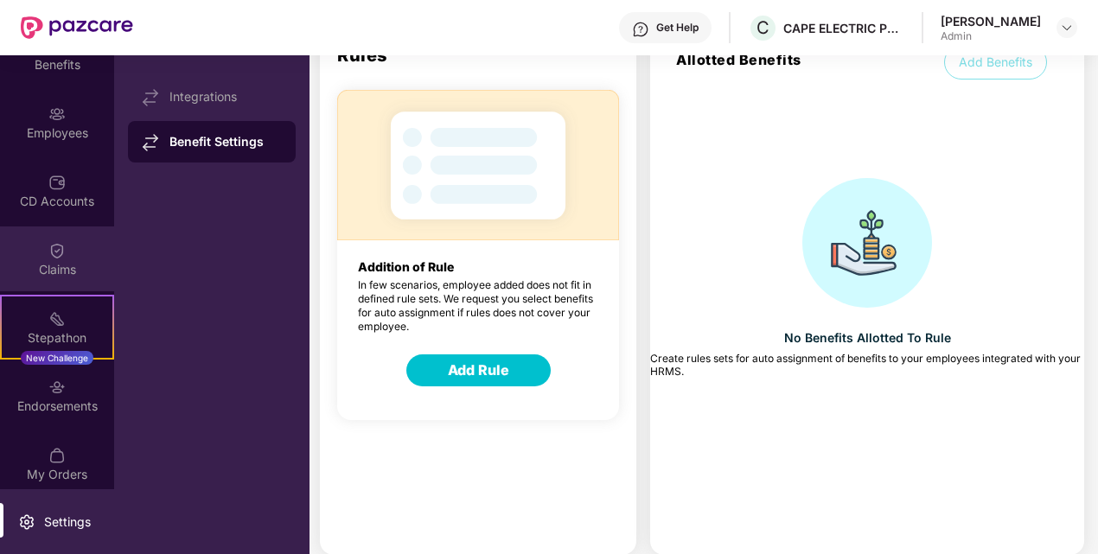
scroll to position [180, 0]
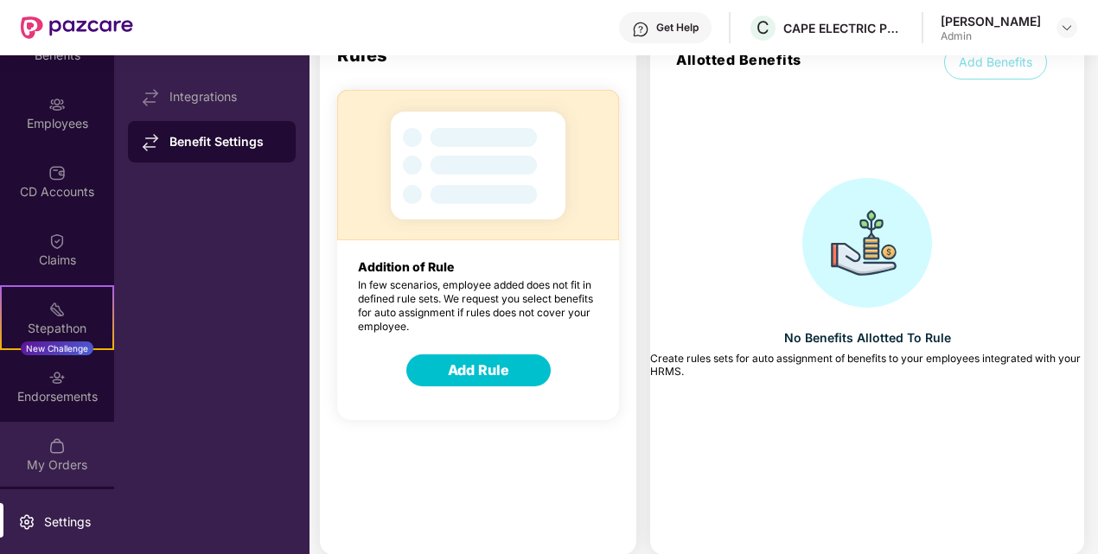
click at [48, 453] on img at bounding box center [56, 445] width 17 height 17
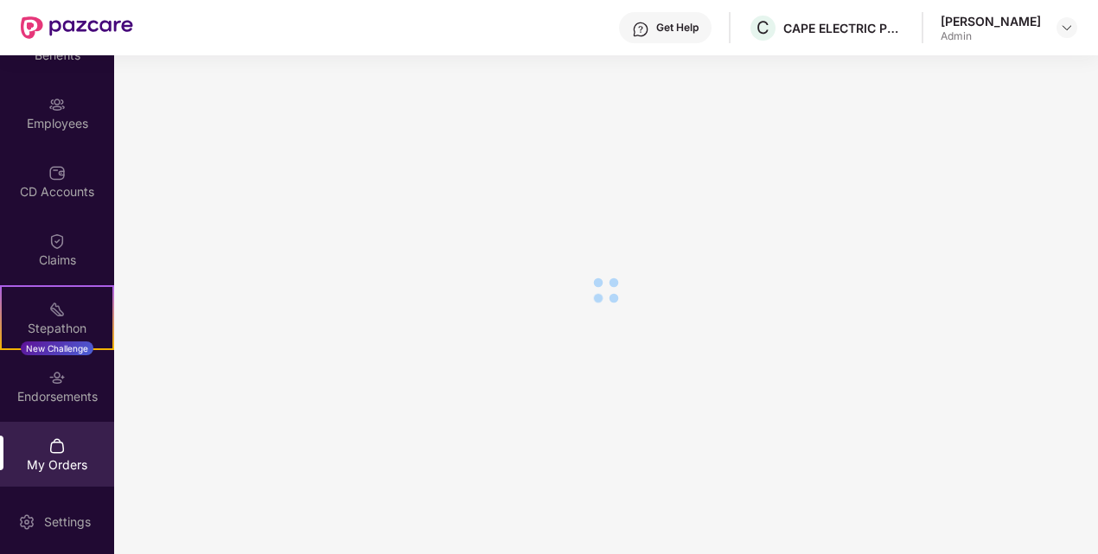
scroll to position [93, 0]
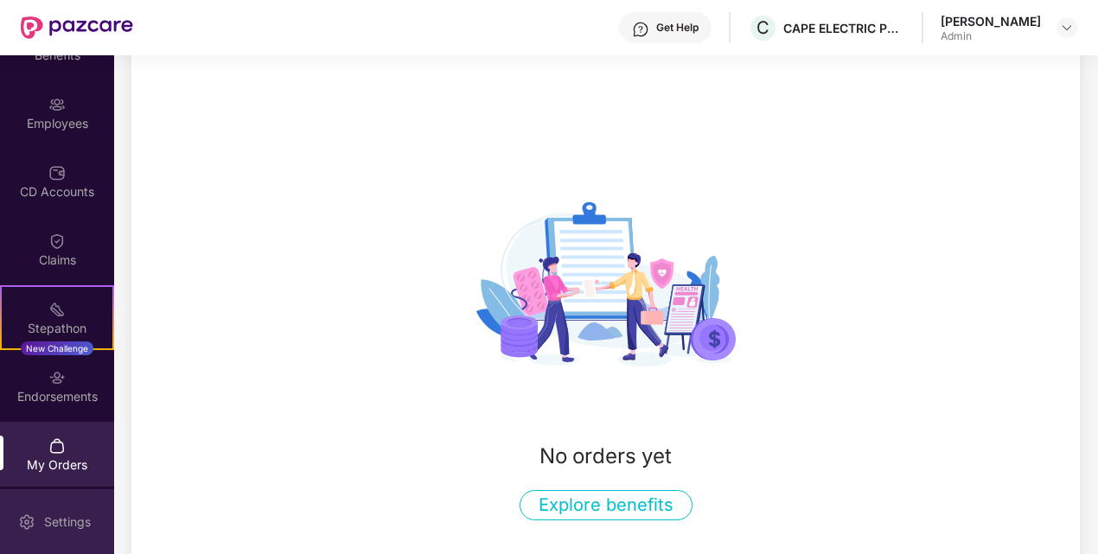
click at [41, 524] on div "Settings" at bounding box center [67, 521] width 57 height 17
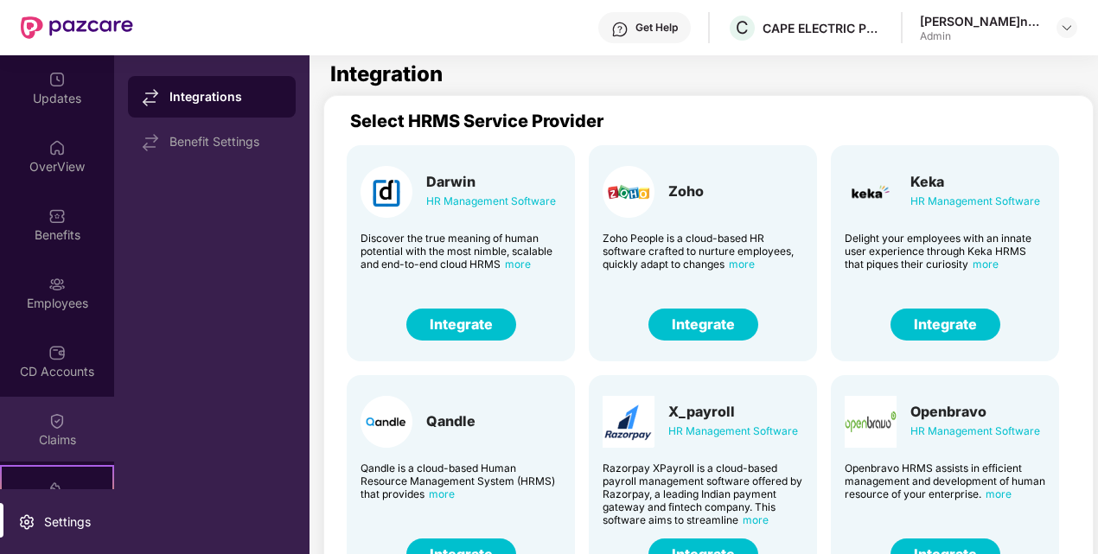
click at [70, 438] on div "Claims" at bounding box center [57, 439] width 114 height 17
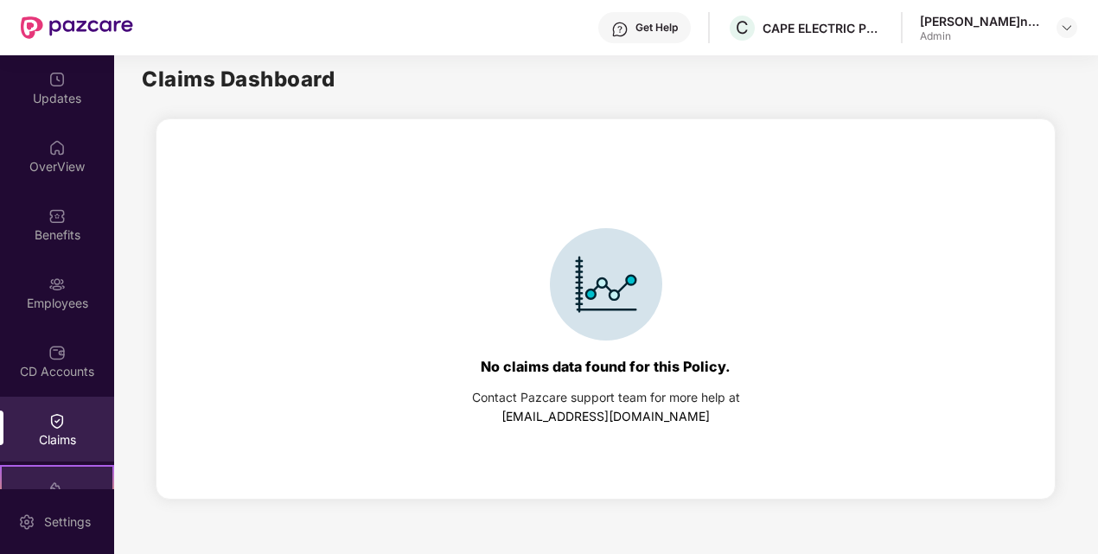
scroll to position [180, 0]
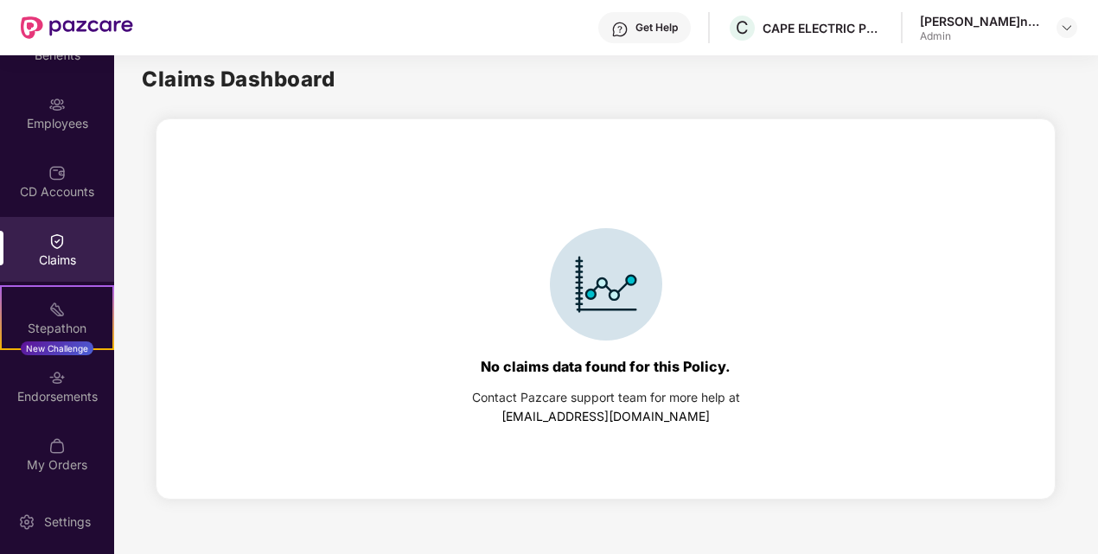
click at [81, 247] on div "Claims" at bounding box center [57, 249] width 114 height 65
click at [81, 175] on div "CD Accounts" at bounding box center [57, 181] width 114 height 65
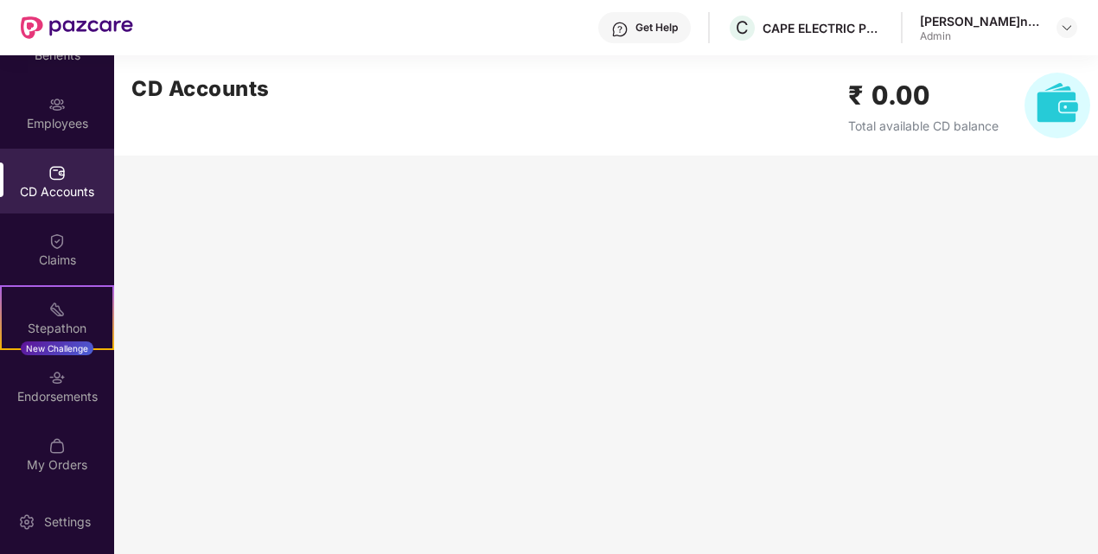
click at [1049, 108] on img at bounding box center [1057, 106] width 66 height 66
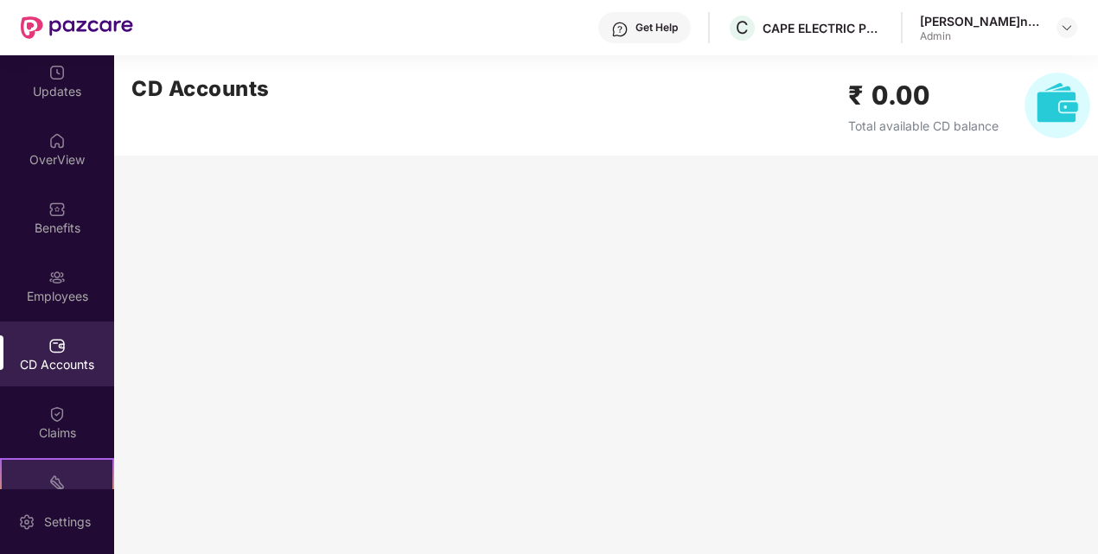
click at [75, 288] on div "Employees" at bounding box center [57, 296] width 114 height 17
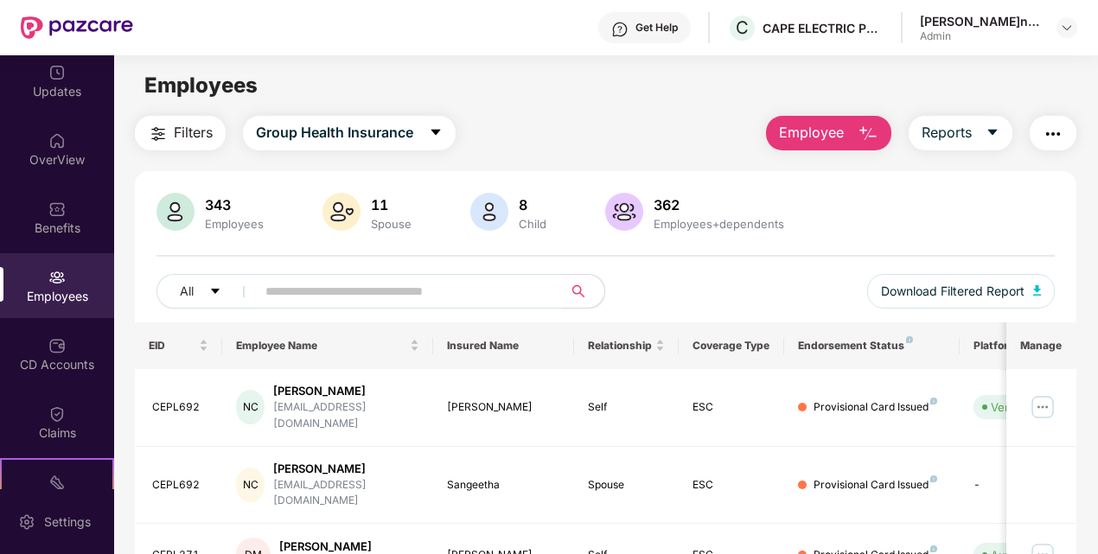
click at [676, 277] on div "All Download Filtered Report" at bounding box center [605, 298] width 899 height 48
click at [52, 214] on img at bounding box center [56, 209] width 17 height 17
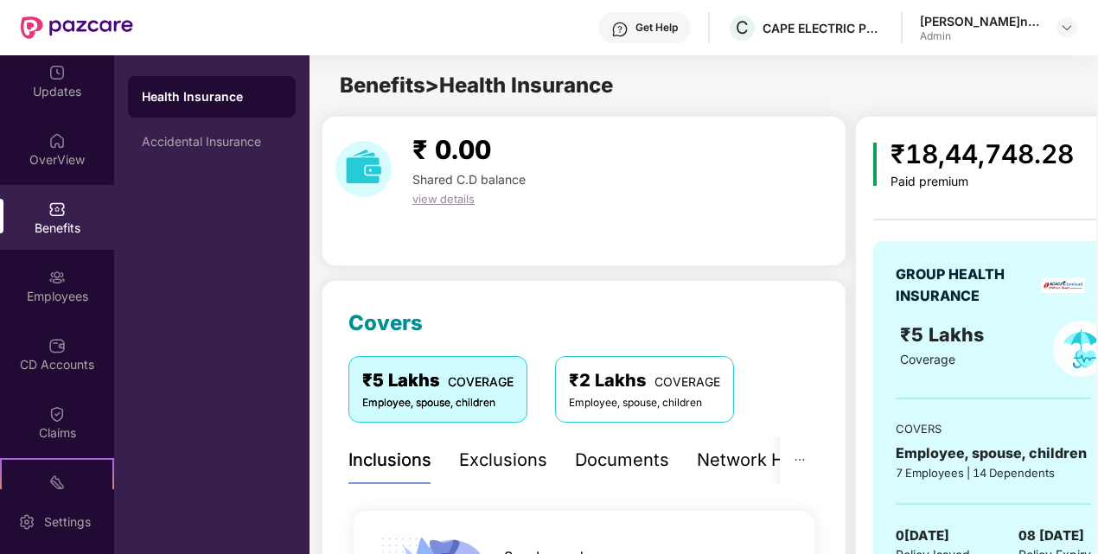
click at [655, 387] on span "COVERAGE" at bounding box center [687, 381] width 66 height 15
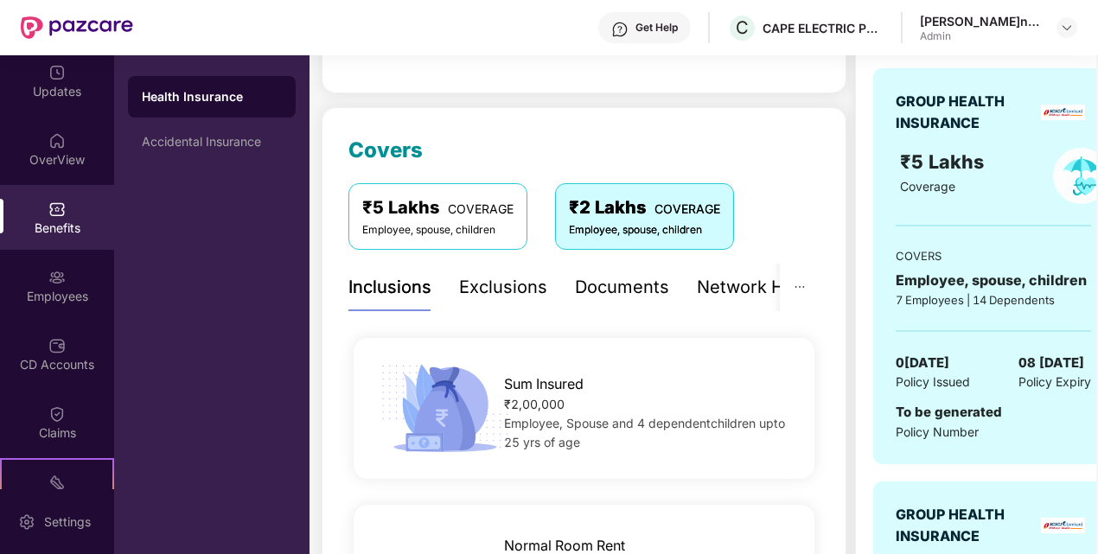
scroll to position [86, 0]
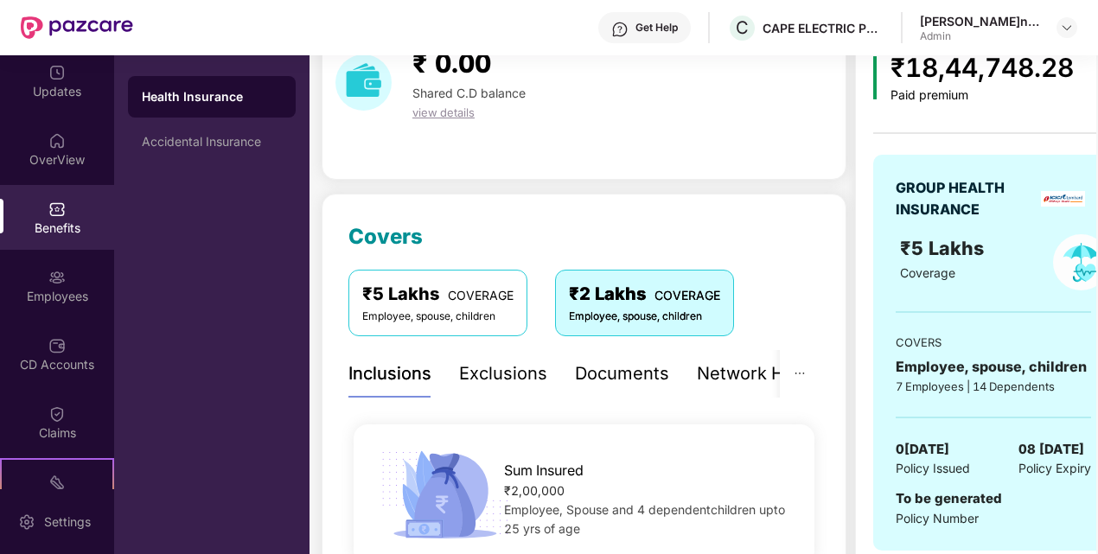
click at [615, 302] on div "₹2 Lakhs COVERAGE" at bounding box center [644, 294] width 151 height 27
click at [467, 299] on span "COVERAGE" at bounding box center [481, 295] width 66 height 15
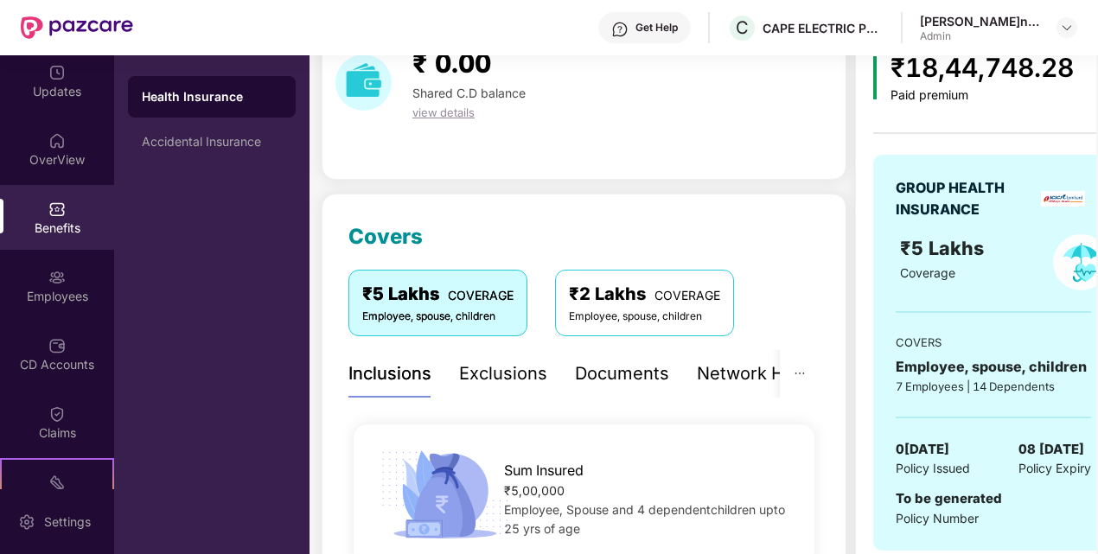
click at [669, 309] on div "Employee, spouse, children" at bounding box center [644, 317] width 151 height 16
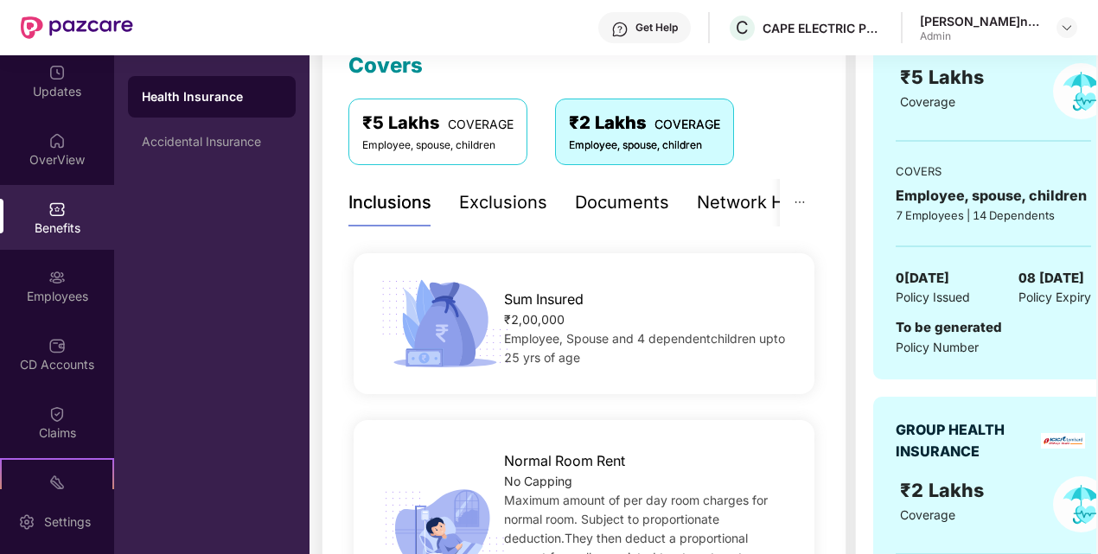
scroll to position [259, 0]
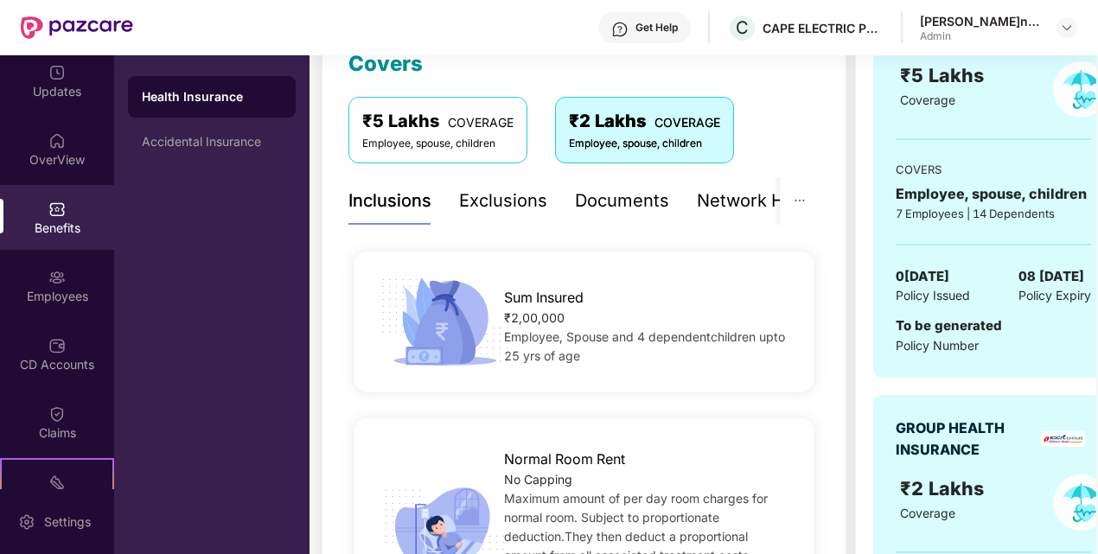
click at [487, 202] on div "Exclusions" at bounding box center [503, 201] width 88 height 27
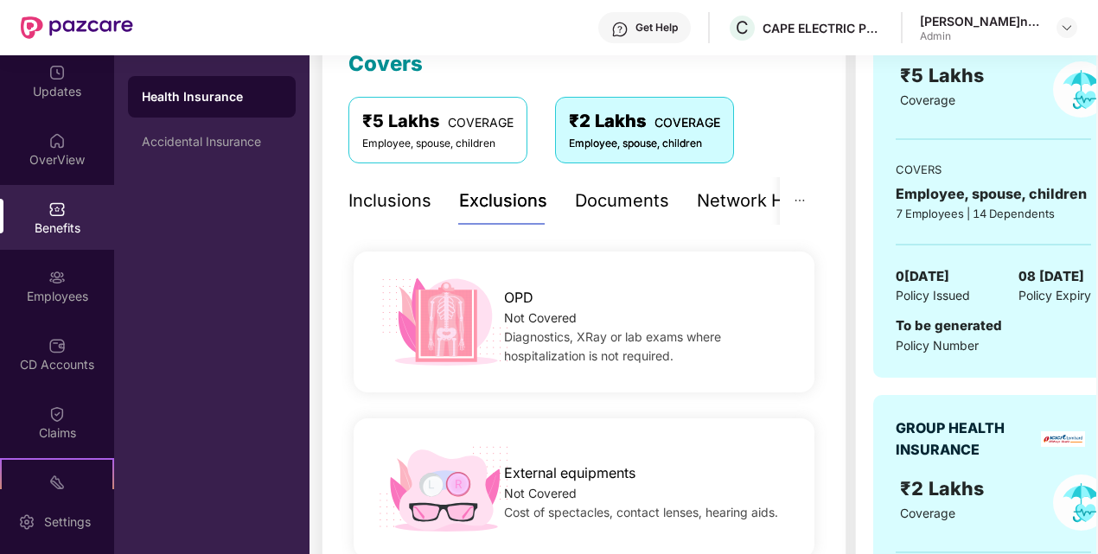
click at [607, 211] on div "Documents" at bounding box center [622, 201] width 94 height 27
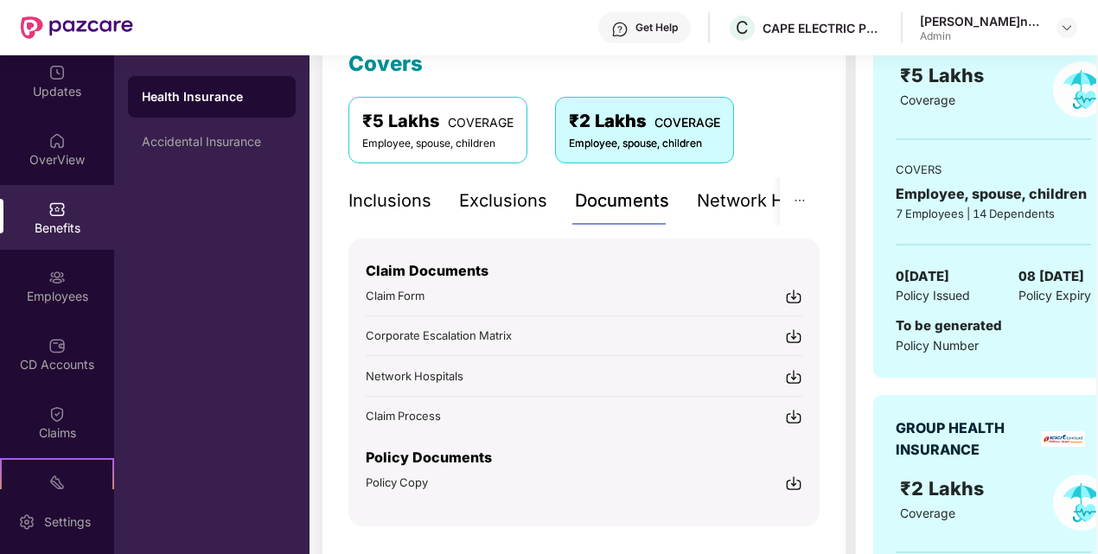
click at [476, 210] on div "Exclusions" at bounding box center [503, 201] width 88 height 27
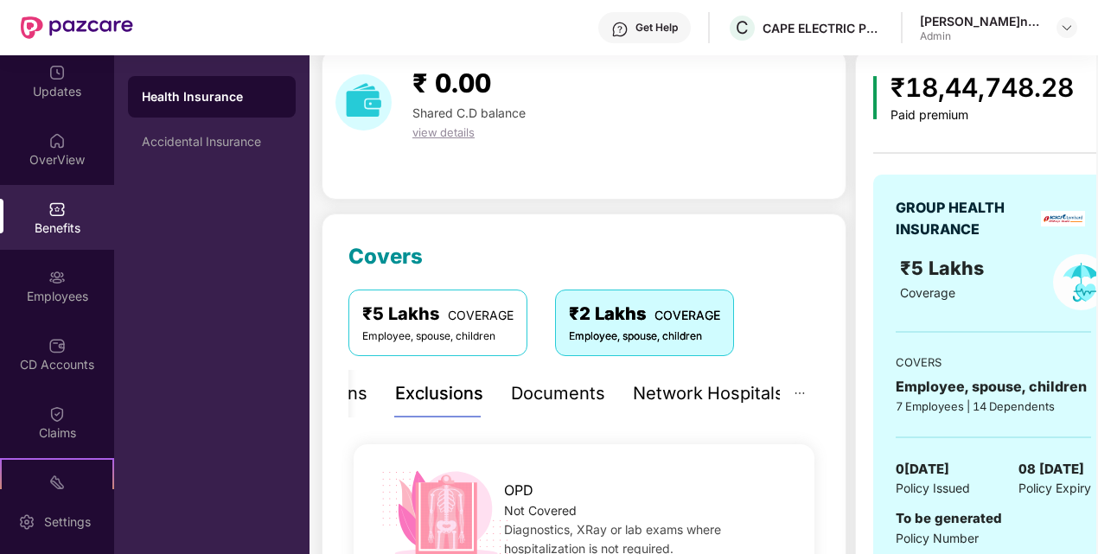
scroll to position [0, 0]
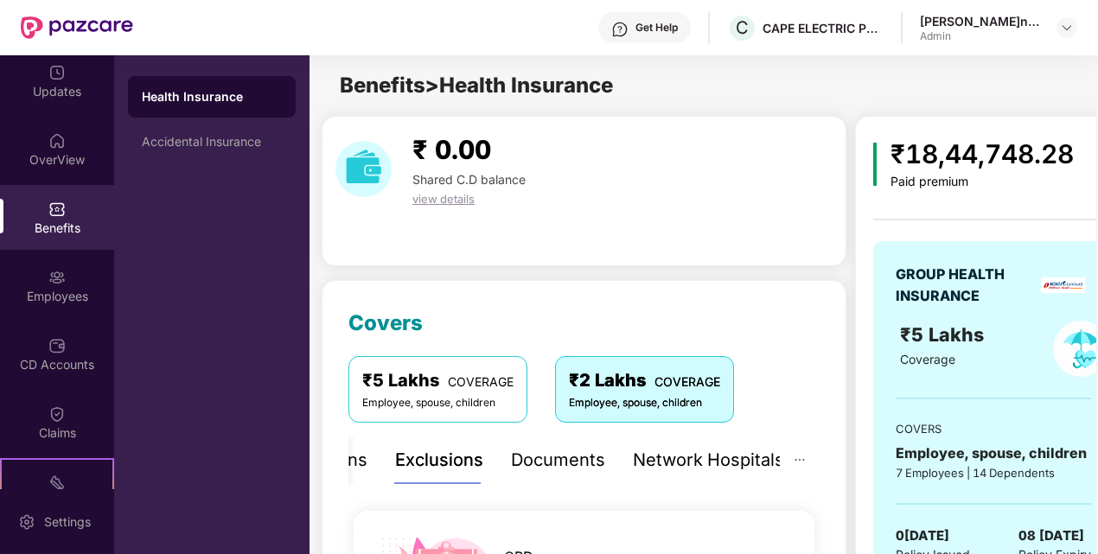
click at [543, 456] on div "Documents" at bounding box center [558, 460] width 94 height 27
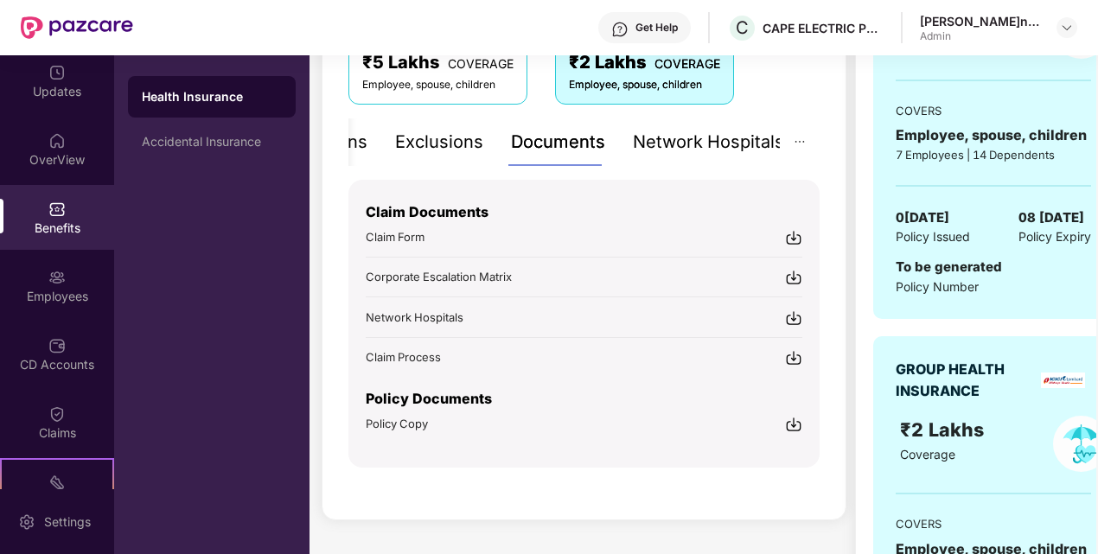
scroll to position [346, 0]
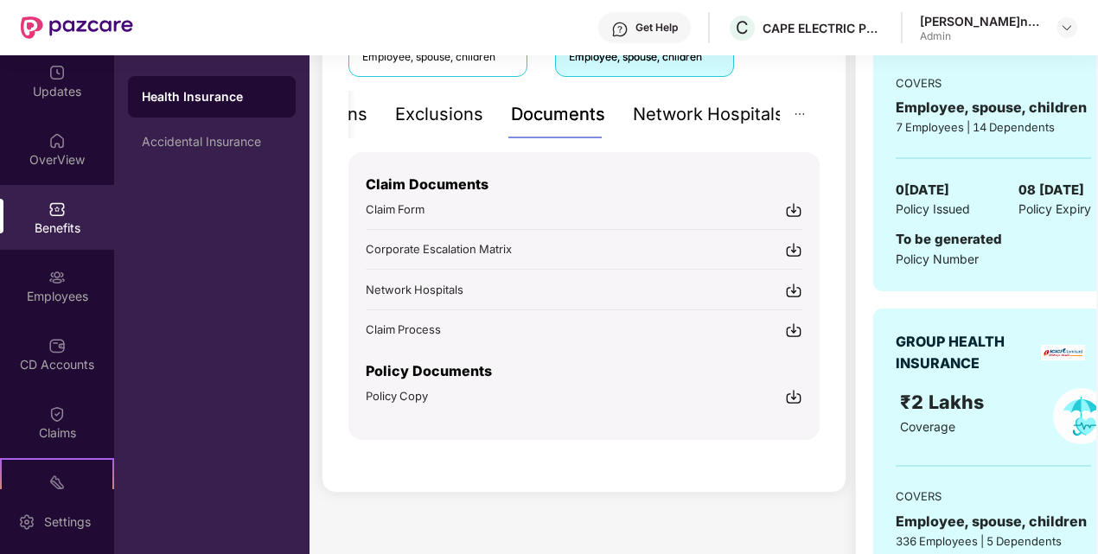
click at [702, 116] on div "Network Hospitals" at bounding box center [708, 114] width 151 height 27
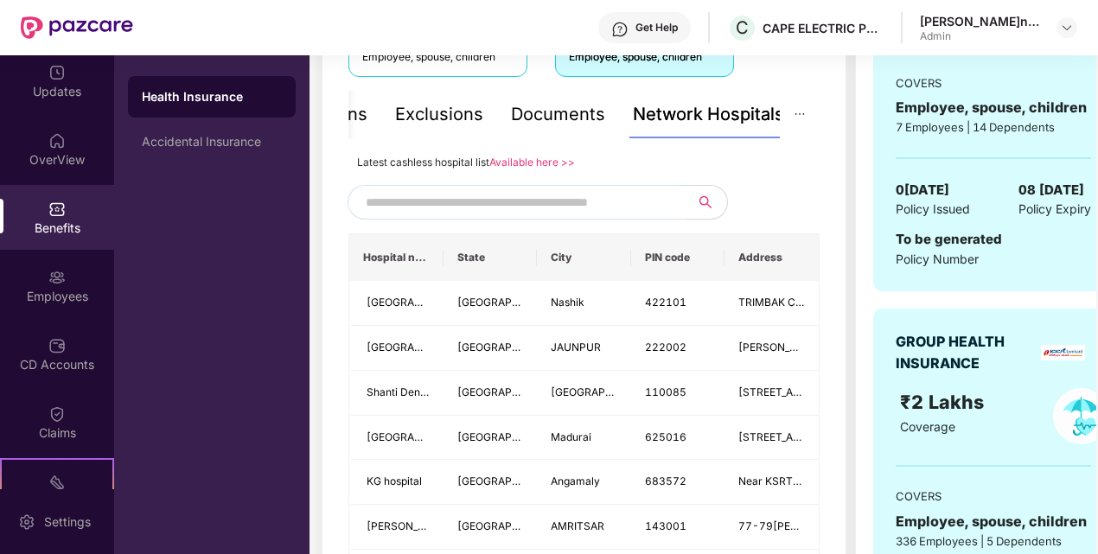
click at [479, 206] on input "text" at bounding box center [514, 202] width 296 height 26
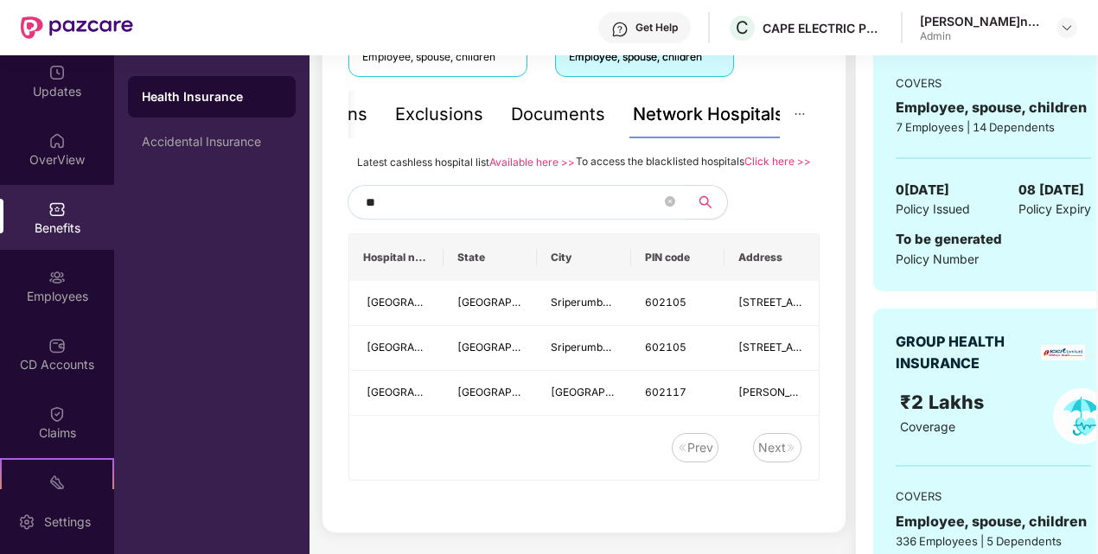
type input "*"
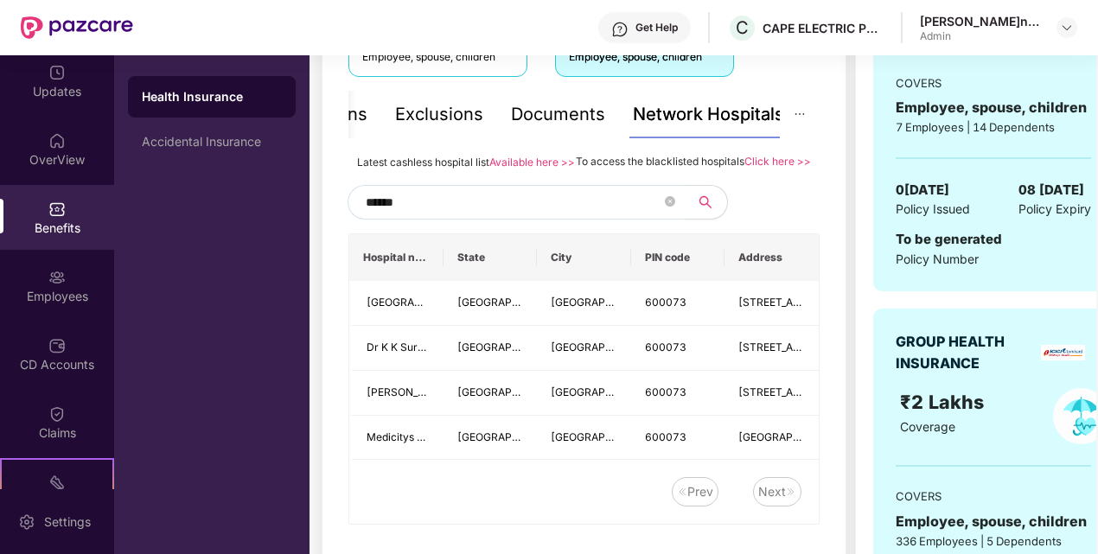
type input "******"
click at [377, 506] on div "Prev Next" at bounding box center [575, 491] width 452 height 29
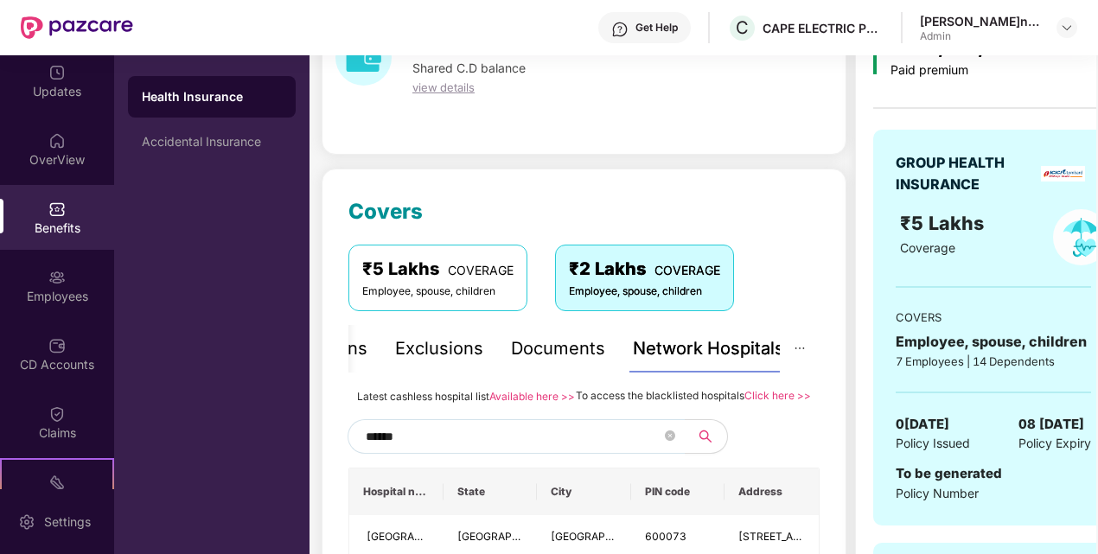
scroll to position [173, 0]
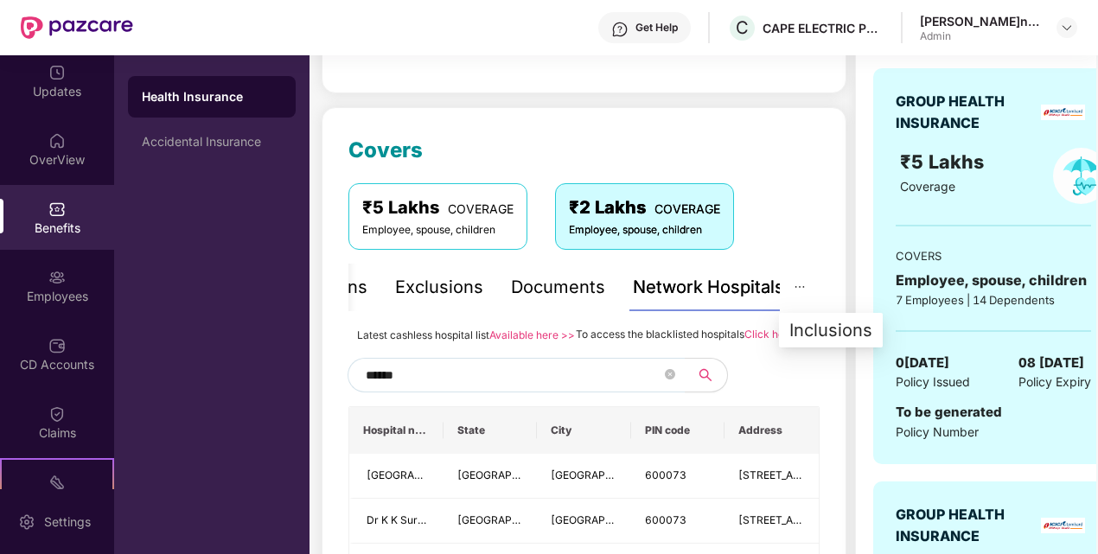
click at [797, 285] on icon "ellipsis" at bounding box center [799, 287] width 12 height 12
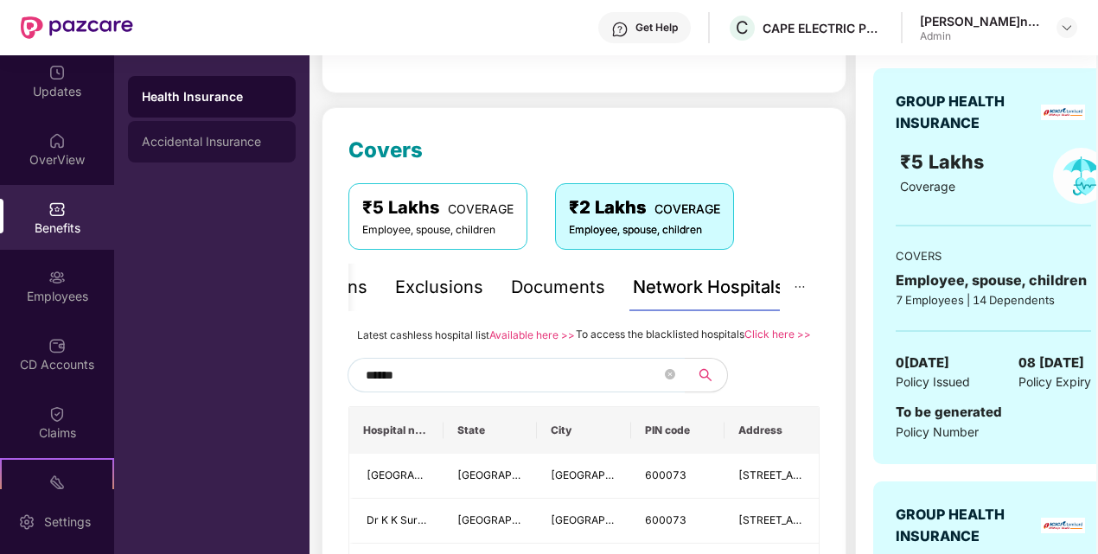
click at [162, 130] on div "Accidental Insurance" at bounding box center [212, 141] width 168 height 41
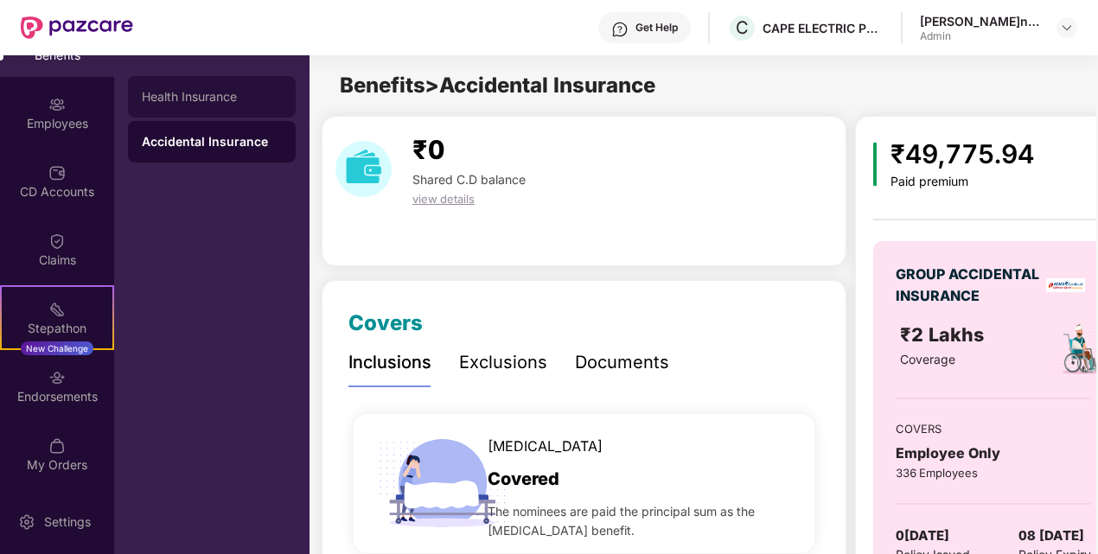
click at [187, 110] on div "Health Insurance" at bounding box center [212, 96] width 168 height 41
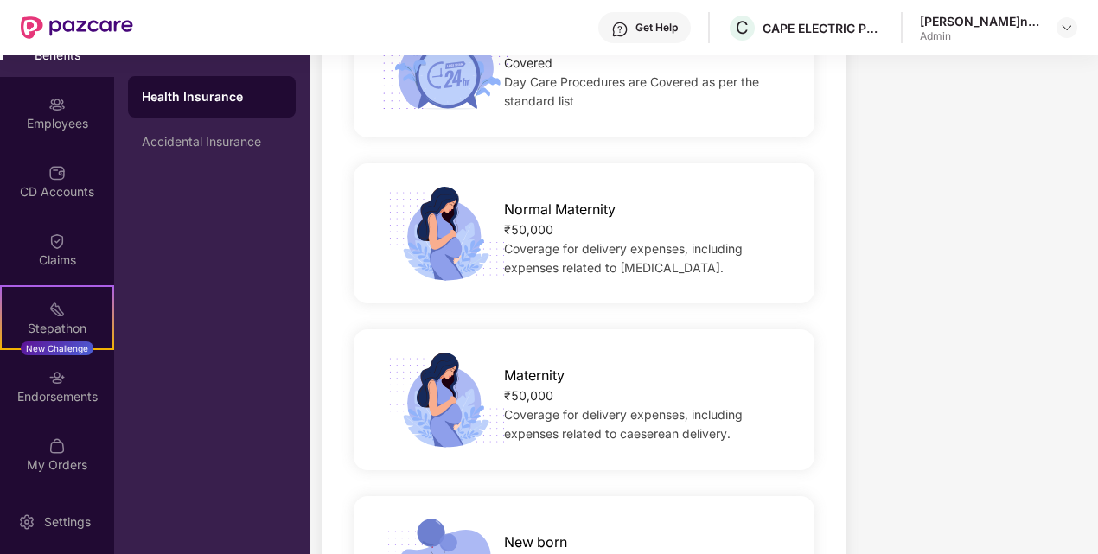
scroll to position [1988, 0]
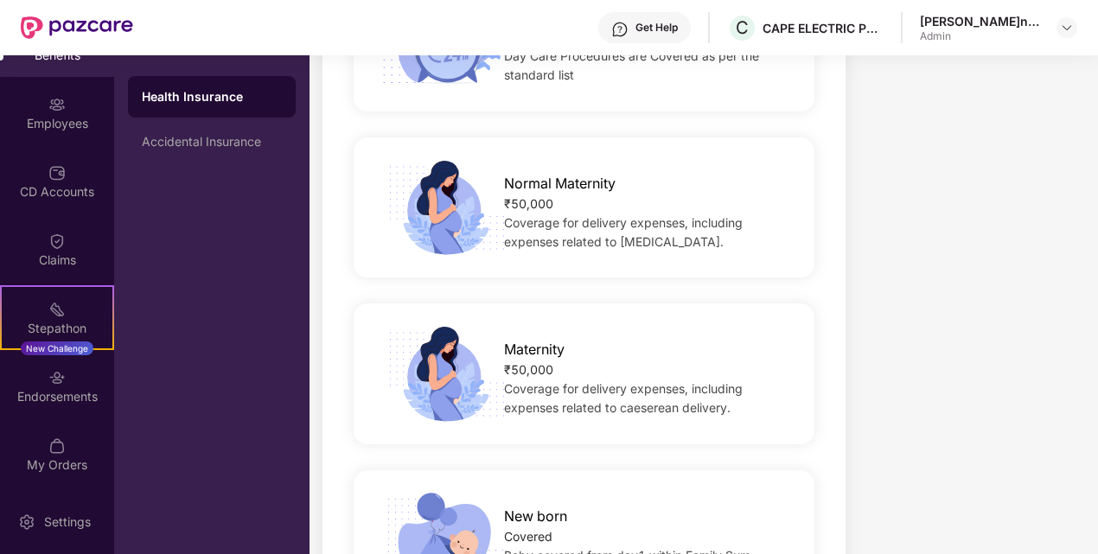
click at [521, 194] on div "₹50,000" at bounding box center [648, 203] width 289 height 19
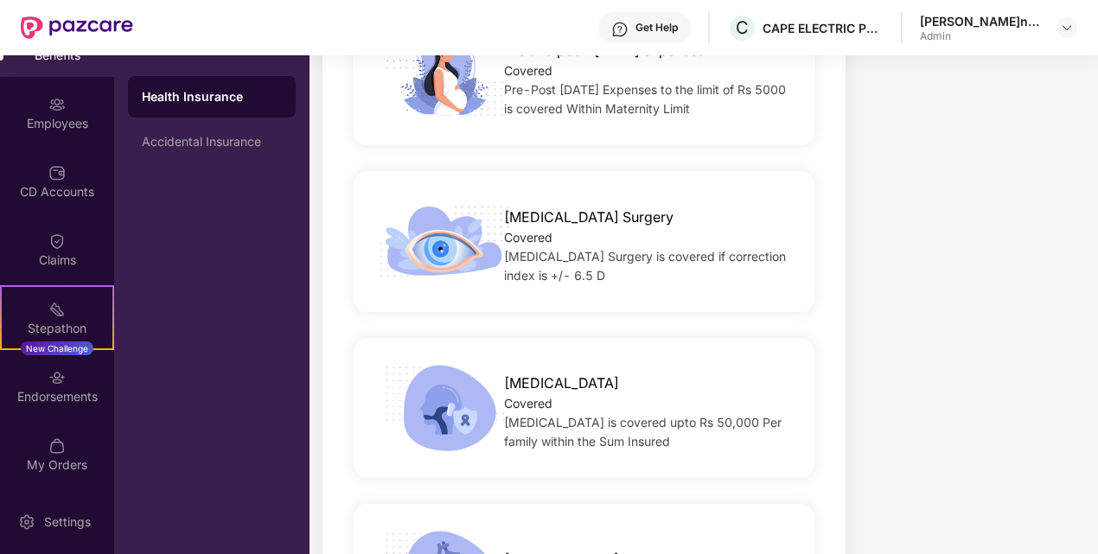
scroll to position [2593, 0]
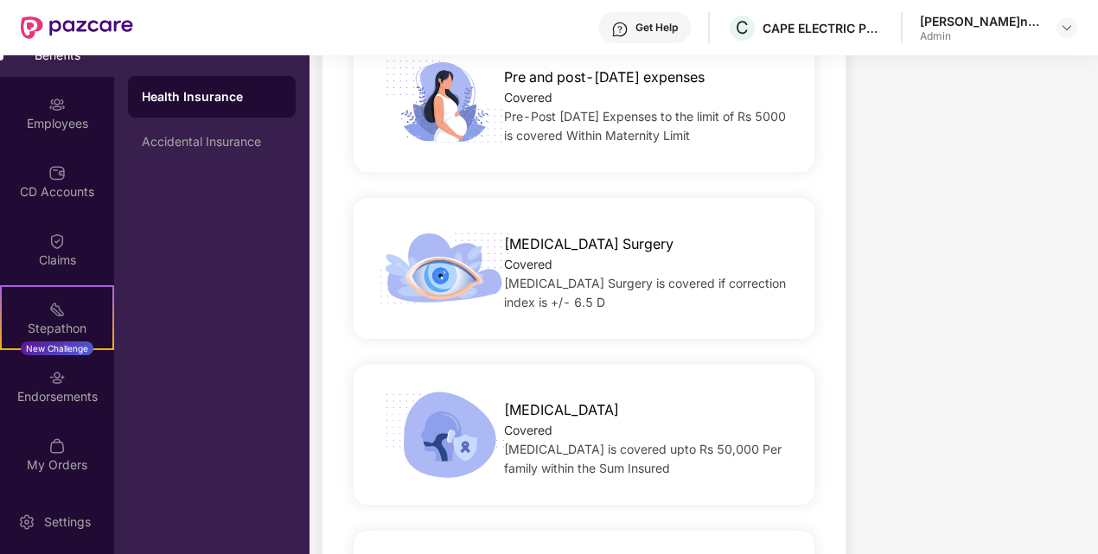
click at [545, 233] on span "[MEDICAL_DATA] Surgery" at bounding box center [588, 244] width 169 height 22
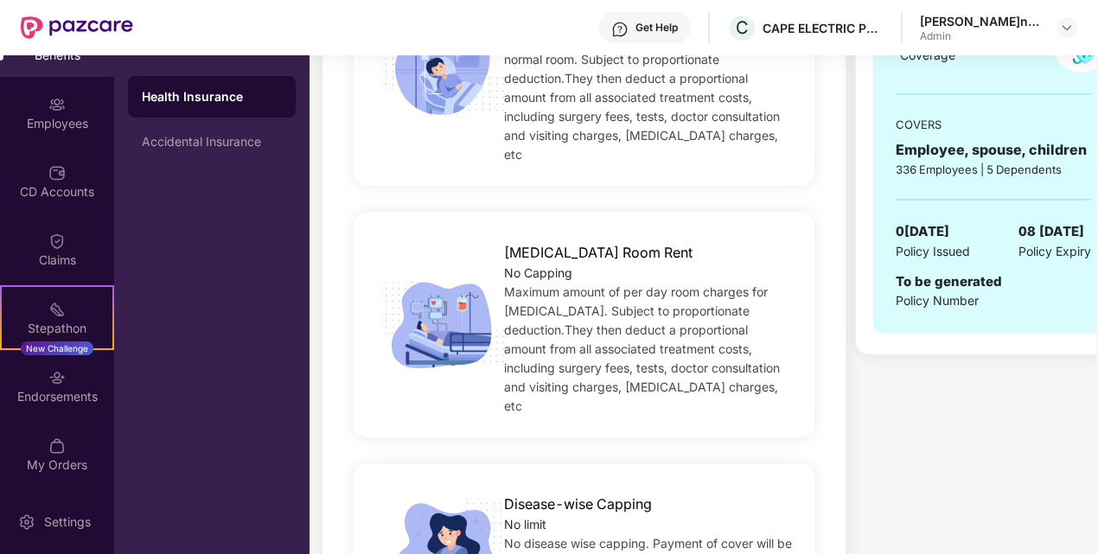
scroll to position [199, 0]
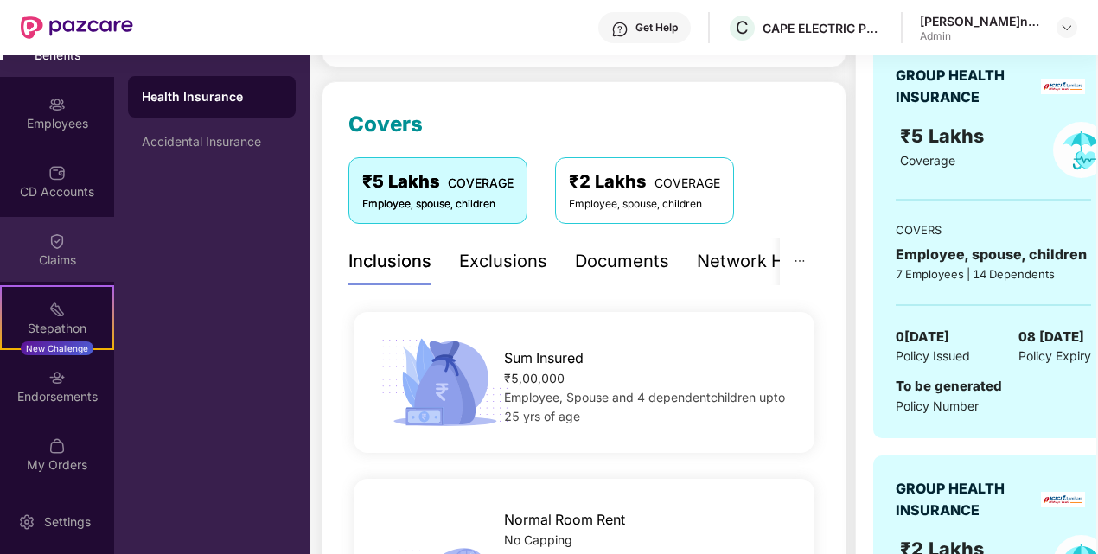
click at [51, 265] on div "Claims" at bounding box center [57, 260] width 114 height 17
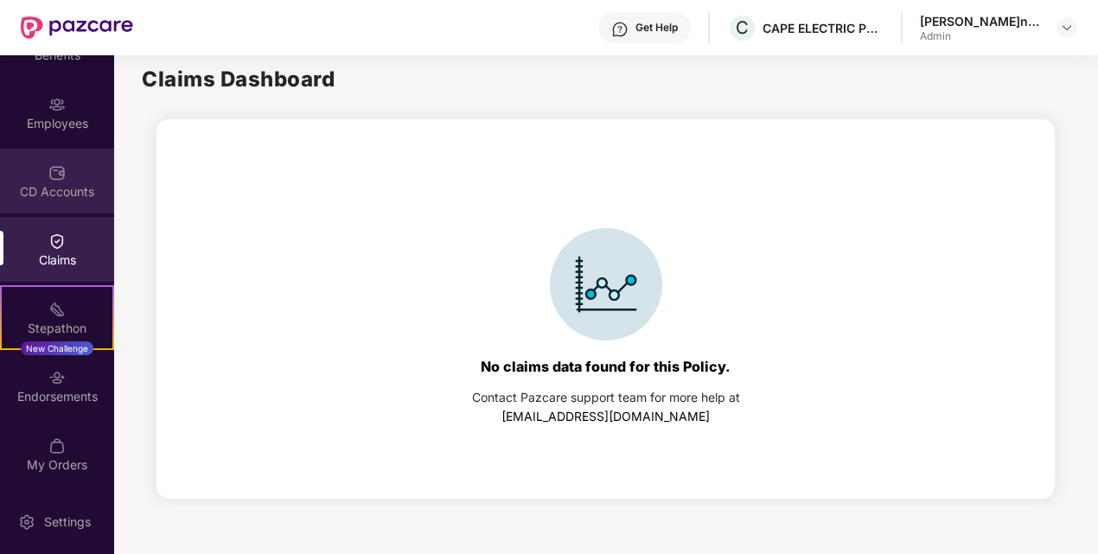
click at [39, 186] on div "CD Accounts" at bounding box center [57, 191] width 114 height 17
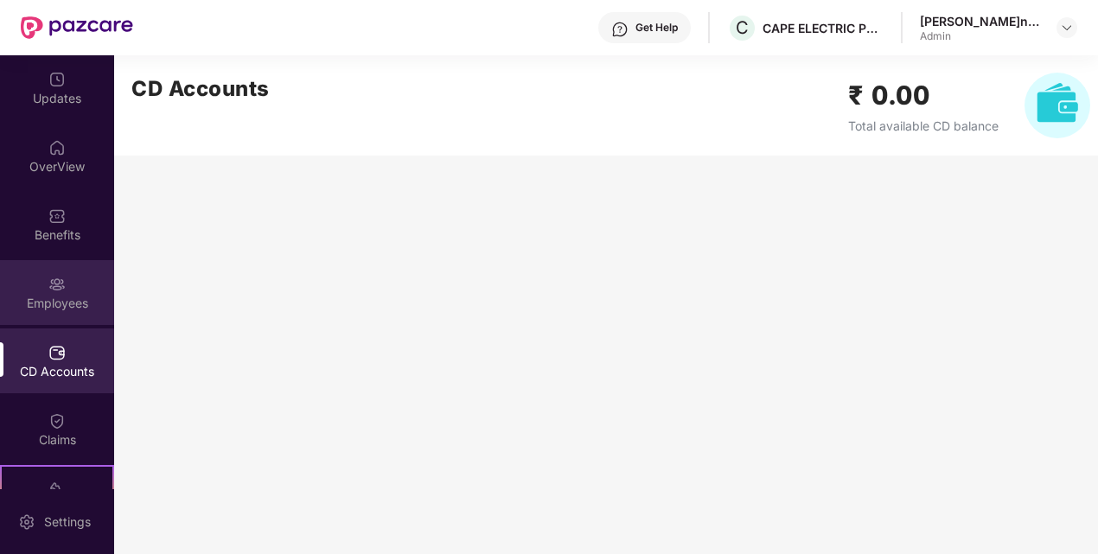
click at [48, 281] on img at bounding box center [56, 284] width 17 height 17
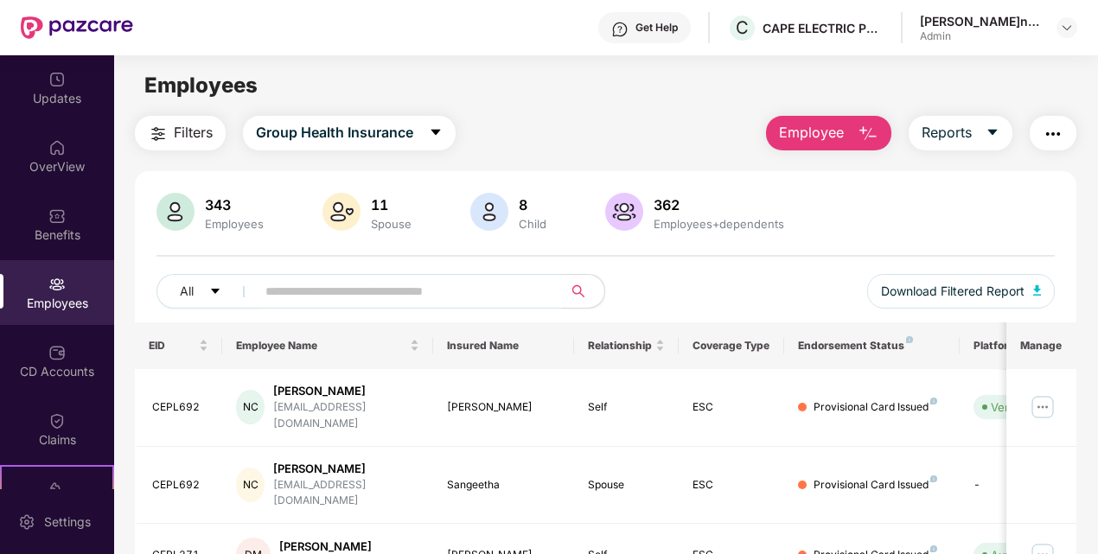
click at [524, 201] on div "8" at bounding box center [532, 204] width 35 height 17
click at [634, 202] on img at bounding box center [624, 212] width 38 height 38
click at [67, 210] on div "Benefits" at bounding box center [57, 224] width 114 height 65
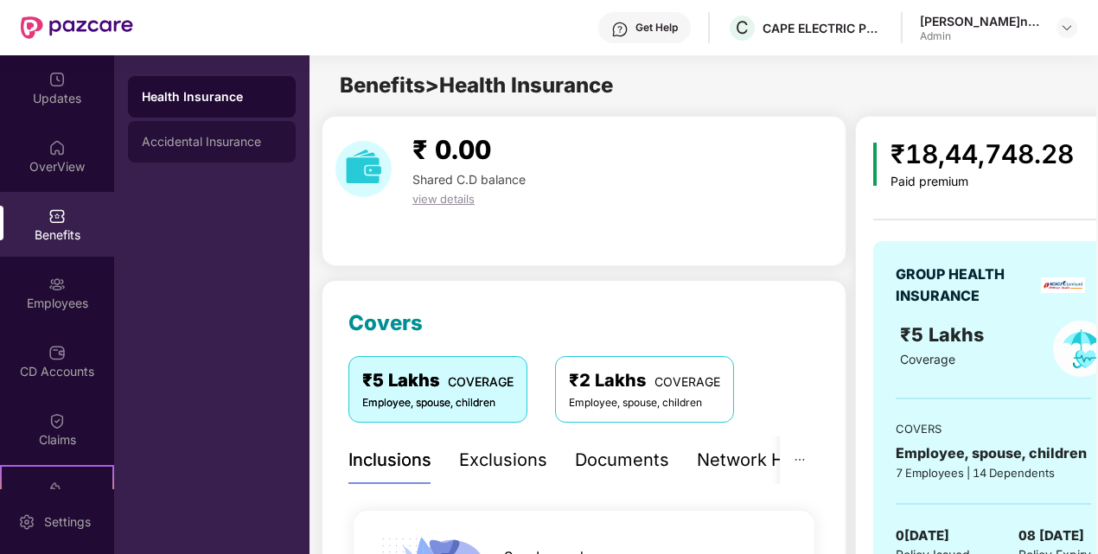
click at [169, 156] on div "Accidental Insurance" at bounding box center [212, 141] width 168 height 41
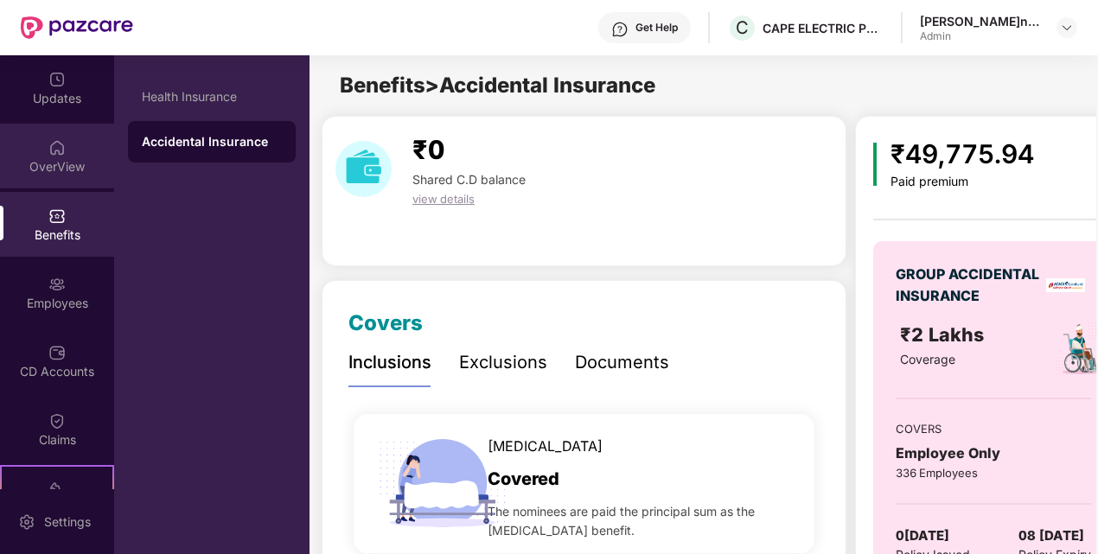
click at [32, 162] on div "OverView" at bounding box center [57, 166] width 114 height 17
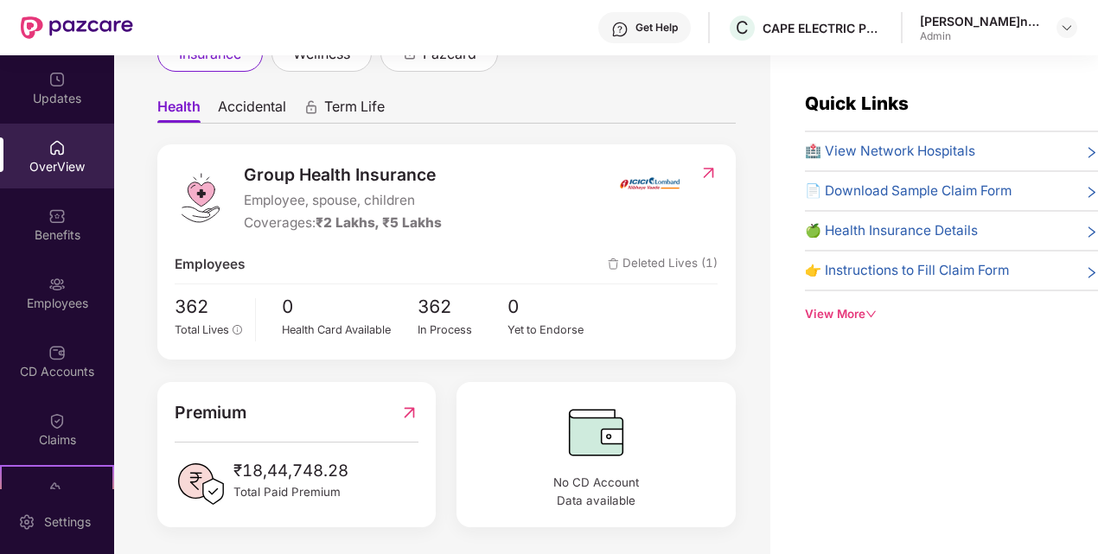
scroll to position [148, 0]
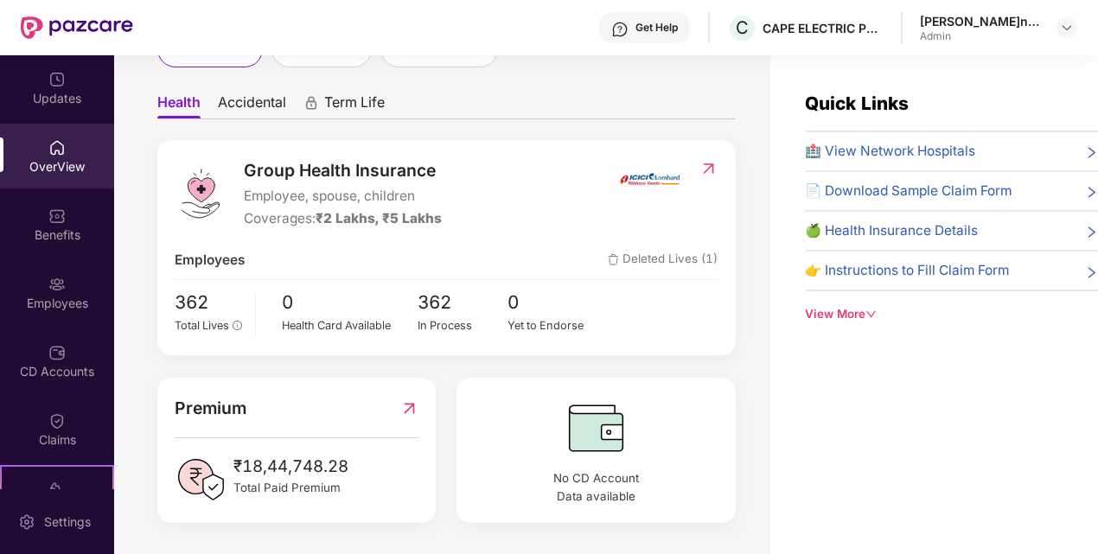
click at [691, 250] on span "Deleted Lives (1)" at bounding box center [663, 260] width 110 height 21
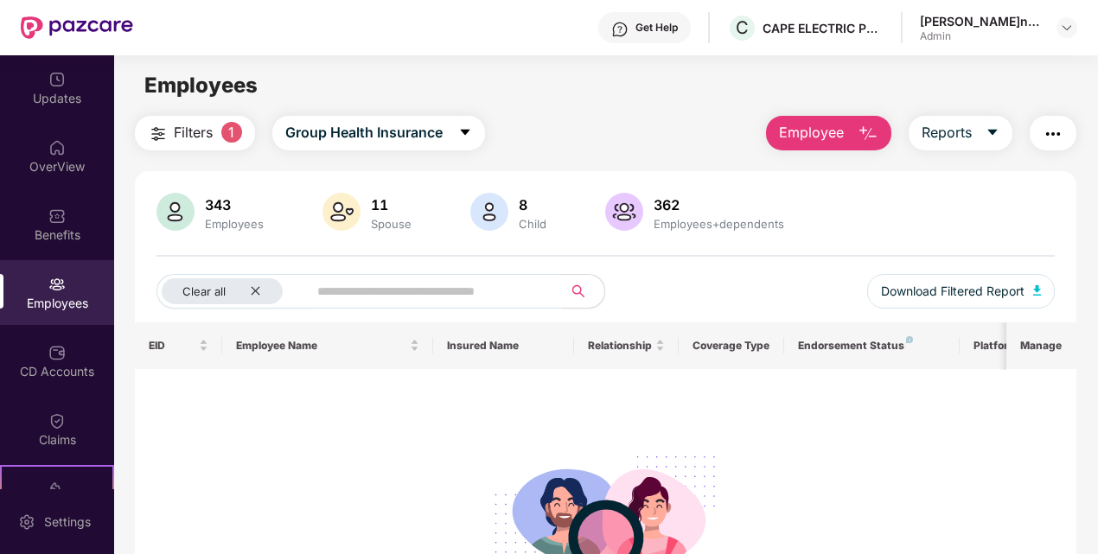
click at [181, 136] on span "Filters" at bounding box center [193, 133] width 39 height 22
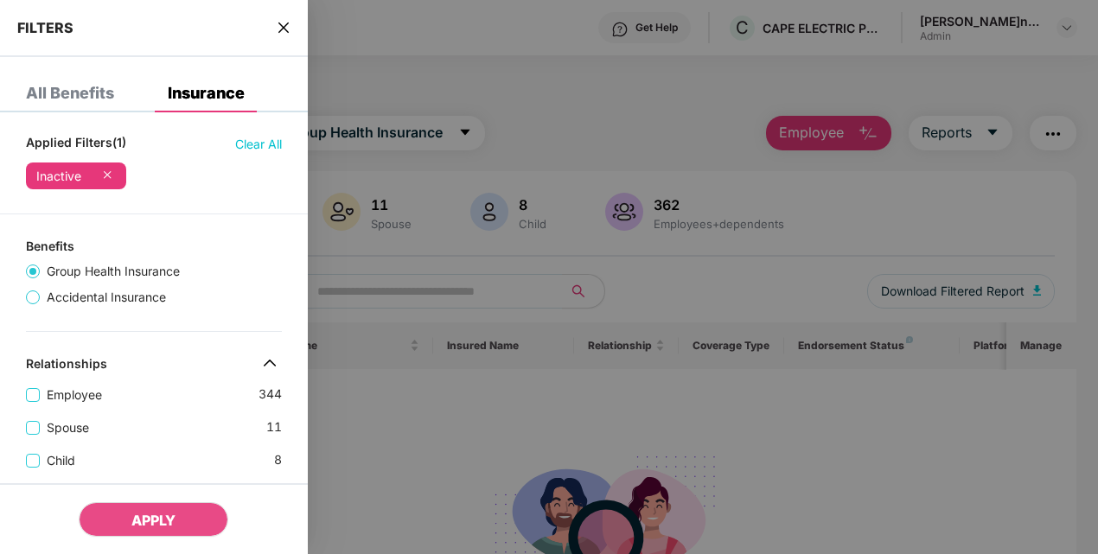
click at [280, 32] on icon "close" at bounding box center [284, 28] width 14 height 14
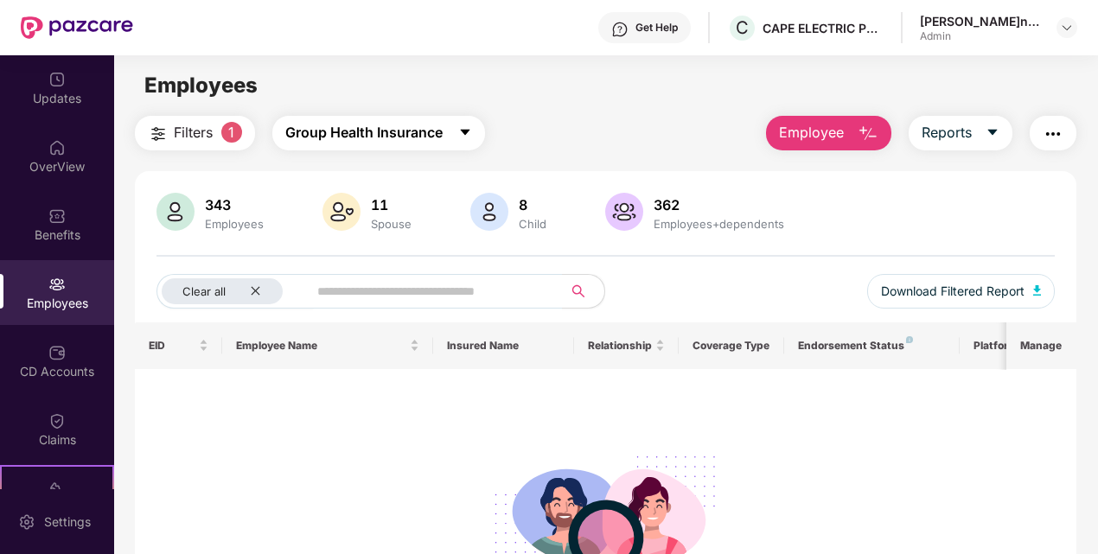
click at [398, 133] on span "Group Health Insurance" at bounding box center [363, 133] width 157 height 22
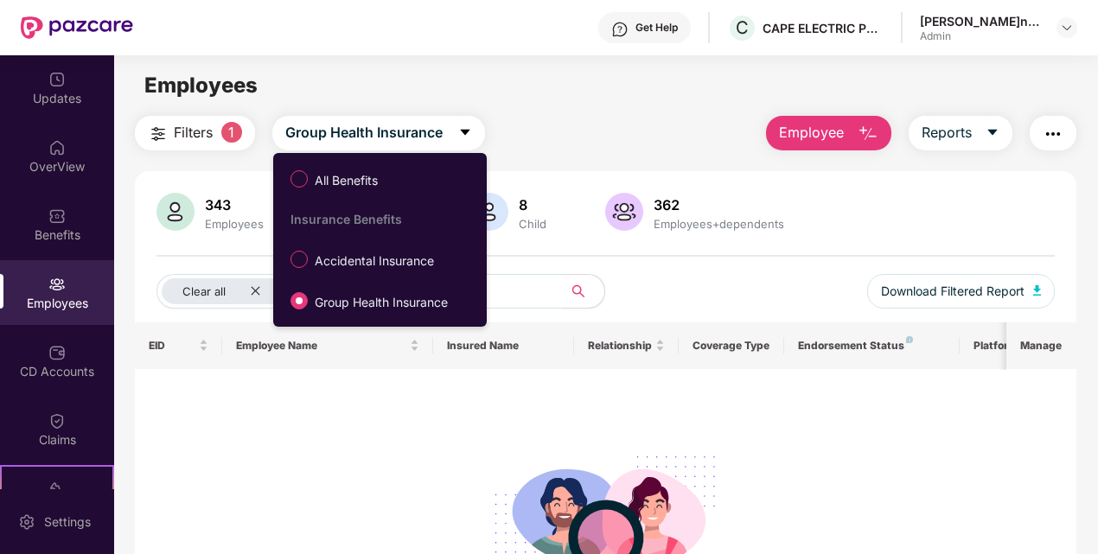
click at [624, 88] on div "Employees" at bounding box center [605, 85] width 983 height 33
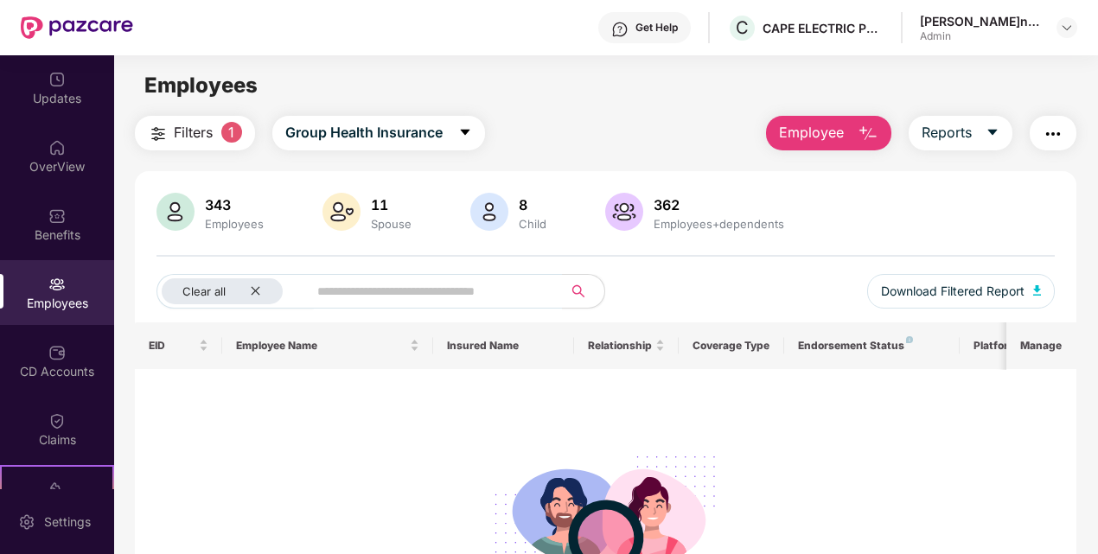
click at [54, 297] on div "Employees" at bounding box center [57, 303] width 114 height 17
click at [179, 131] on span "Filters" at bounding box center [193, 133] width 39 height 22
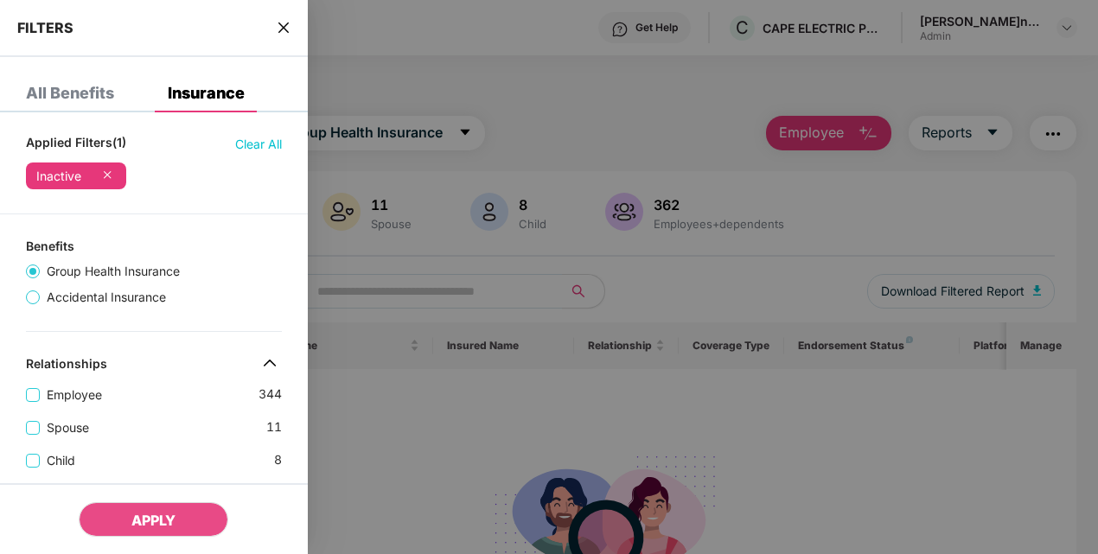
click at [252, 142] on span "Clear All" at bounding box center [258, 144] width 47 height 19
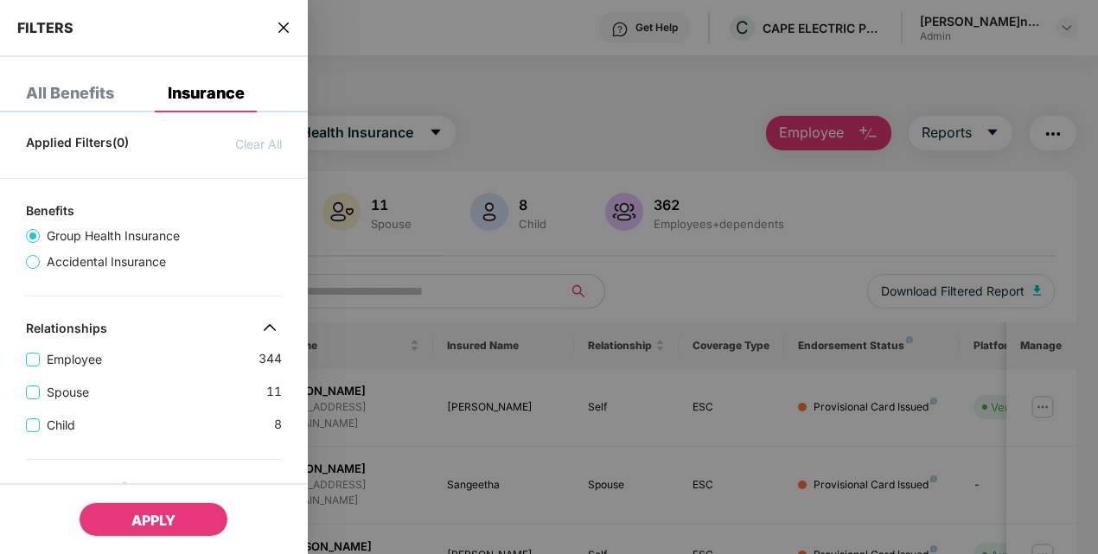
click at [190, 515] on button "APPLY" at bounding box center [154, 519] width 150 height 35
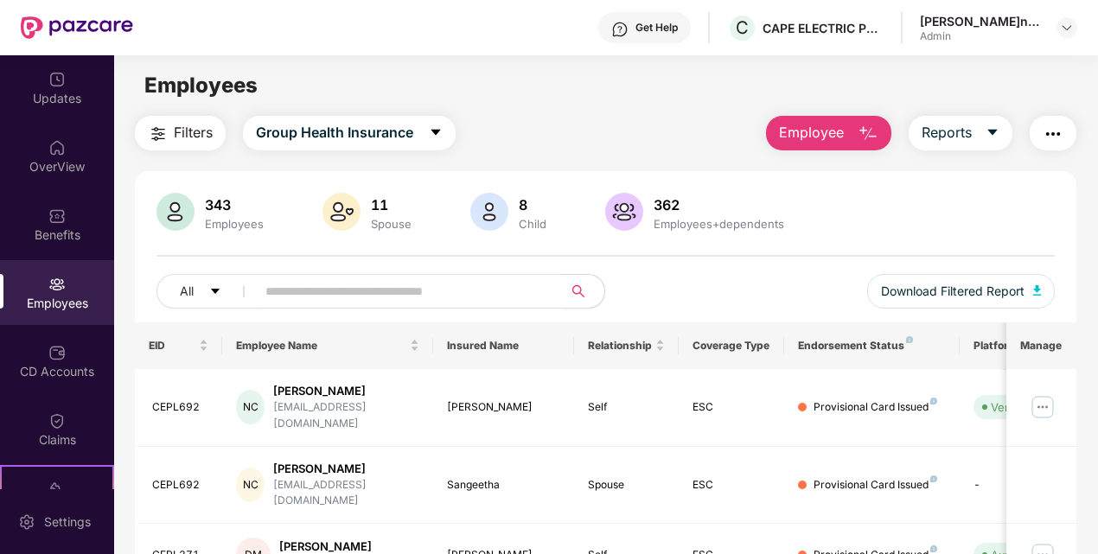
click at [45, 278] on div "Employees" at bounding box center [57, 292] width 114 height 65
click at [50, 237] on div "Benefits" at bounding box center [57, 234] width 114 height 17
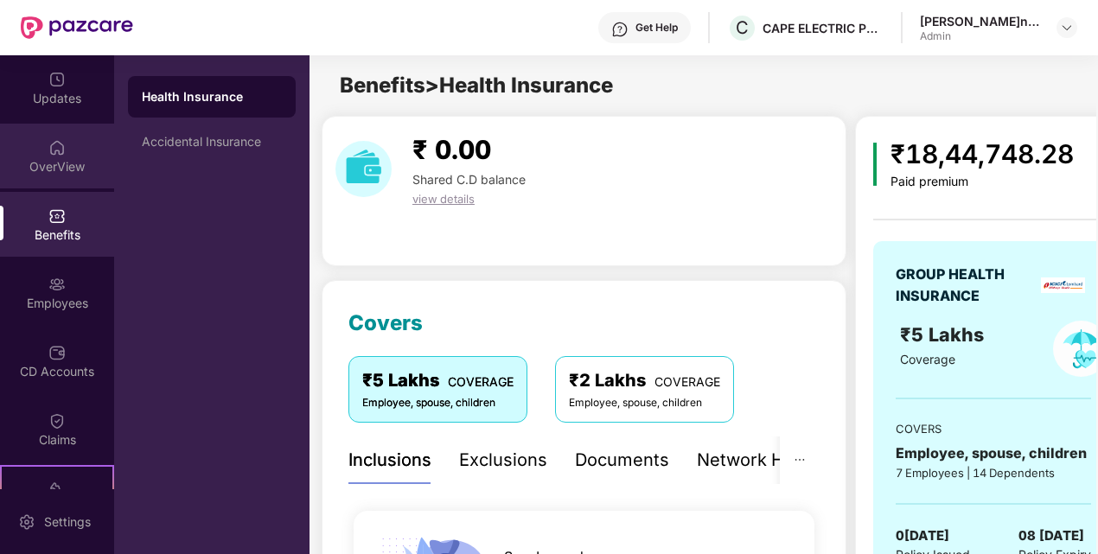
click at [50, 167] on div "OverView" at bounding box center [57, 166] width 114 height 17
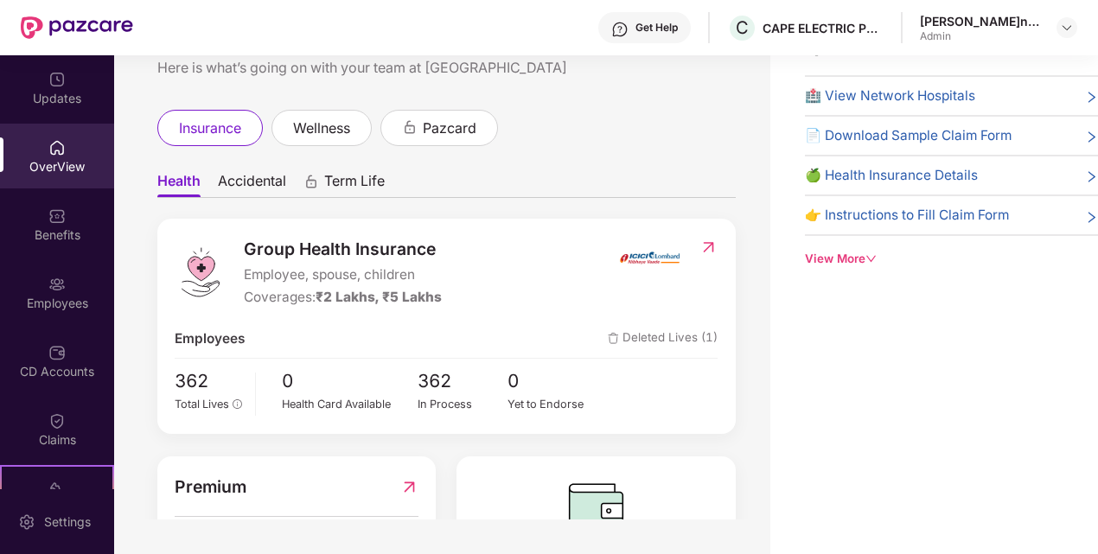
click at [704, 244] on img at bounding box center [708, 247] width 18 height 17
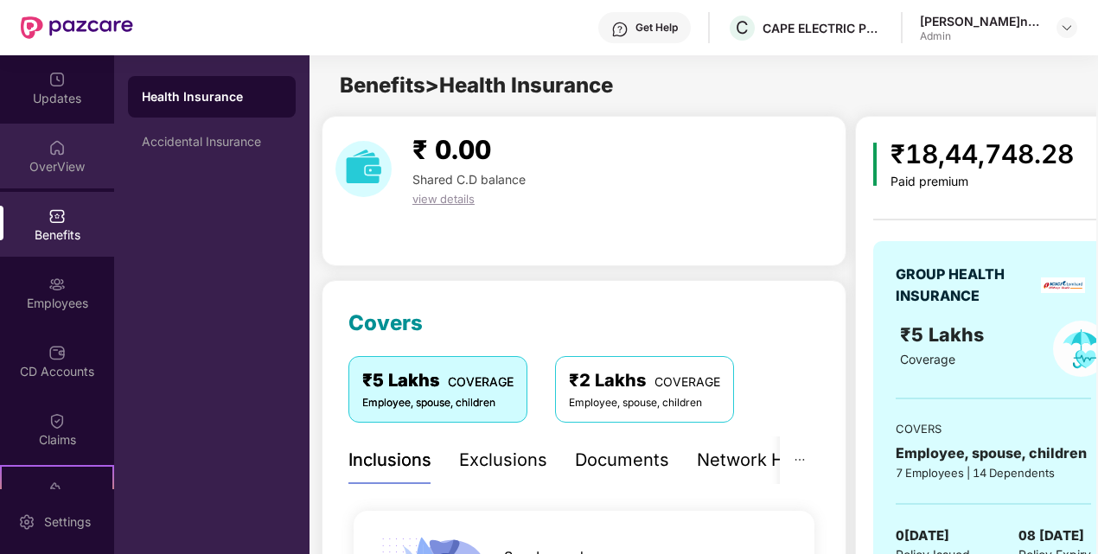
click at [67, 162] on div "OverView" at bounding box center [57, 166] width 114 height 17
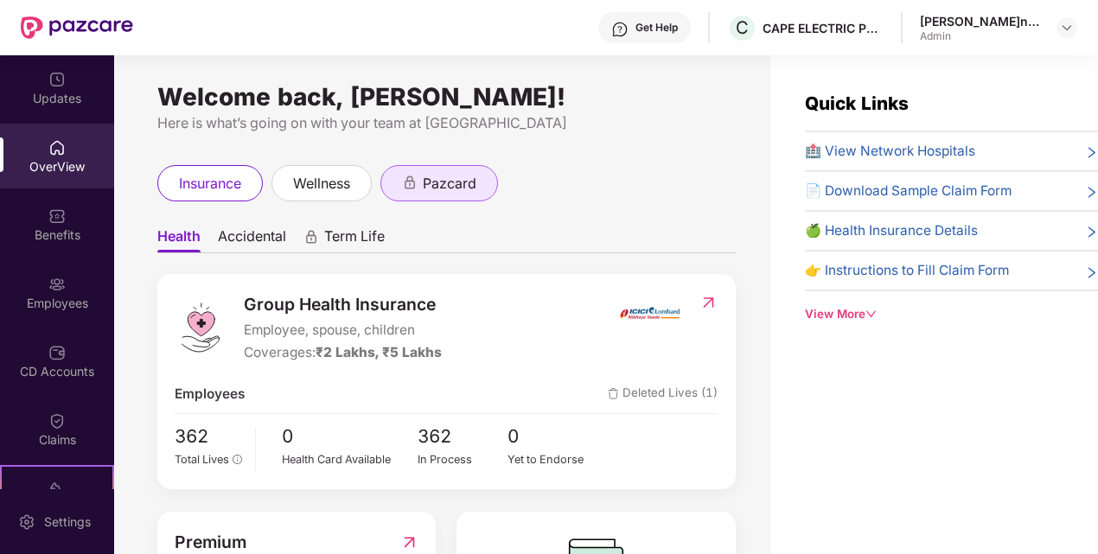
click at [450, 185] on span "pazcard" at bounding box center [450, 184] width 54 height 22
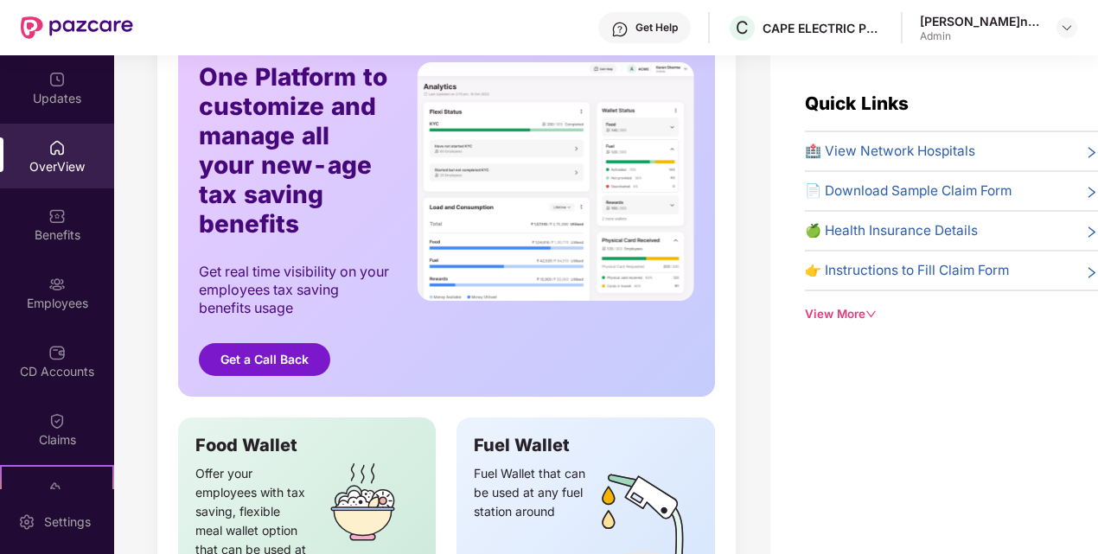
scroll to position [490, 0]
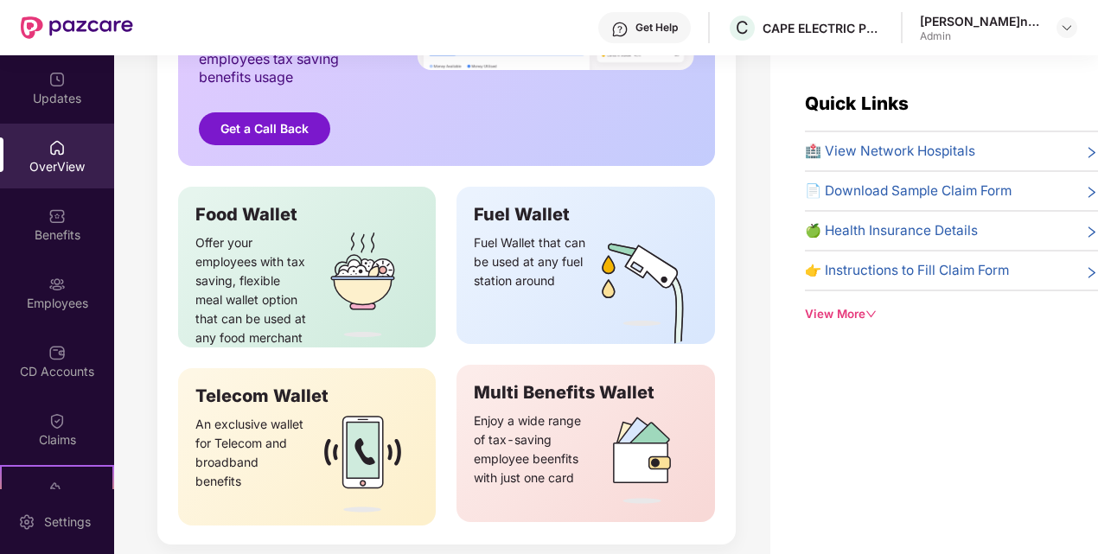
click at [561, 264] on div "Fuel Wallet that can be used at any fuel station around" at bounding box center [529, 288] width 111 height 111
click at [522, 204] on div "Fuel Wallet" at bounding box center [585, 214] width 223 height 21
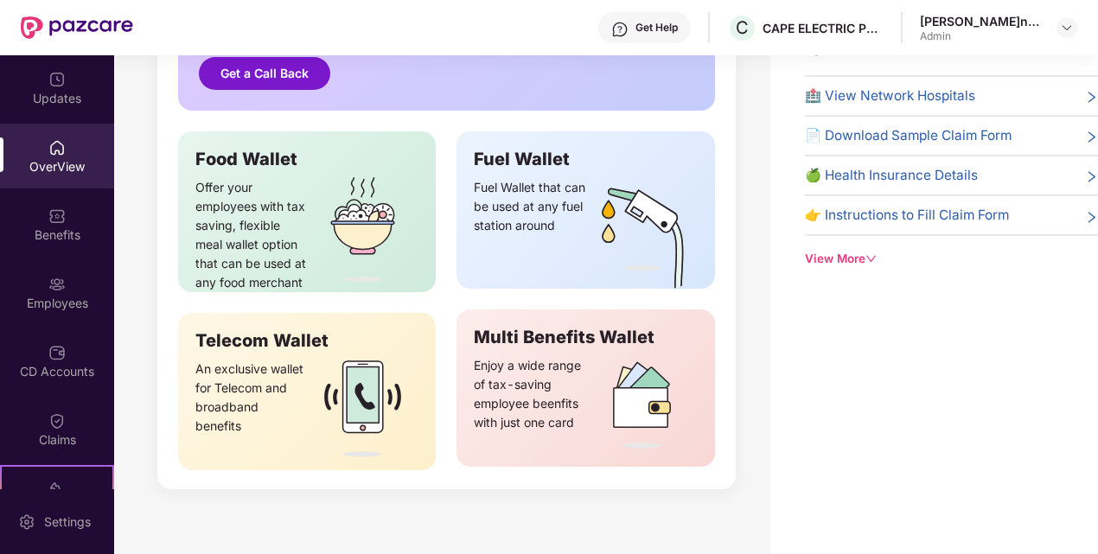
click at [529, 356] on div "Enjoy a wide range of tax-saving employee beenfits with just one card" at bounding box center [529, 411] width 111 height 111
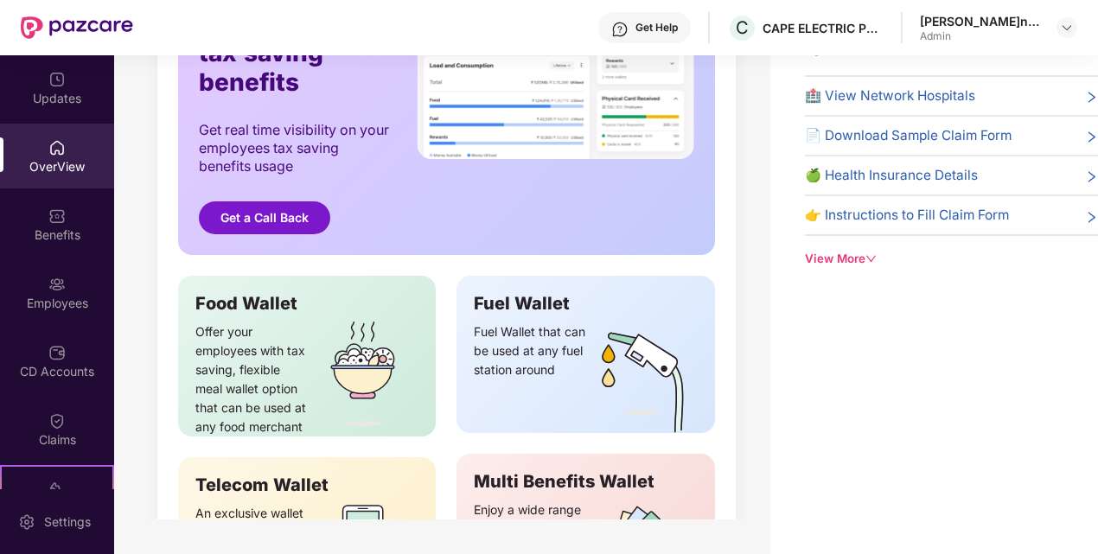
scroll to position [432, 0]
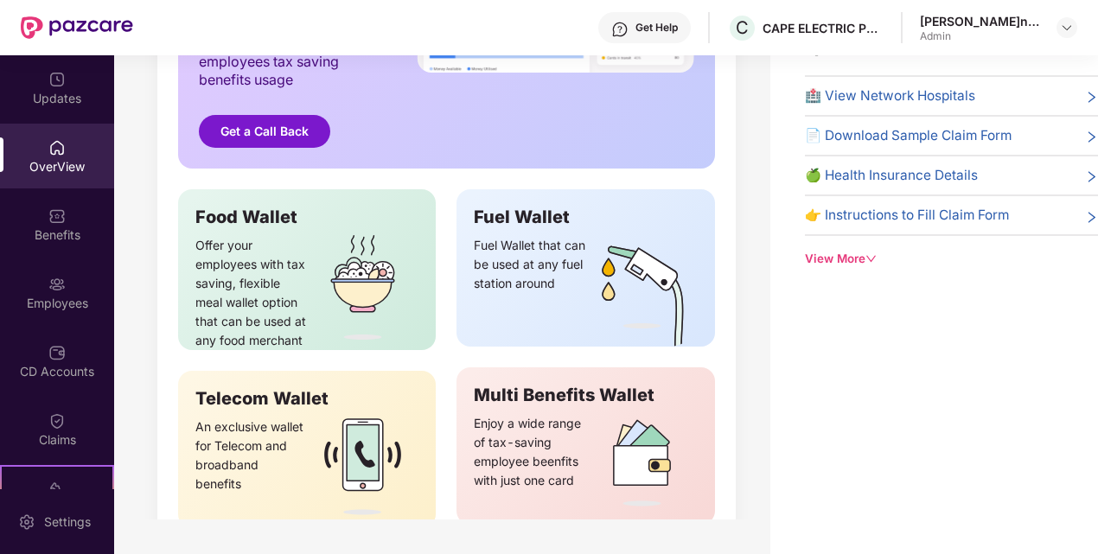
click at [329, 260] on img at bounding box center [362, 288] width 111 height 123
click at [301, 409] on div "An exclusive wallet for Telecom and broadband benefits" at bounding box center [306, 468] width 223 height 119
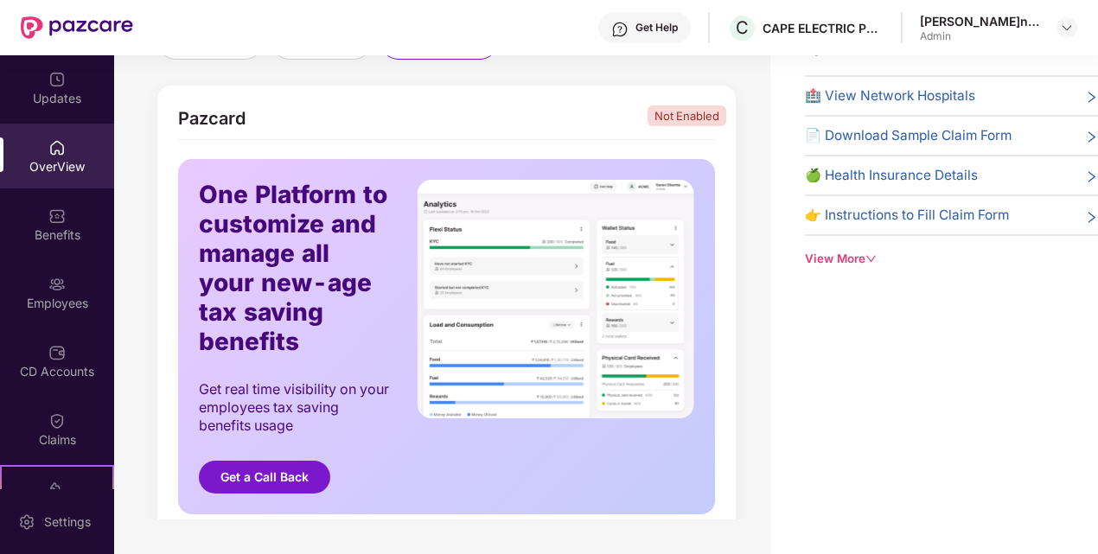
scroll to position [0, 0]
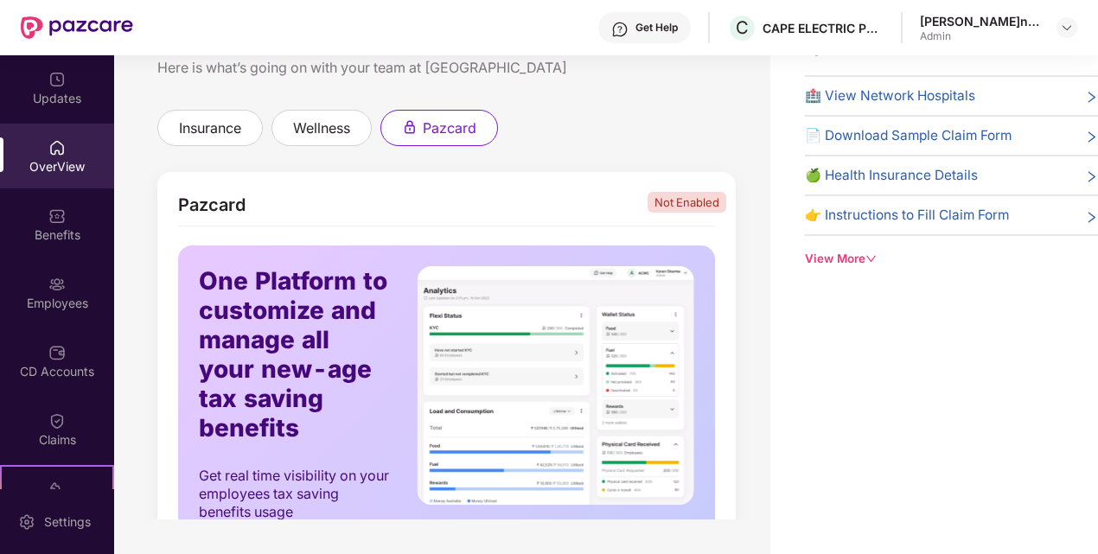
click at [841, 256] on div "View More" at bounding box center [951, 259] width 293 height 18
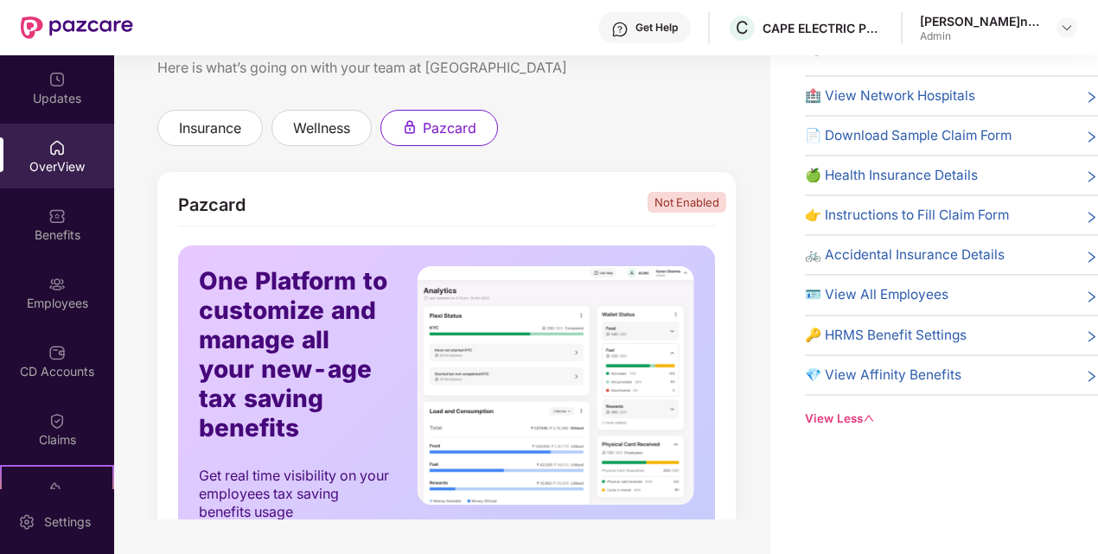
click at [882, 335] on span "🔑 HRMS Benefit Settings" at bounding box center [886, 335] width 162 height 21
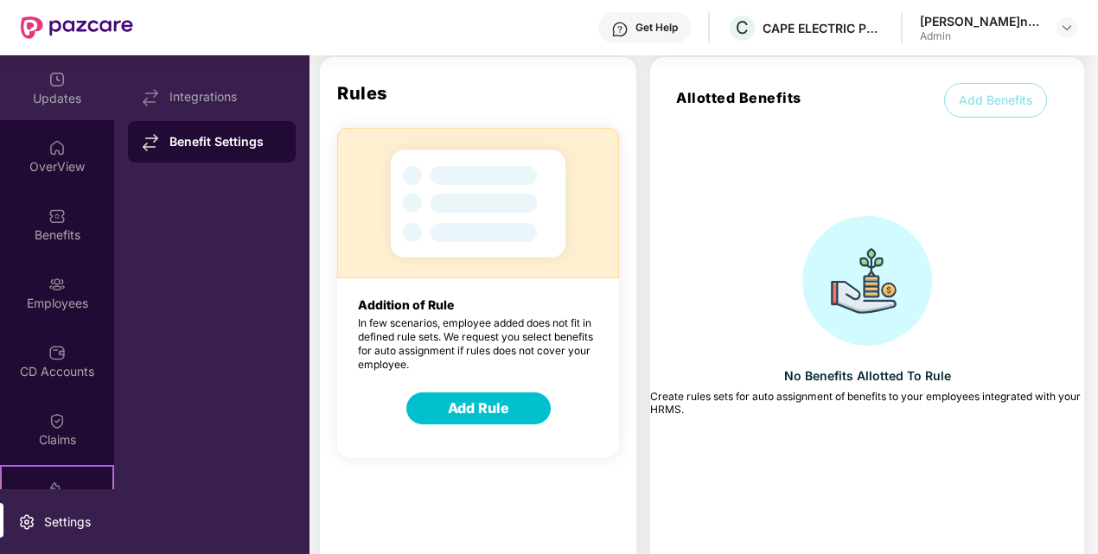
click at [80, 102] on div "Updates" at bounding box center [57, 98] width 114 height 17
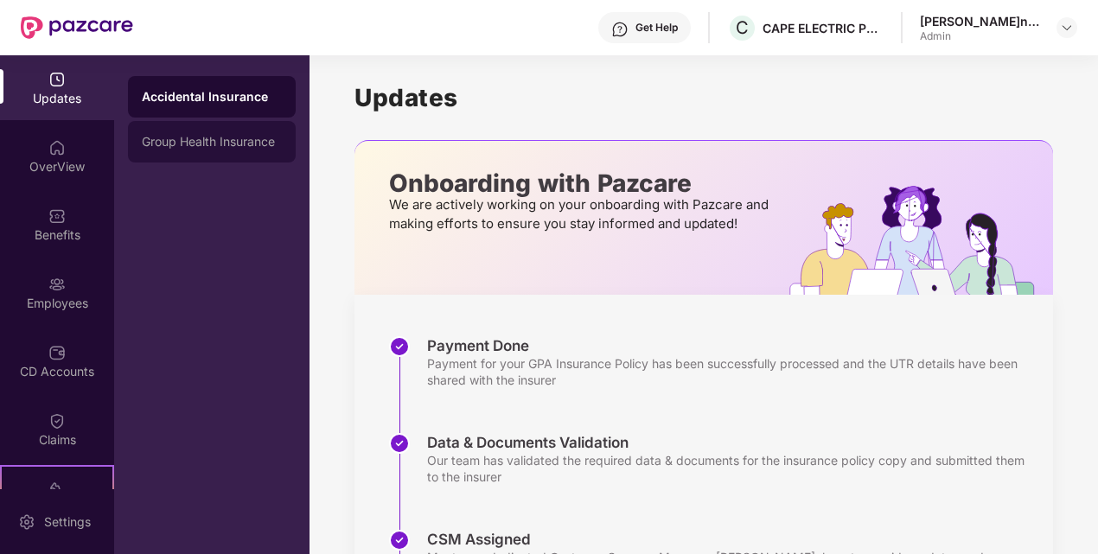
click at [253, 141] on div "Group Health Insurance" at bounding box center [212, 142] width 140 height 14
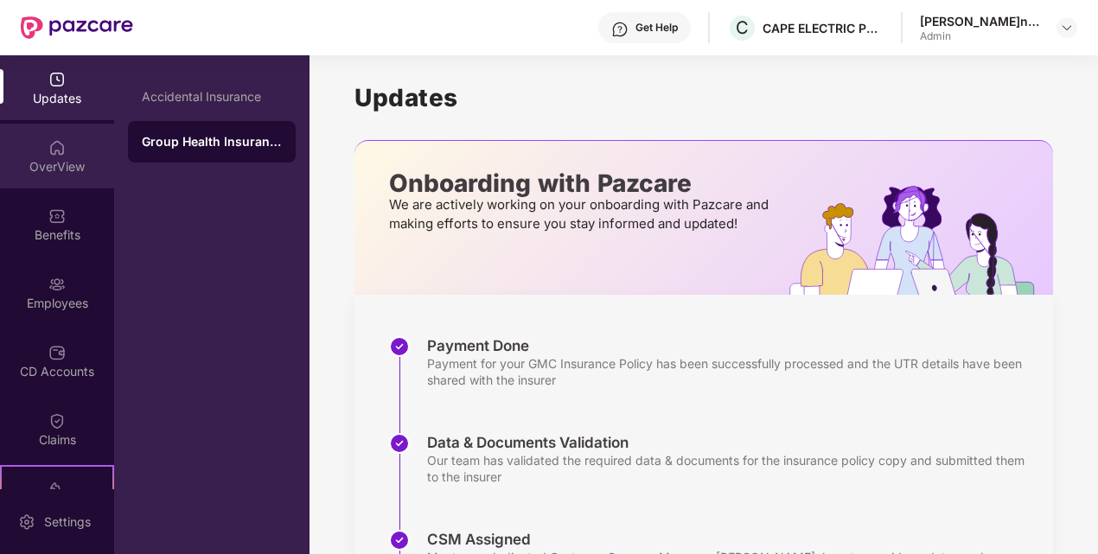
click at [35, 143] on div "OverView" at bounding box center [57, 156] width 114 height 65
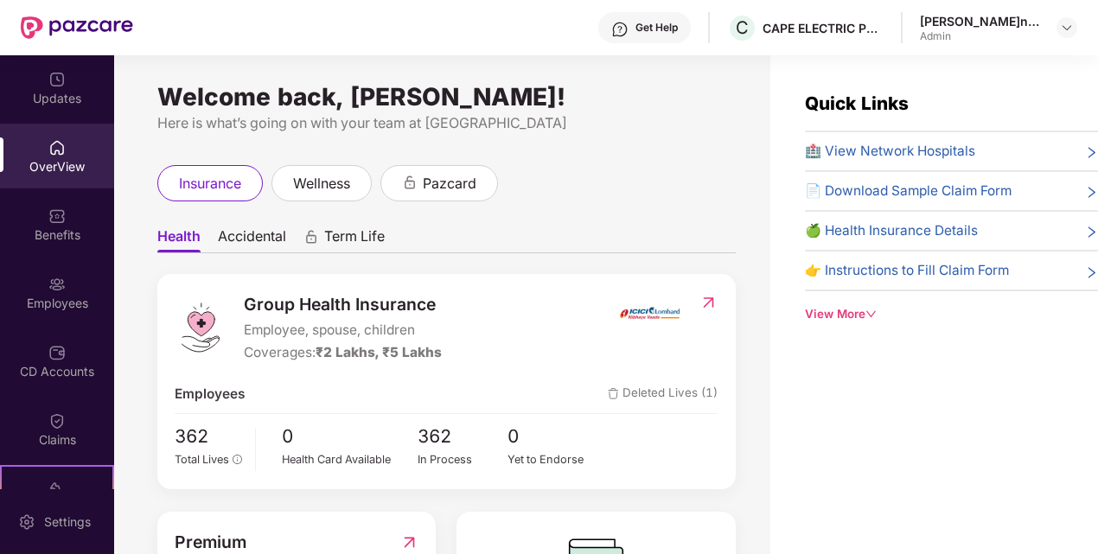
click at [594, 155] on div "Welcome back[PERSON_NAME]! Here is what’s going on with your team at Pazcare in…" at bounding box center [442, 314] width 656 height 519
click at [707, 247] on ul "Health Accidental Term Life" at bounding box center [446, 236] width 578 height 35
